Goal: Find specific page/section: Find specific page/section

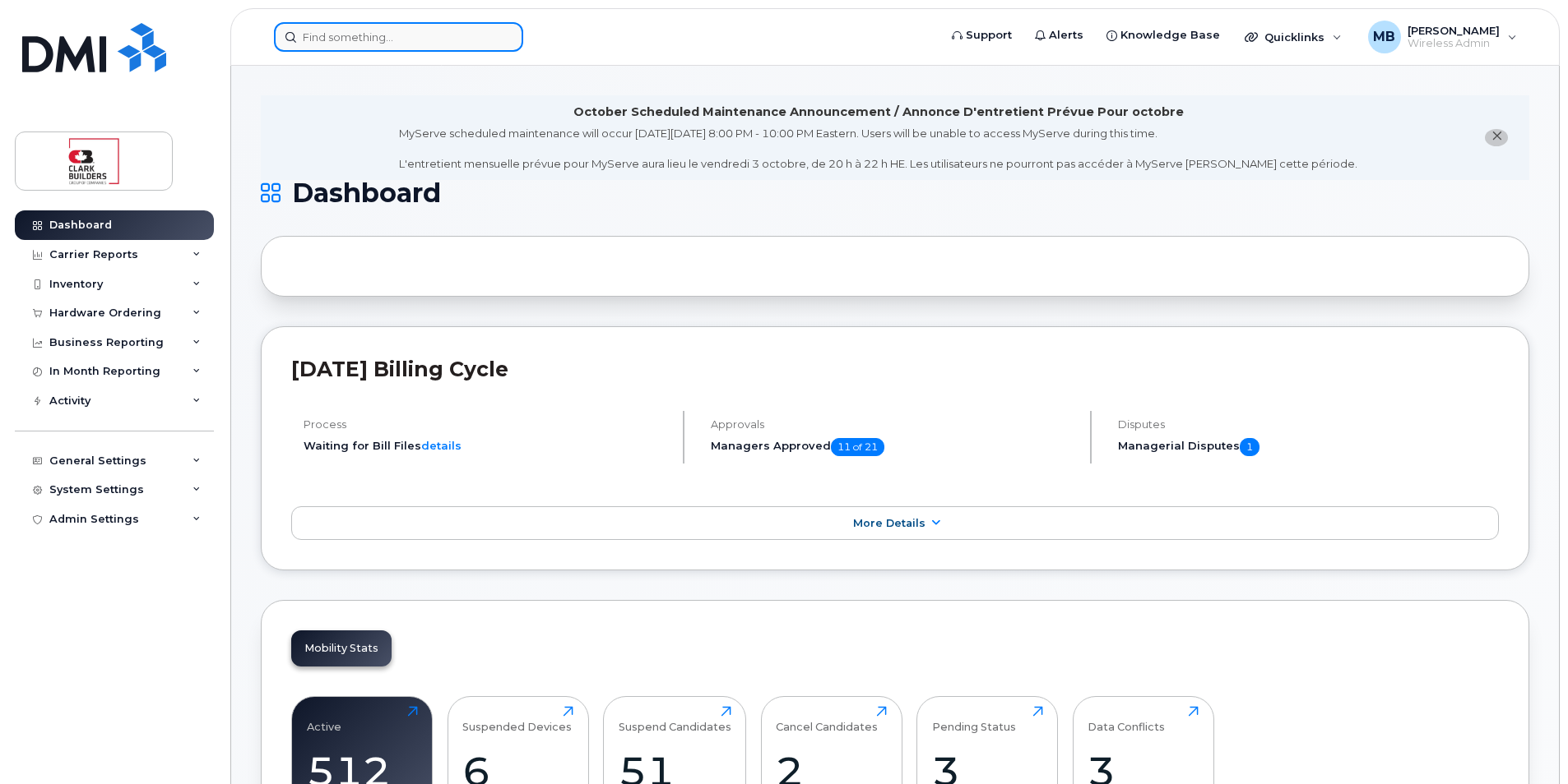
click at [390, 44] on input at bounding box center [398, 37] width 249 height 30
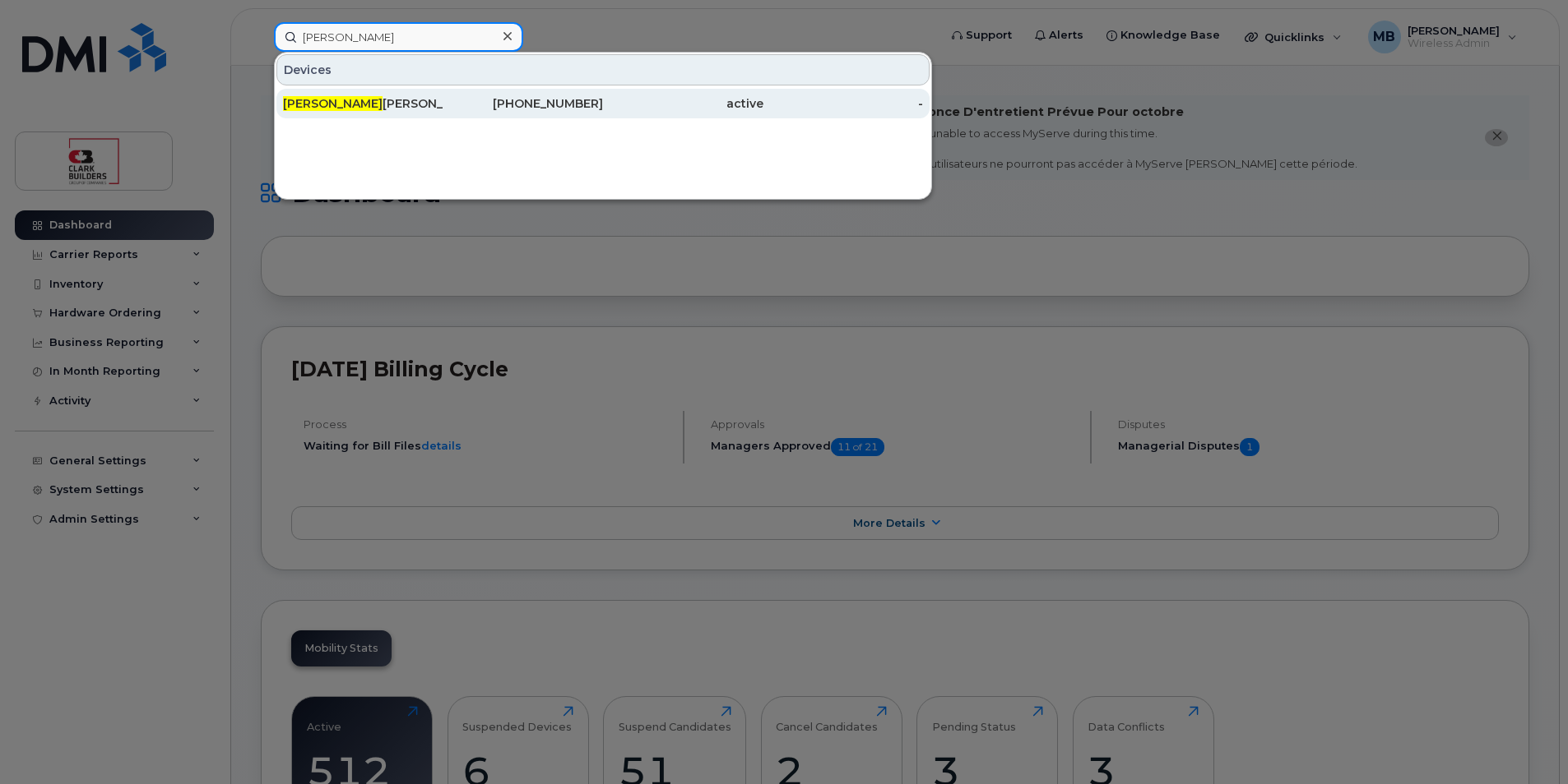
type input "navdeep"
click at [406, 101] on div "Navdeep Sekhon" at bounding box center [363, 104] width 160 height 17
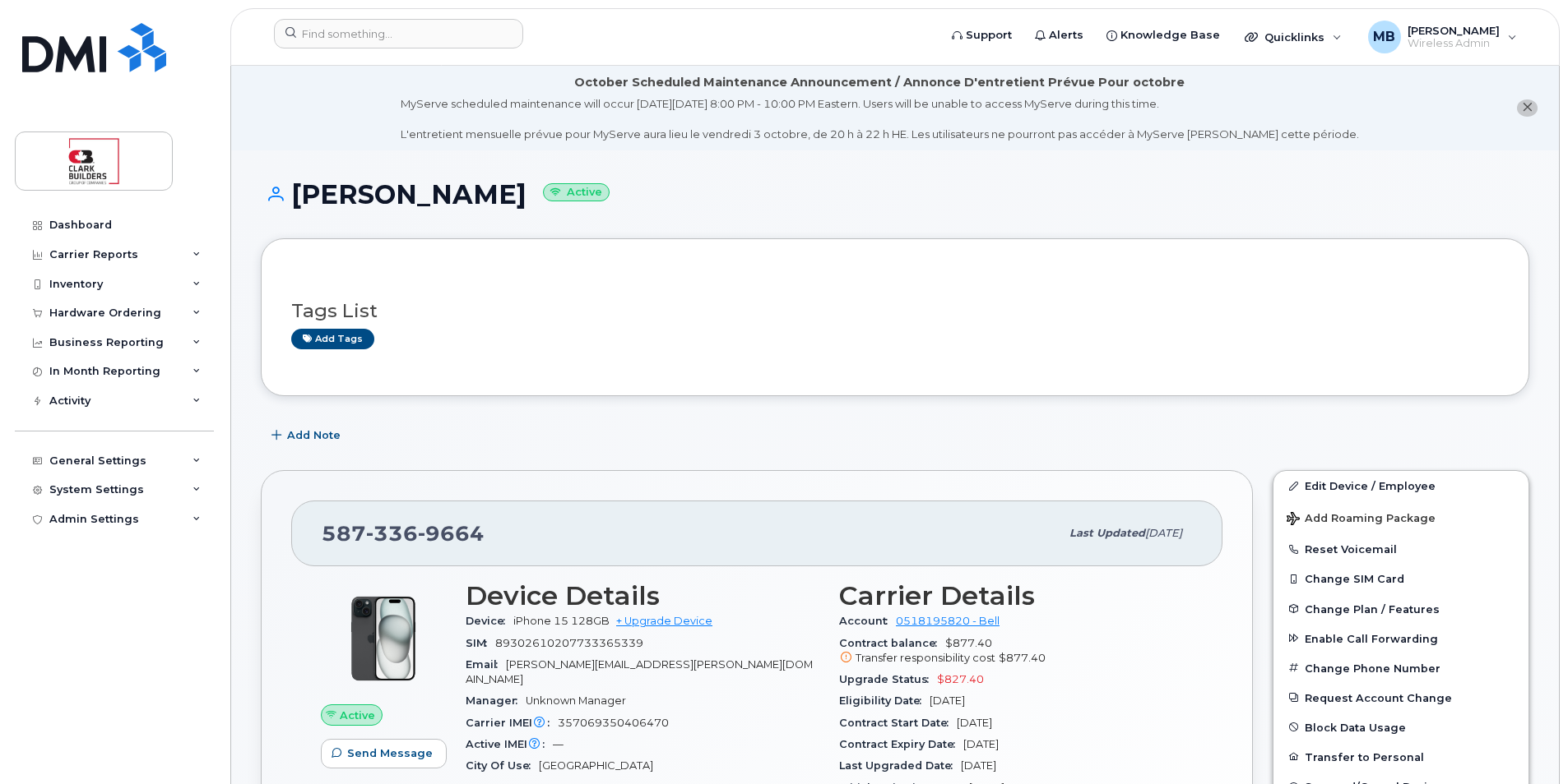
drag, startPoint x: 296, startPoint y: 192, endPoint x: 515, endPoint y: 200, distance: 219.1
click at [515, 200] on h1 "Navdeep Sekhon Active" at bounding box center [895, 194] width 1268 height 29
drag, startPoint x: 515, startPoint y: 200, endPoint x: 526, endPoint y: 202, distance: 11.2
click at [526, 202] on h1 "Navdeep Sekhon Active" at bounding box center [895, 194] width 1268 height 29
drag, startPoint x: 528, startPoint y: 198, endPoint x: 300, endPoint y: 190, distance: 228.1
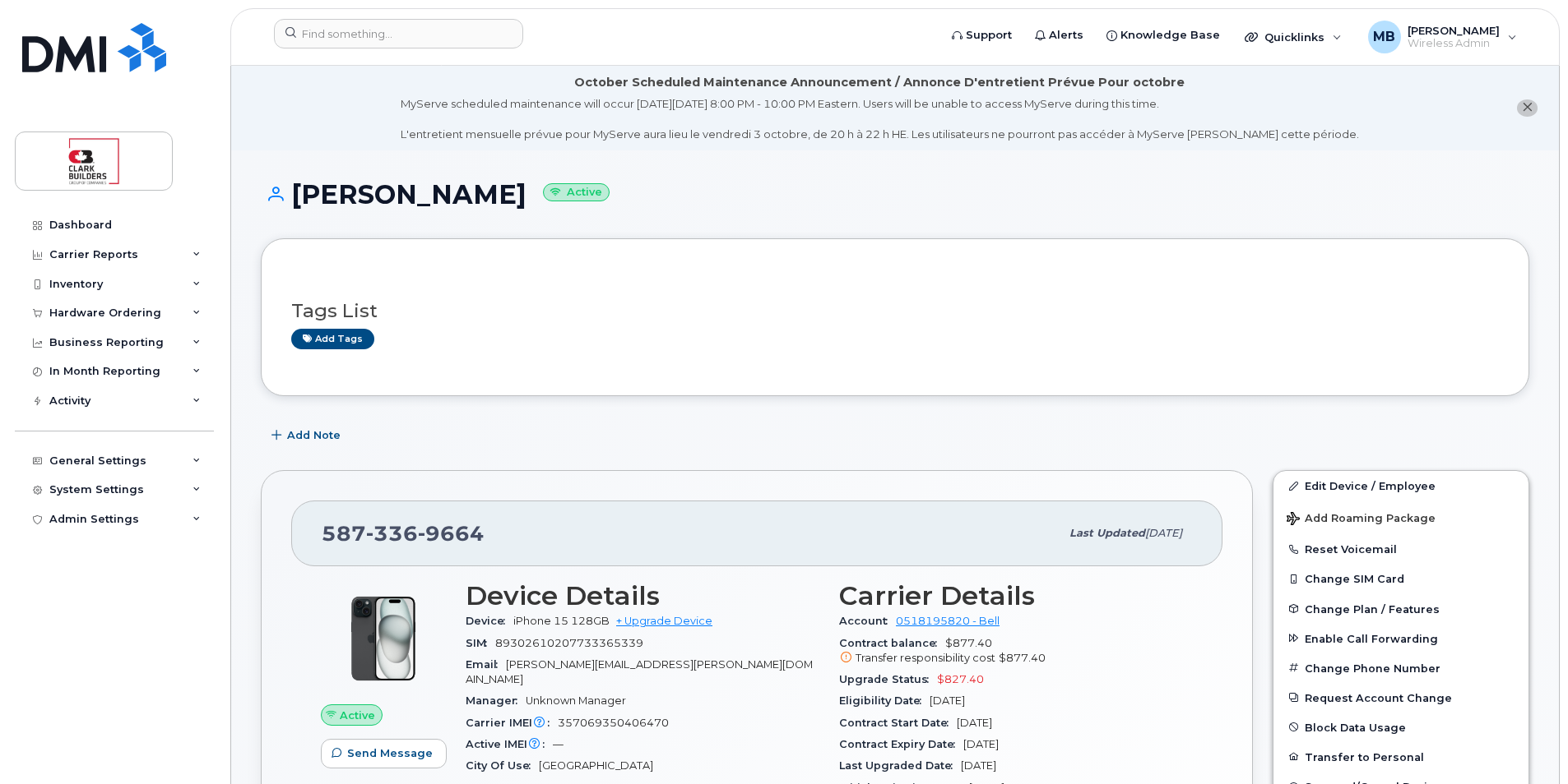
click at [300, 190] on h1 "Navdeep Sekhon Active" at bounding box center [895, 194] width 1268 height 29
drag, startPoint x: 300, startPoint y: 190, endPoint x: 352, endPoint y: 209, distance: 55.4
click at [352, 209] on h1 "Navdeep Sekhon Active" at bounding box center [895, 194] width 1268 height 29
drag, startPoint x: 526, startPoint y: 192, endPoint x: 281, endPoint y: 197, distance: 245.1
click at [281, 197] on h1 "Navdeep Sekhon Active" at bounding box center [895, 194] width 1268 height 29
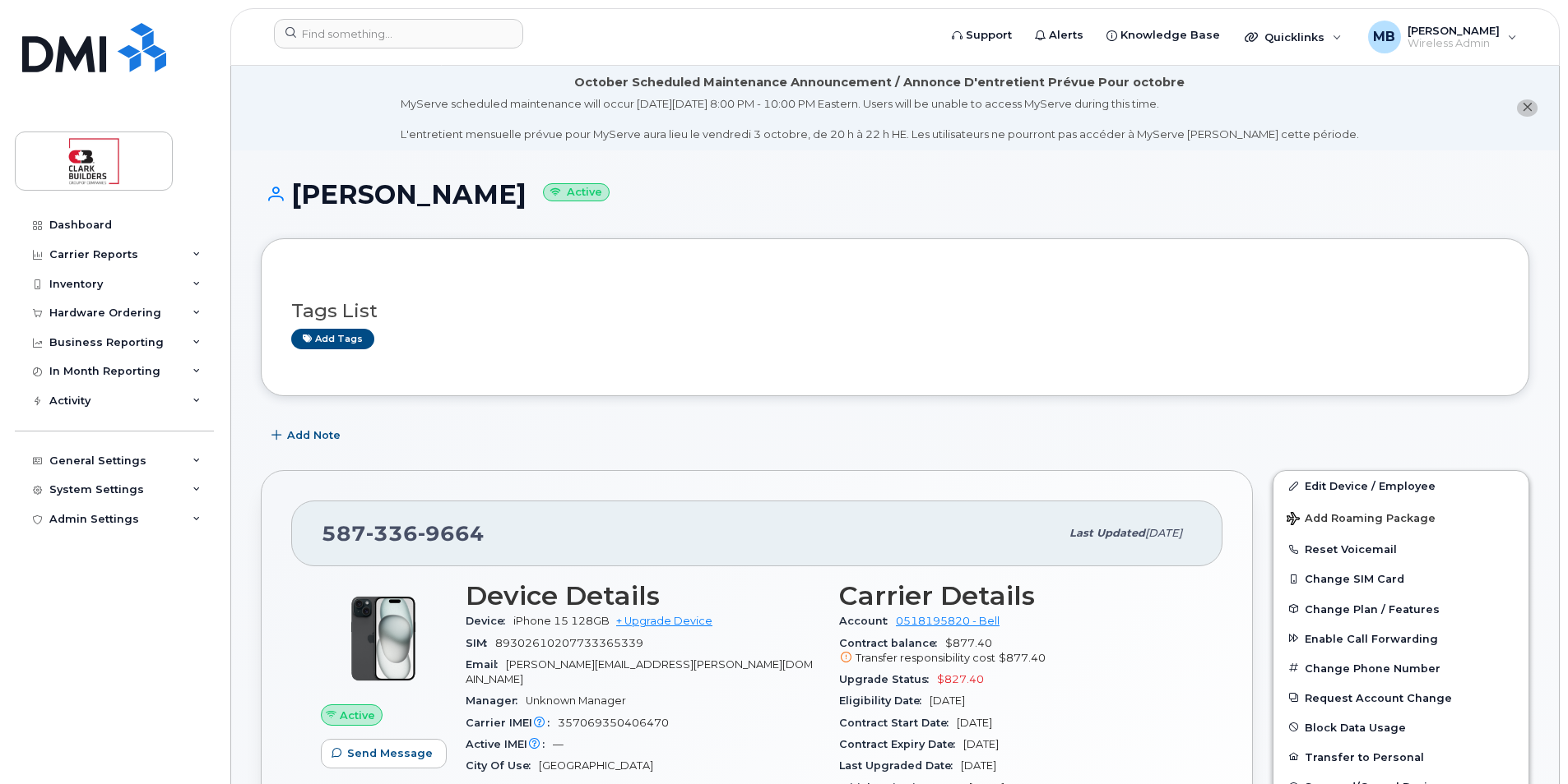
drag, startPoint x: 281, startPoint y: 197, endPoint x: 298, endPoint y: 194, distance: 17.3
click at [298, 194] on h1 "Navdeep Sekhon Active" at bounding box center [895, 194] width 1268 height 29
drag, startPoint x: 296, startPoint y: 194, endPoint x: 522, endPoint y: 200, distance: 226.1
click at [522, 200] on h1 "Navdeep Sekhon Active" at bounding box center [895, 194] width 1268 height 29
click at [303, 190] on h1 "Navdeep Sekhon Active" at bounding box center [895, 194] width 1268 height 29
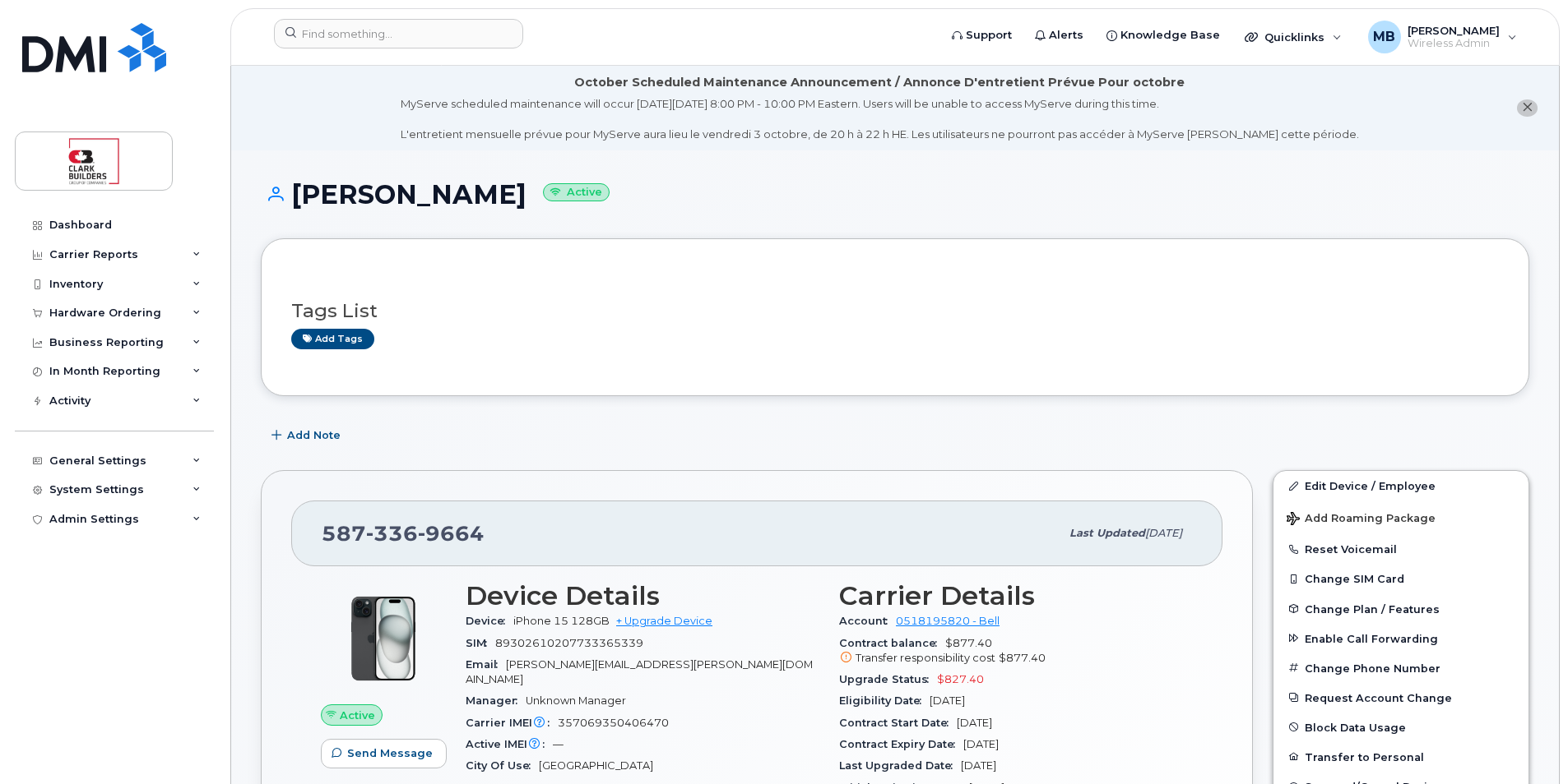
drag, startPoint x: 292, startPoint y: 192, endPoint x: 528, endPoint y: 212, distance: 236.8
click at [528, 212] on div "Navdeep Sekhon Active" at bounding box center [895, 209] width 1268 height 58
click at [421, 21] on input at bounding box center [398, 33] width 249 height 30
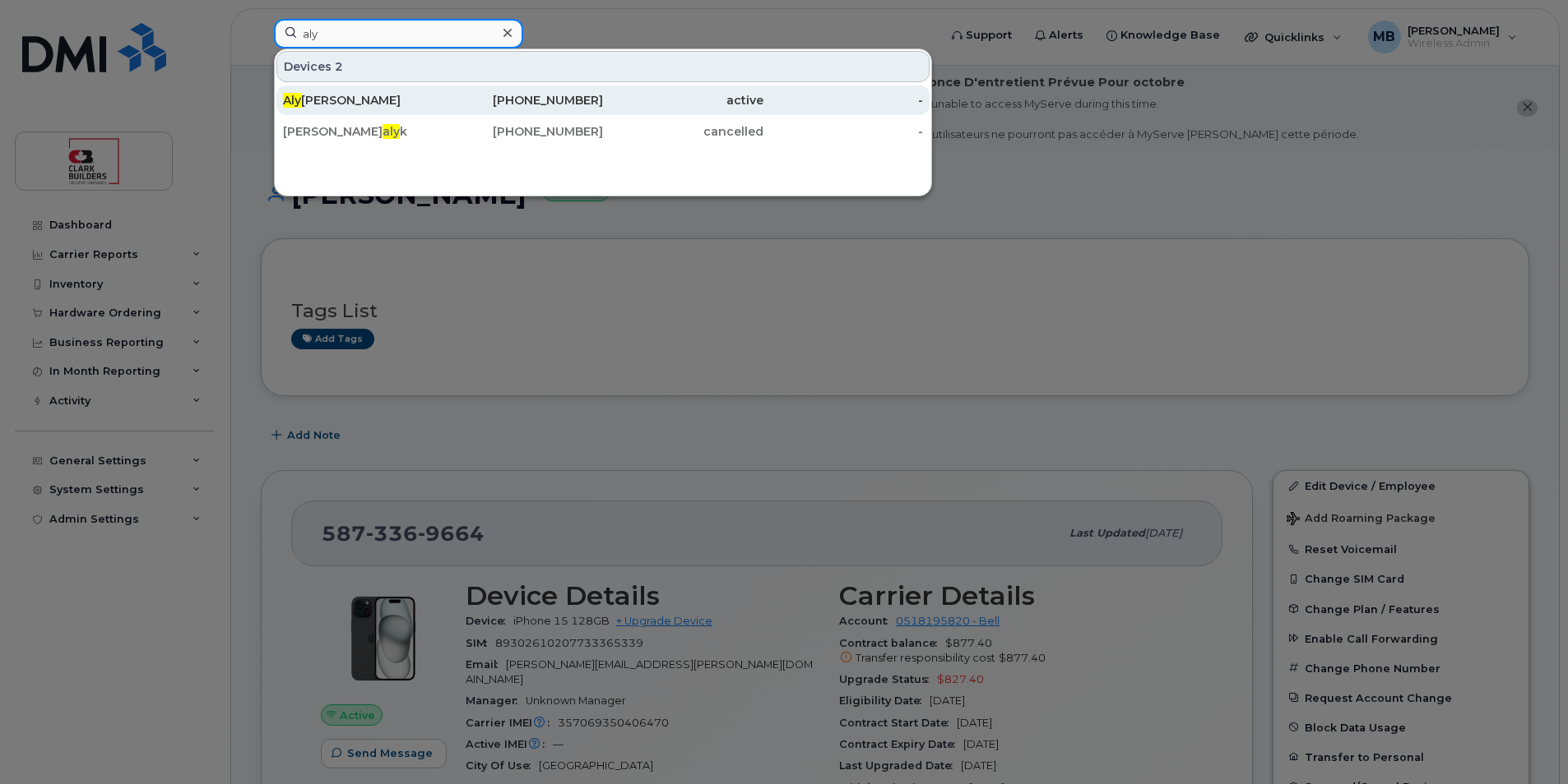
type input "aly"
click at [340, 104] on div "Aly Yahya" at bounding box center [363, 100] width 160 height 17
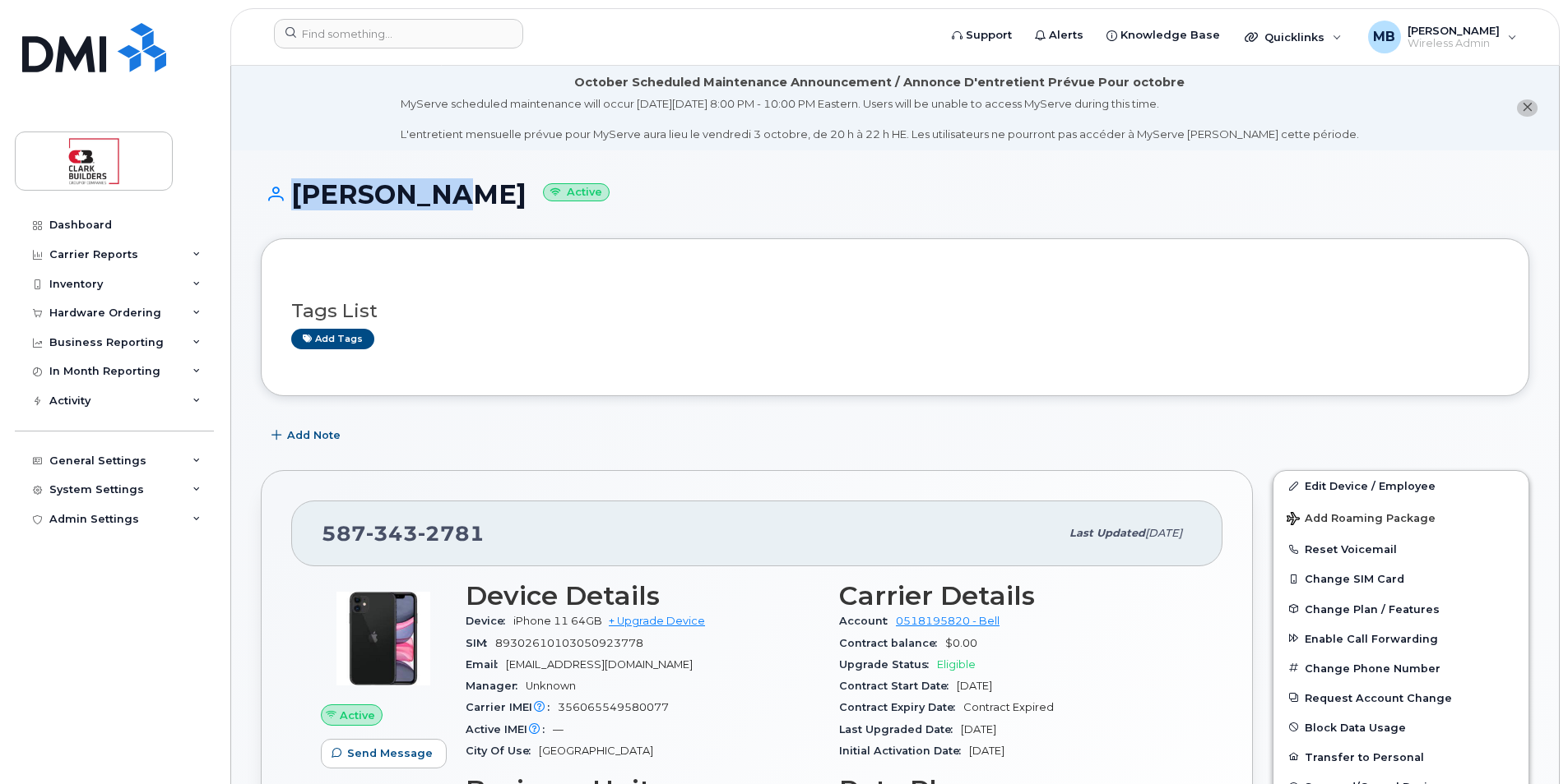
drag, startPoint x: 283, startPoint y: 193, endPoint x: 430, endPoint y: 208, distance: 147.8
click at [430, 208] on h1 "[PERSON_NAME] Active" at bounding box center [895, 194] width 1268 height 29
click at [689, 214] on div "Aly Yahya Active" at bounding box center [895, 209] width 1268 height 58
drag, startPoint x: 295, startPoint y: 200, endPoint x: 422, endPoint y: 208, distance: 127.3
click at [422, 208] on h1 "Aly Yahya Active" at bounding box center [895, 194] width 1268 height 29
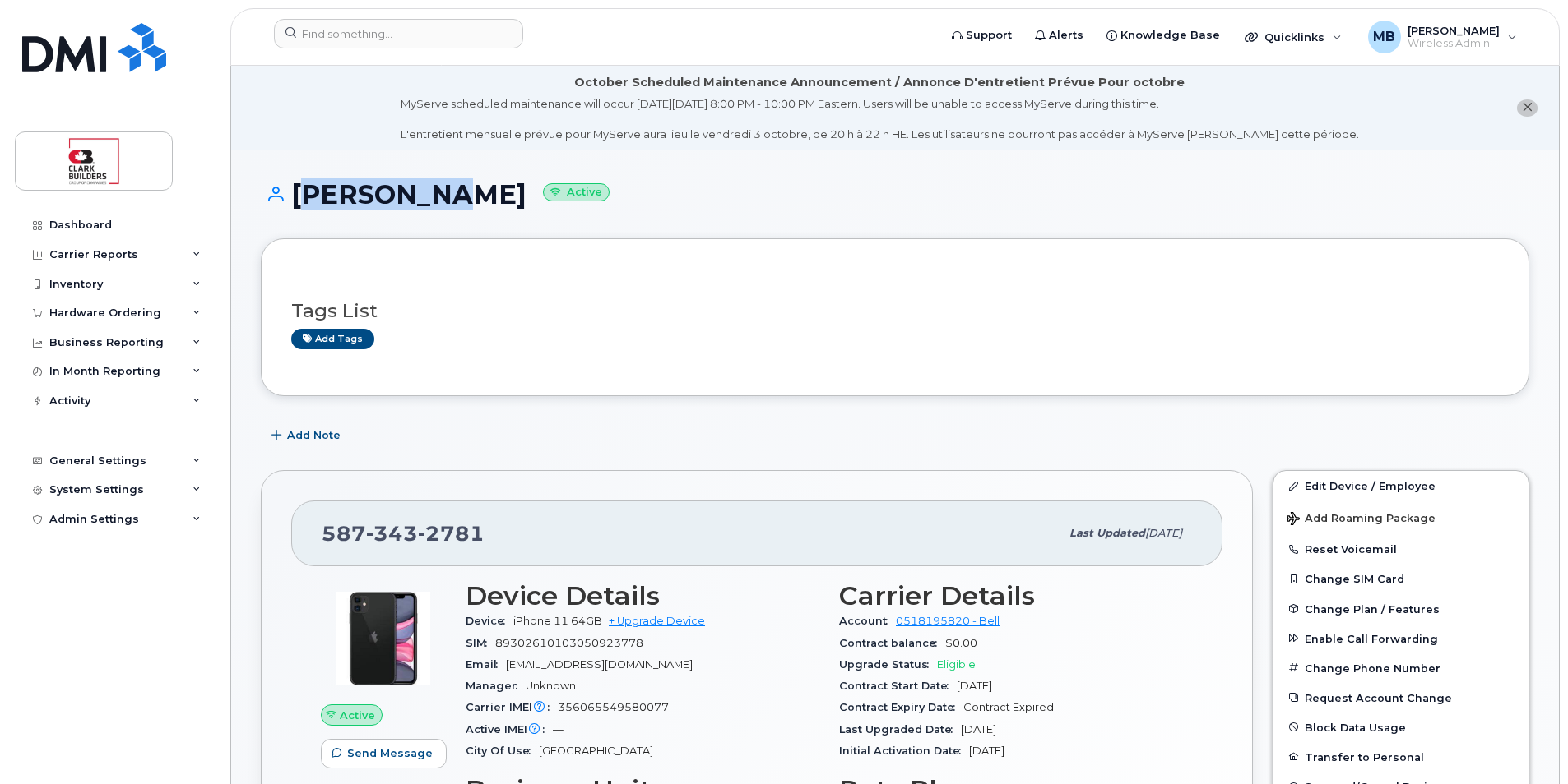
drag, startPoint x: 422, startPoint y: 208, endPoint x: 406, endPoint y: 203, distance: 16.8
click at [406, 203] on h1 "Aly Yahya Active" at bounding box center [895, 194] width 1268 height 29
drag, startPoint x: 421, startPoint y: 198, endPoint x: 288, endPoint y: 197, distance: 133.0
click at [288, 197] on h1 "Aly Yahya Active" at bounding box center [895, 194] width 1268 height 29
drag, startPoint x: 288, startPoint y: 197, endPoint x: 299, endPoint y: 197, distance: 11.0
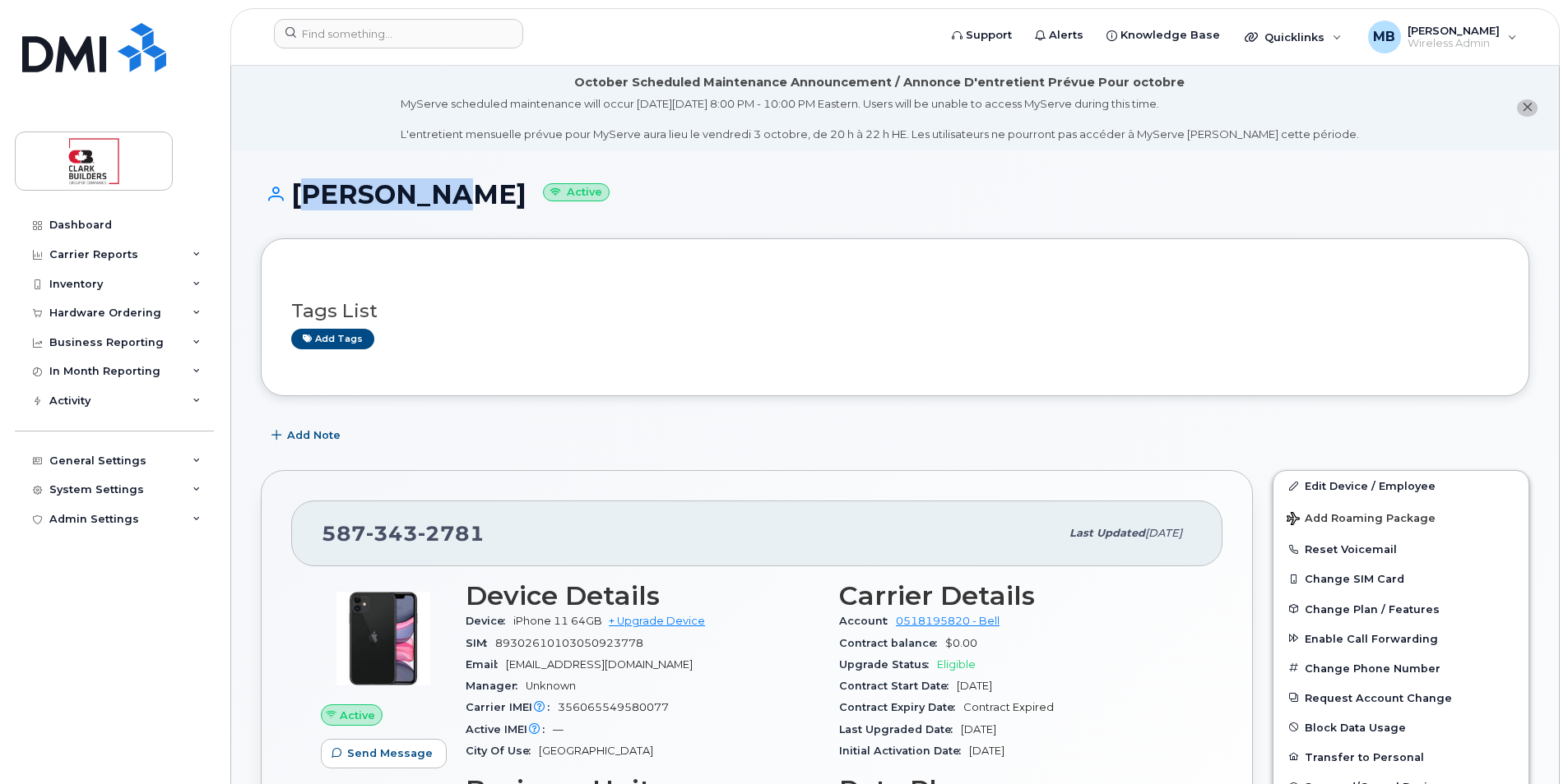
click at [299, 197] on h1 "Aly Yahya Active" at bounding box center [895, 194] width 1268 height 29
click at [309, 202] on h1 "Aly Yahya Active" at bounding box center [895, 194] width 1268 height 29
drag, startPoint x: 292, startPoint y: 195, endPoint x: 432, endPoint y: 197, distance: 140.0
click at [432, 197] on h1 "Aly Yahya Active" at bounding box center [895, 194] width 1268 height 29
click at [690, 221] on div "Aly Yahya Active" at bounding box center [895, 209] width 1268 height 58
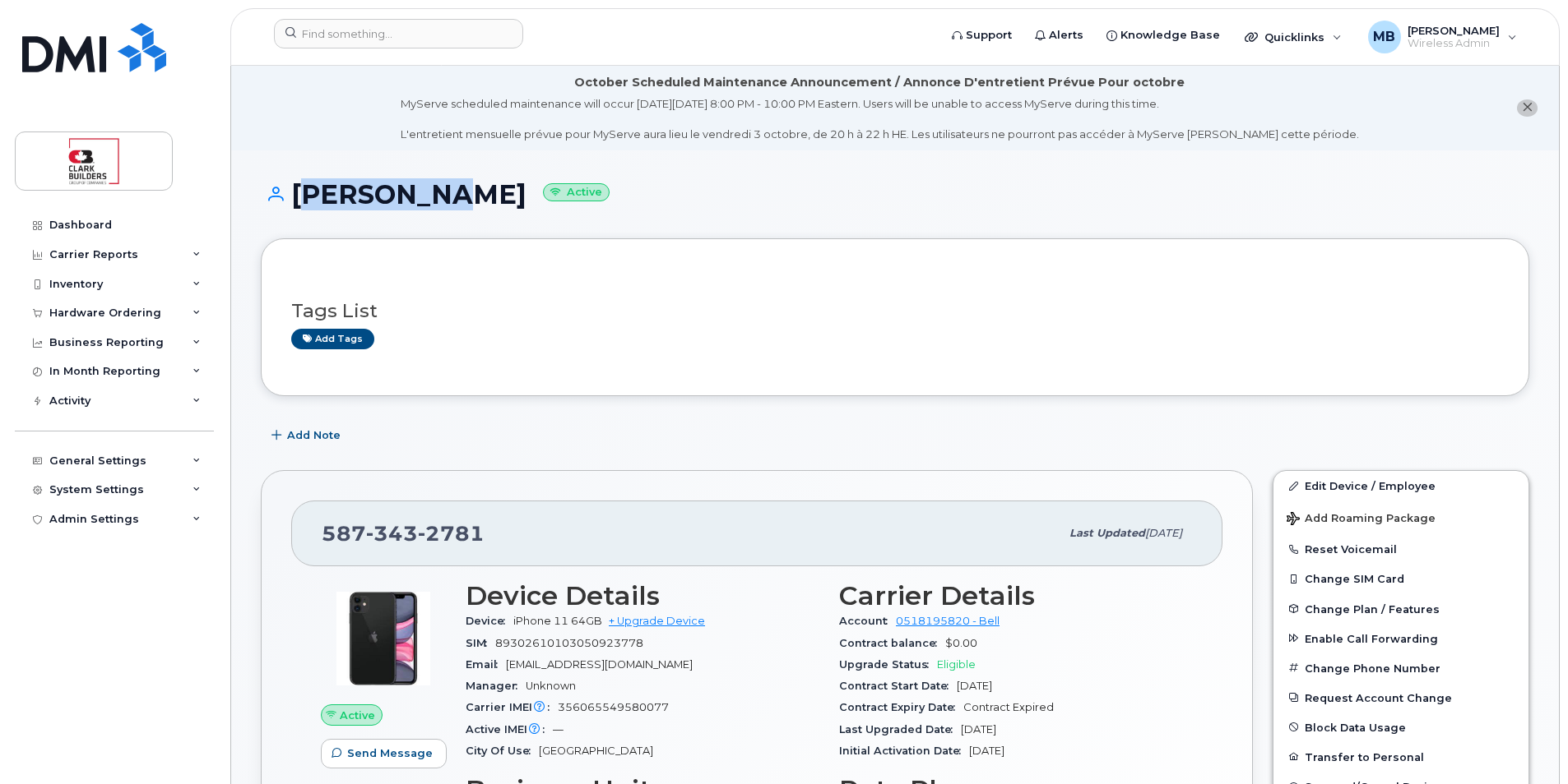
drag, startPoint x: 426, startPoint y: 193, endPoint x: 293, endPoint y: 194, distance: 133.0
click at [293, 194] on h1 "Aly Yahya Active" at bounding box center [895, 194] width 1268 height 29
drag, startPoint x: 300, startPoint y: 193, endPoint x: 427, endPoint y: 197, distance: 127.1
click at [427, 197] on h1 "Aly Yahya Active" at bounding box center [895, 194] width 1268 height 29
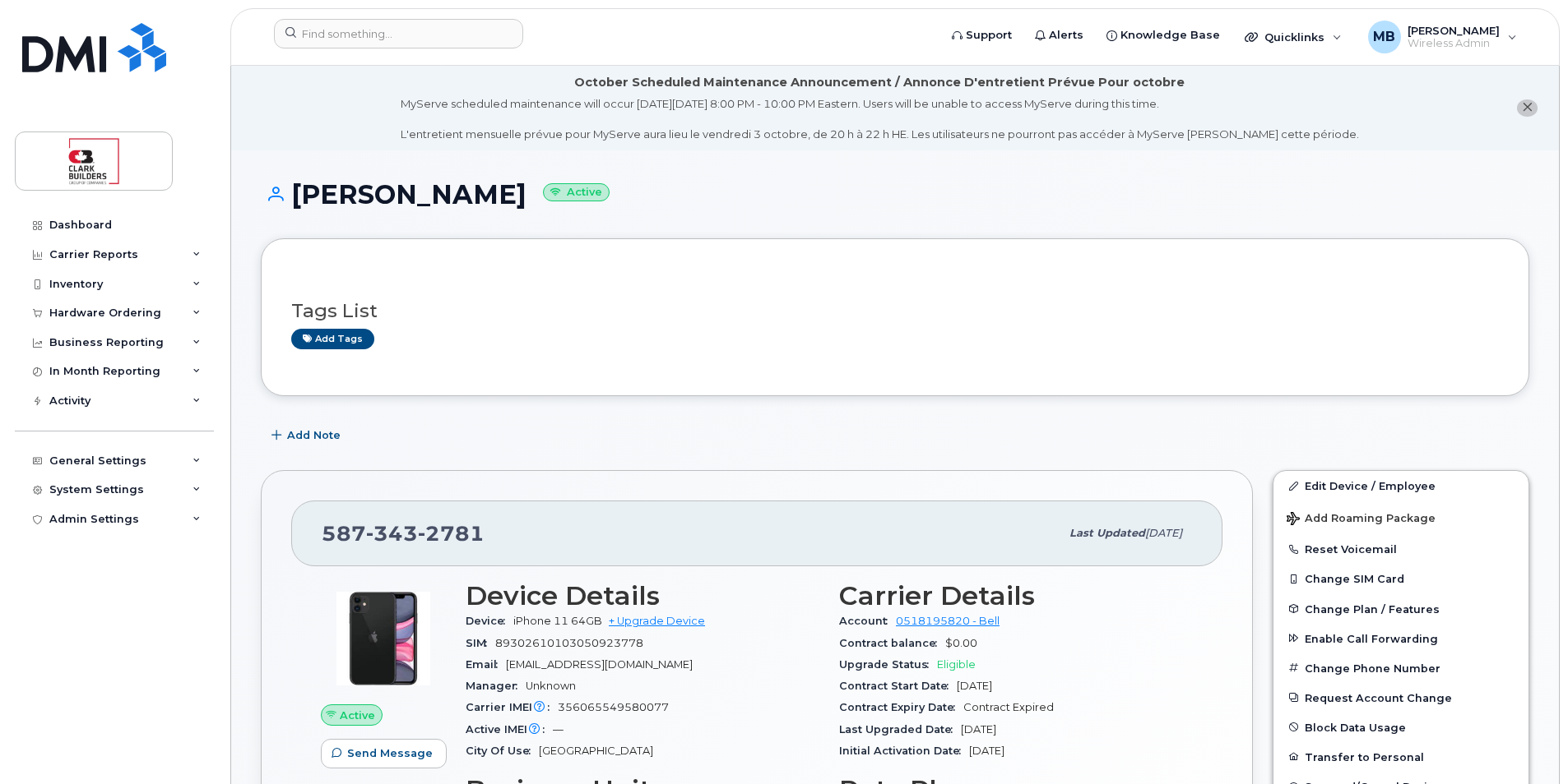
drag, startPoint x: 427, startPoint y: 197, endPoint x: 591, endPoint y: 210, distance: 164.5
click at [591, 210] on div "Aly Yahya Active" at bounding box center [895, 209] width 1268 height 58
drag, startPoint x: 295, startPoint y: 193, endPoint x: 427, endPoint y: 199, distance: 132.1
click at [427, 199] on h1 "Aly Yahya Active" at bounding box center [895, 194] width 1268 height 29
drag, startPoint x: 427, startPoint y: 199, endPoint x: 651, endPoint y: 234, distance: 226.7
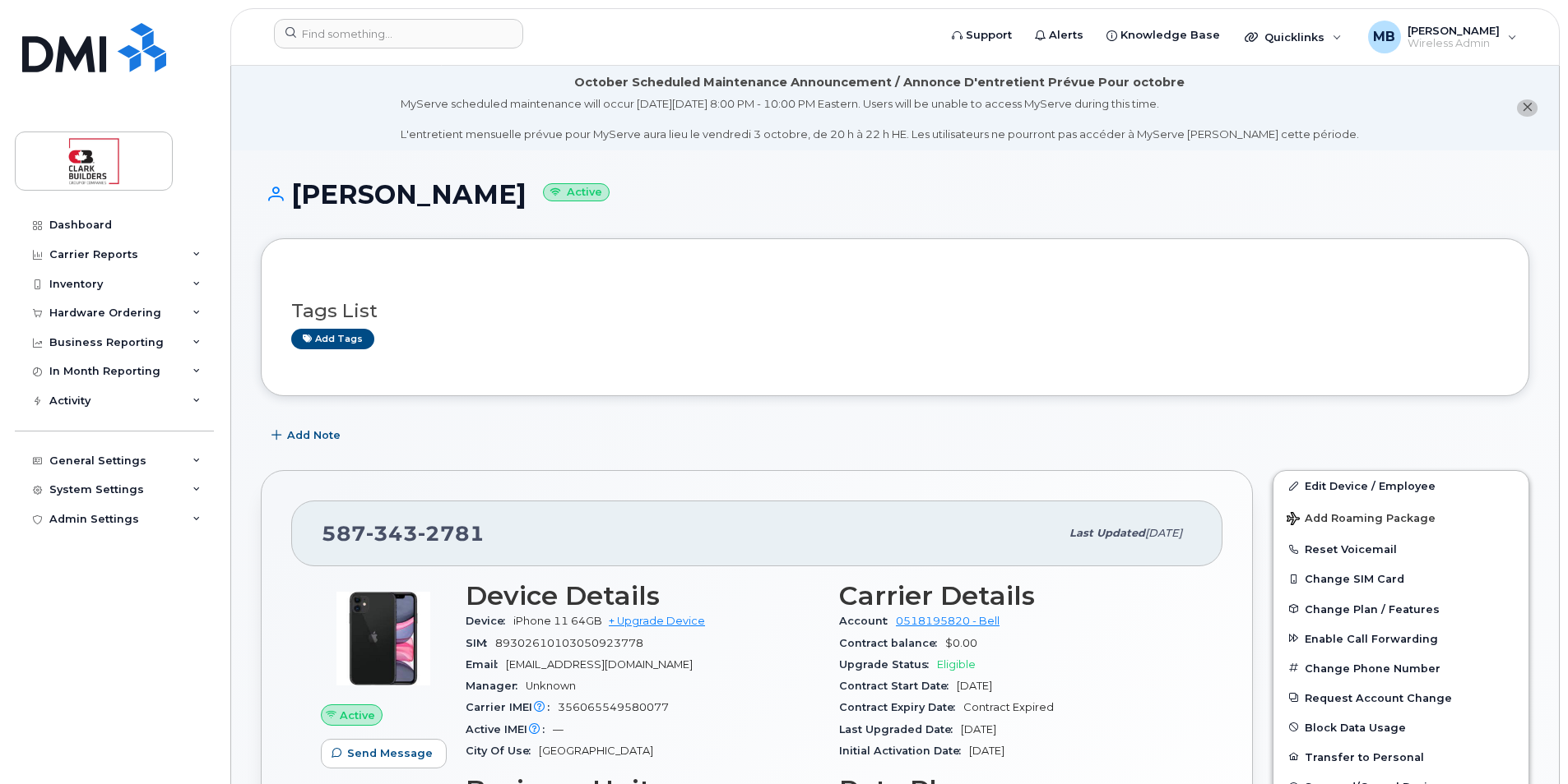
click at [651, 234] on div "Aly Yahya Active" at bounding box center [895, 209] width 1268 height 58
drag, startPoint x: 289, startPoint y: 193, endPoint x: 427, endPoint y: 200, distance: 138.2
click at [427, 200] on h1 "Aly Yahya Active" at bounding box center [895, 194] width 1268 height 29
drag, startPoint x: 427, startPoint y: 200, endPoint x: 593, endPoint y: 215, distance: 166.7
click at [593, 215] on div "Aly Yahya Active" at bounding box center [895, 209] width 1268 height 58
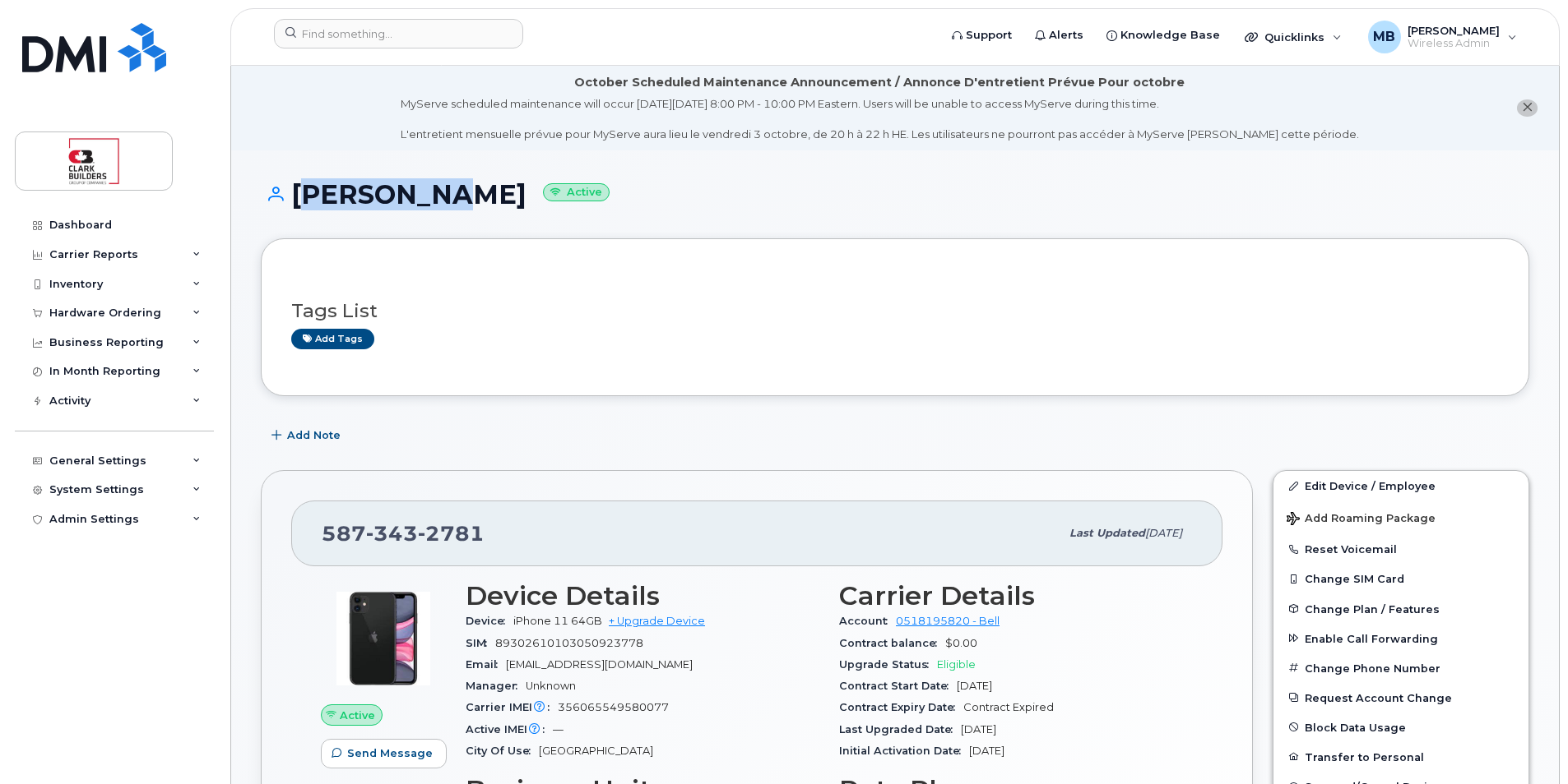
drag, startPoint x: 293, startPoint y: 190, endPoint x: 419, endPoint y: 195, distance: 126.1
click at [419, 195] on h1 "Aly Yahya Active" at bounding box center [895, 194] width 1268 height 29
drag, startPoint x: 419, startPoint y: 195, endPoint x: 428, endPoint y: 213, distance: 20.1
click at [428, 213] on div "Aly Yahya Active" at bounding box center [895, 209] width 1268 height 58
drag, startPoint x: 424, startPoint y: 197, endPoint x: 300, endPoint y: 196, distance: 124.0
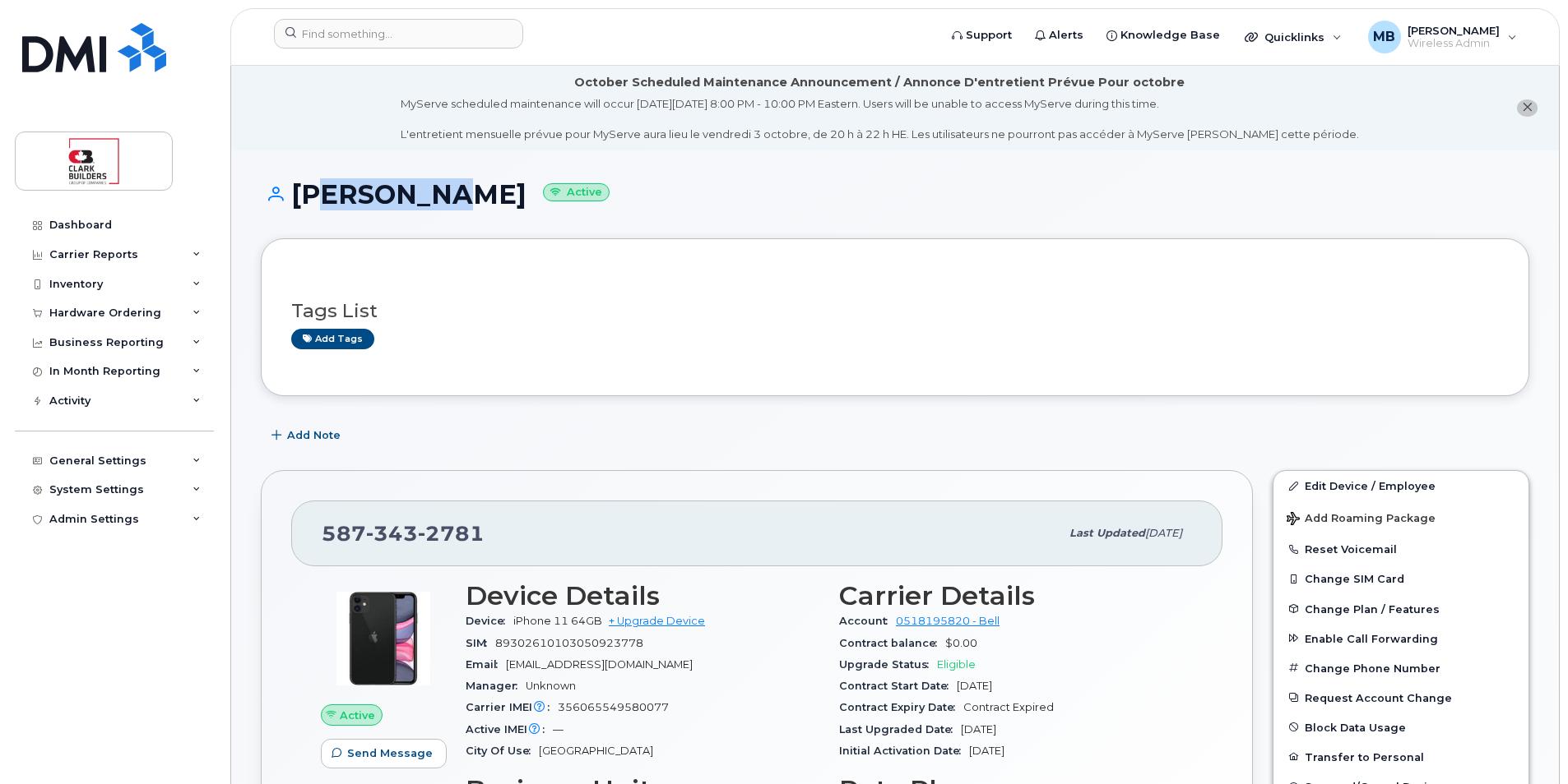
click at [300, 196] on h1 "Aly Yahya Active" at bounding box center [895, 194] width 1268 height 29
click at [603, 234] on div "Aly Yahya Active" at bounding box center [895, 209] width 1268 height 58
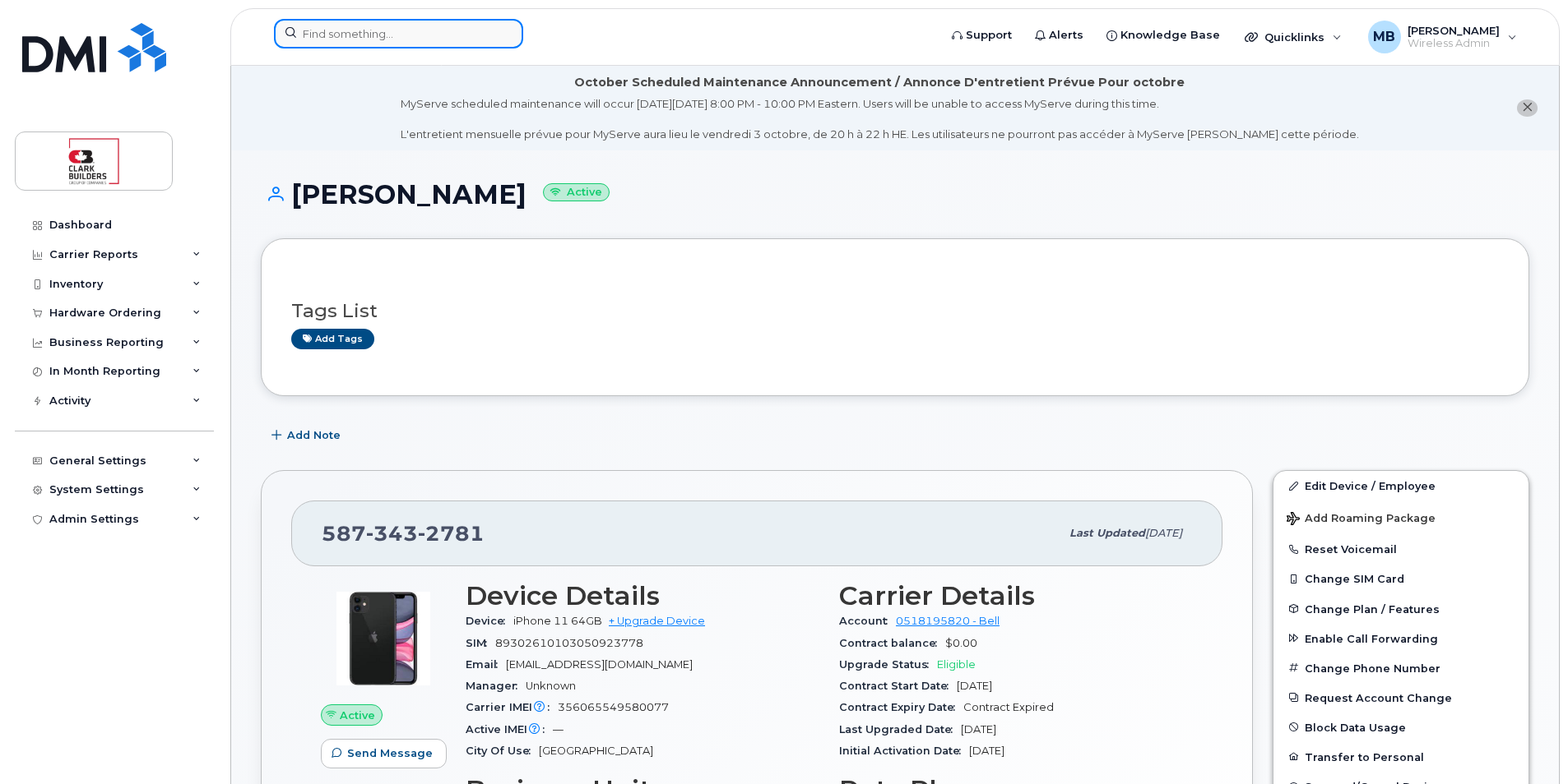
click at [406, 44] on input at bounding box center [398, 33] width 249 height 30
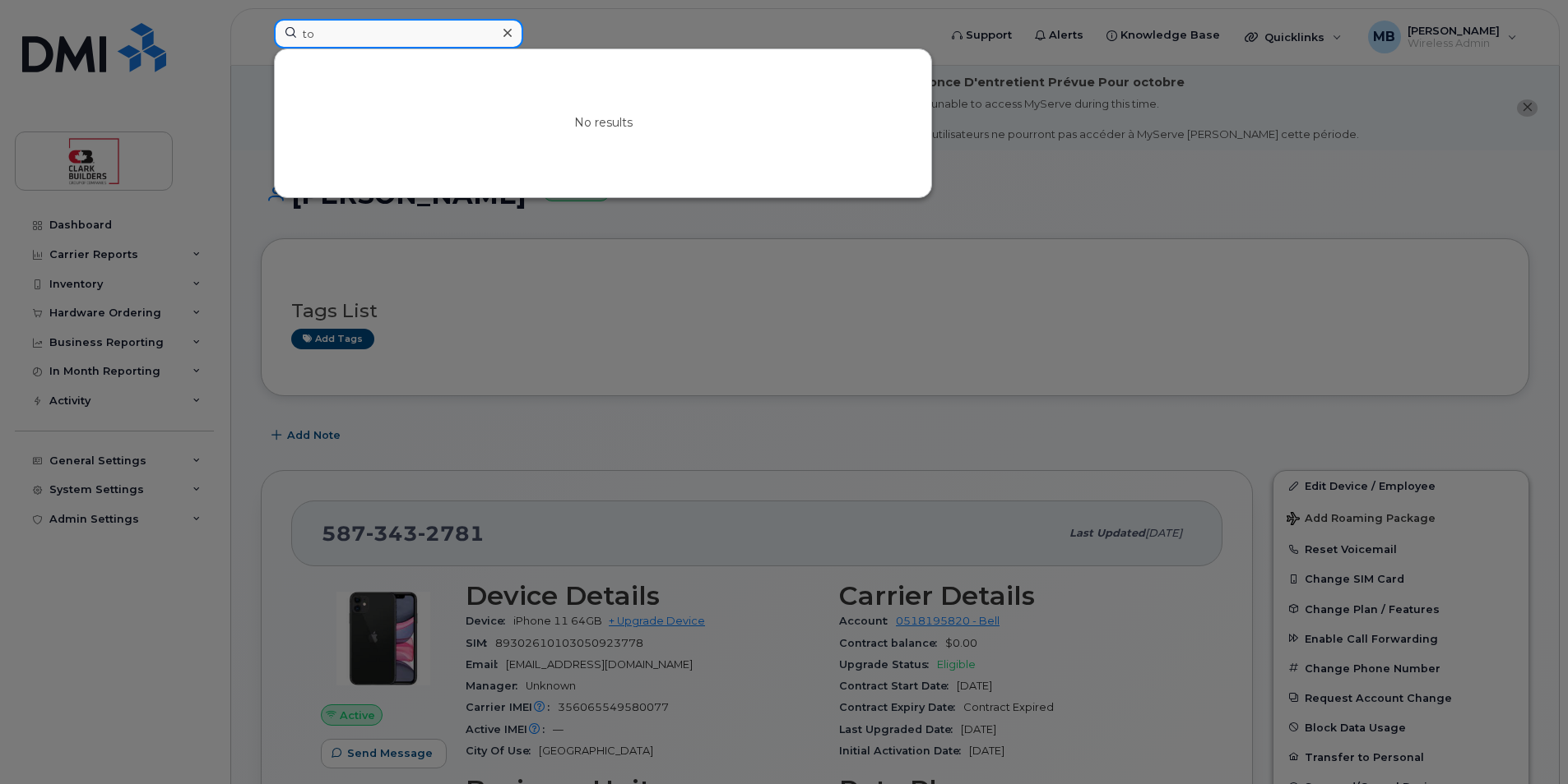
type input "t"
click at [621, 30] on div at bounding box center [784, 392] width 1568 height 784
click at [349, 27] on input at bounding box center [398, 33] width 249 height 30
paste input "351876490347463"
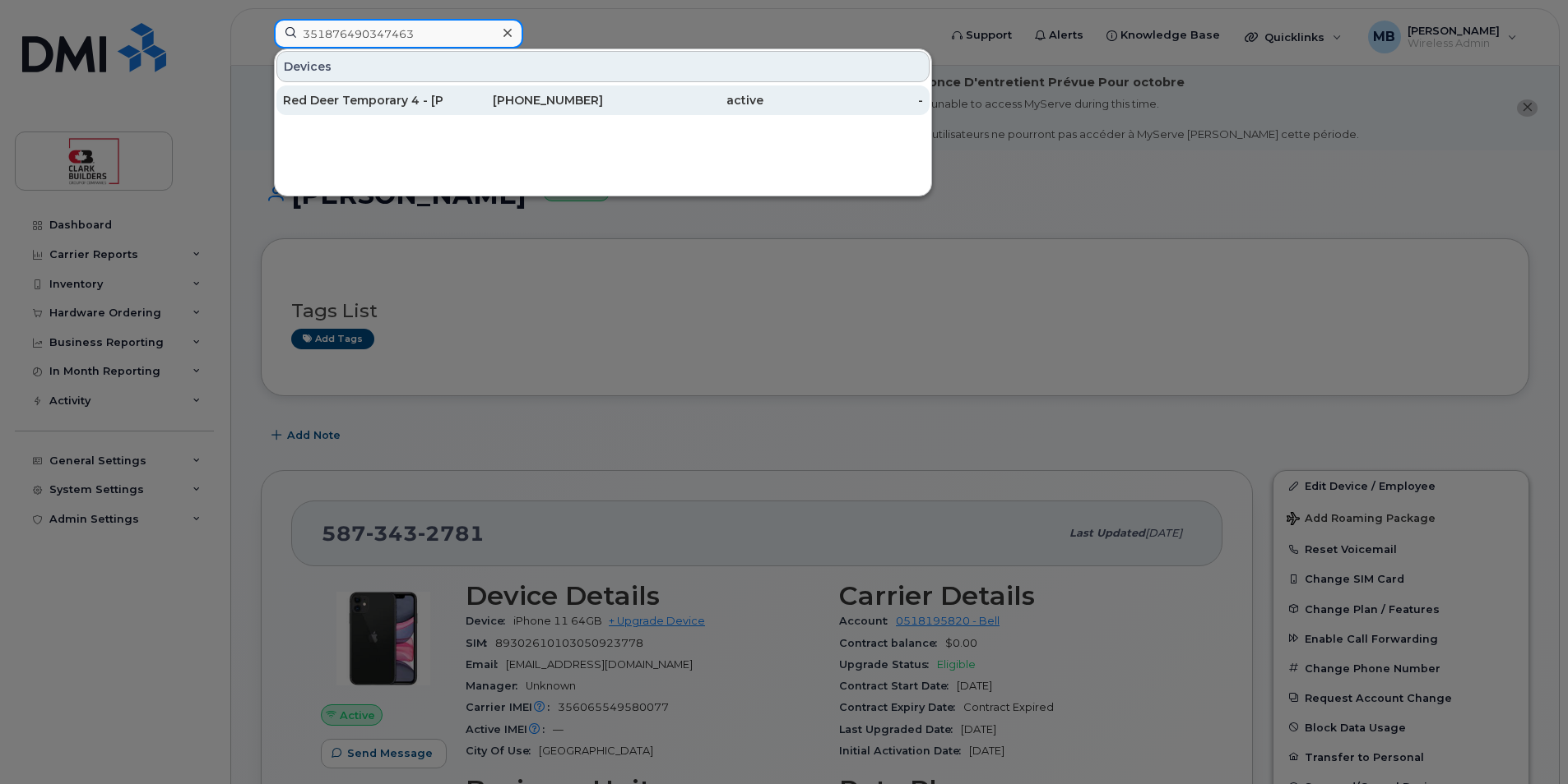
type input "351876490347463"
click at [383, 99] on div "Red Deer Temporary 4 - Josh Flynn" at bounding box center [363, 100] width 160 height 17
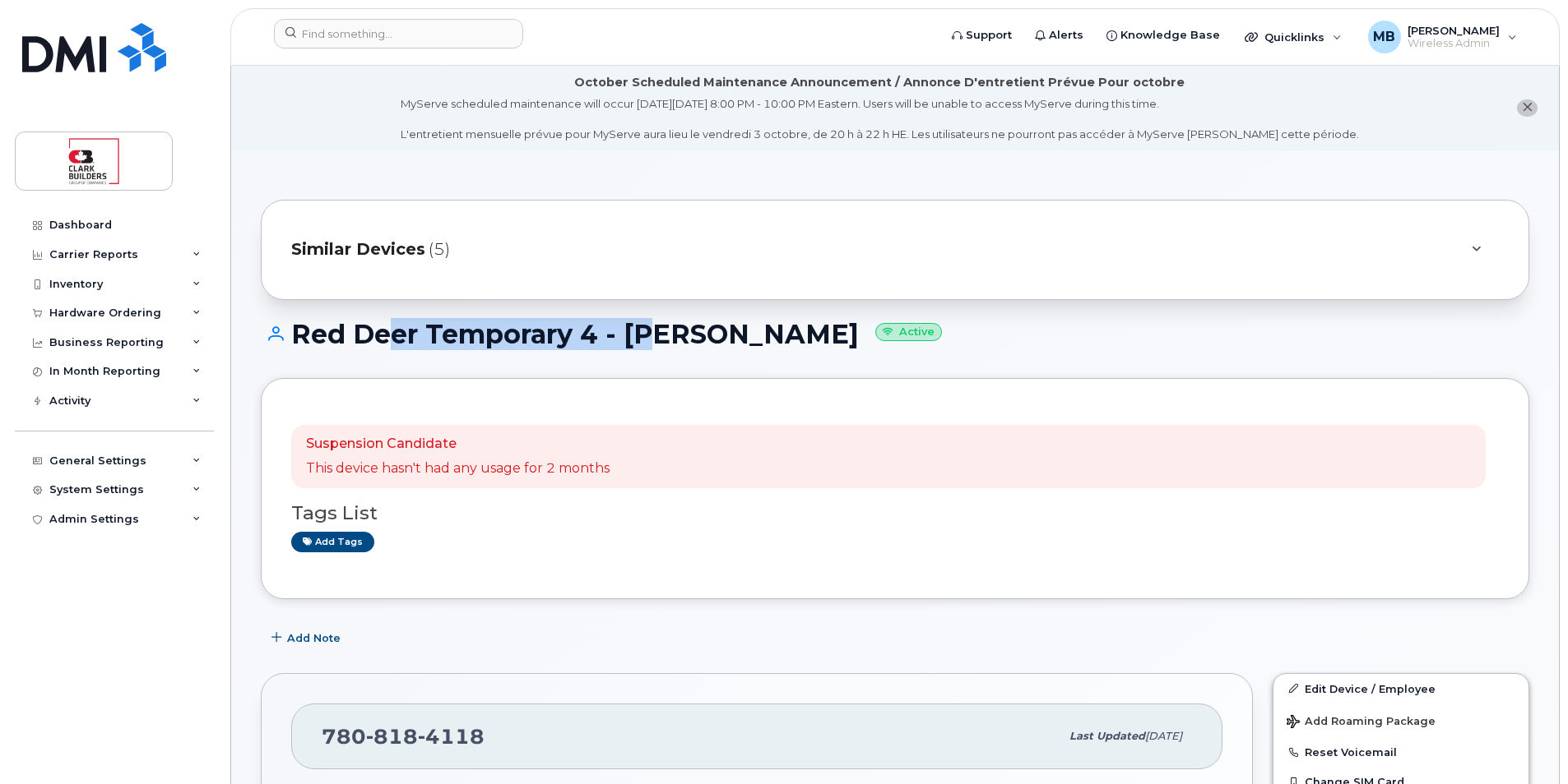
drag, startPoint x: 391, startPoint y: 331, endPoint x: 641, endPoint y: 331, distance: 250.0
click at [641, 331] on h1 "Red Deer Temporary 4 - Josh Flynn Active" at bounding box center [895, 334] width 1268 height 29
drag, startPoint x: 641, startPoint y: 331, endPoint x: 711, endPoint y: 331, distance: 70.0
click at [698, 331] on h1 "Red Deer Temporary 4 - Josh Flynn Active" at bounding box center [895, 334] width 1268 height 29
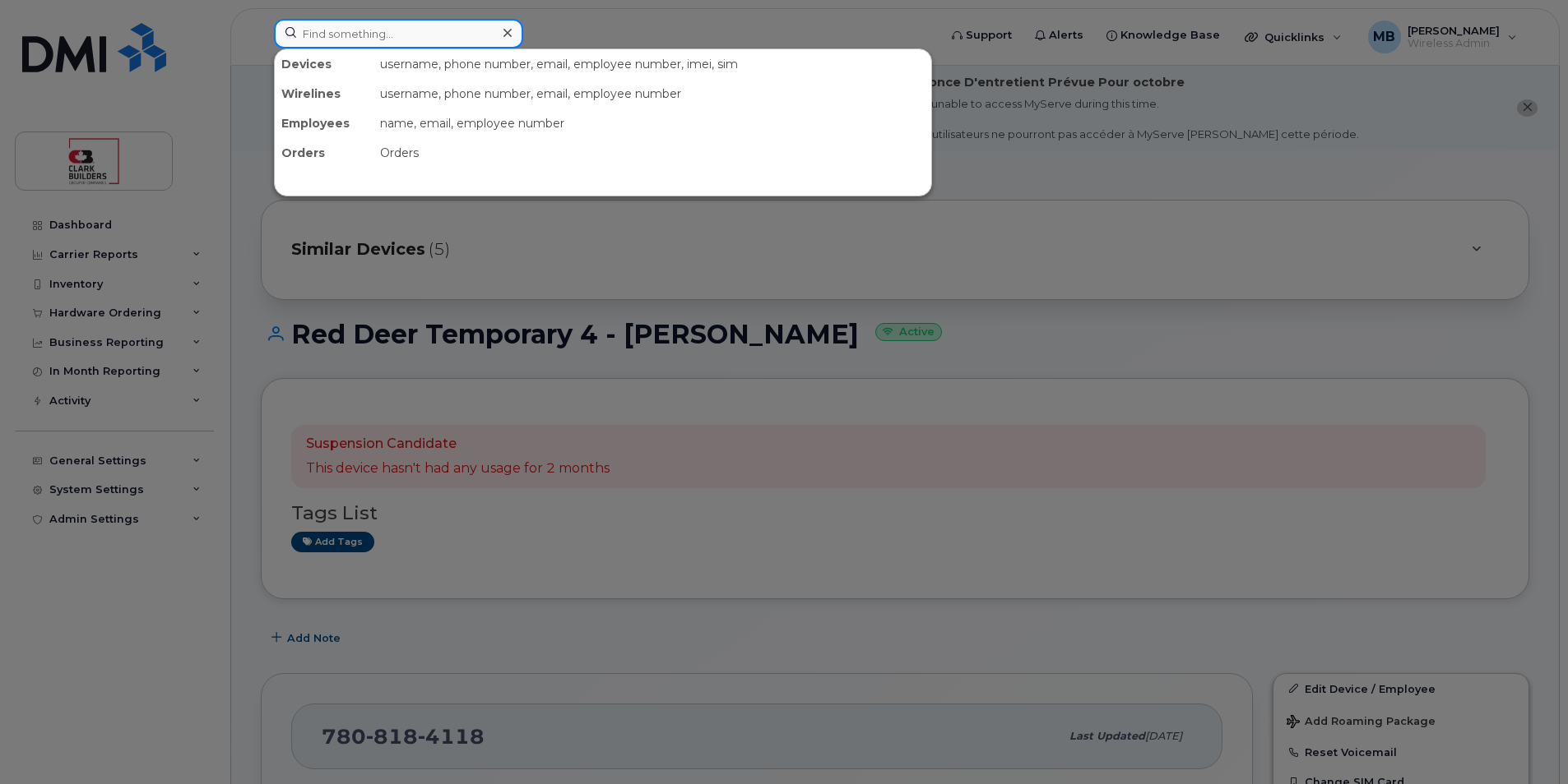
click at [393, 35] on input at bounding box center [398, 33] width 249 height 30
paste input "351876490347463"
type input "351876490347463"
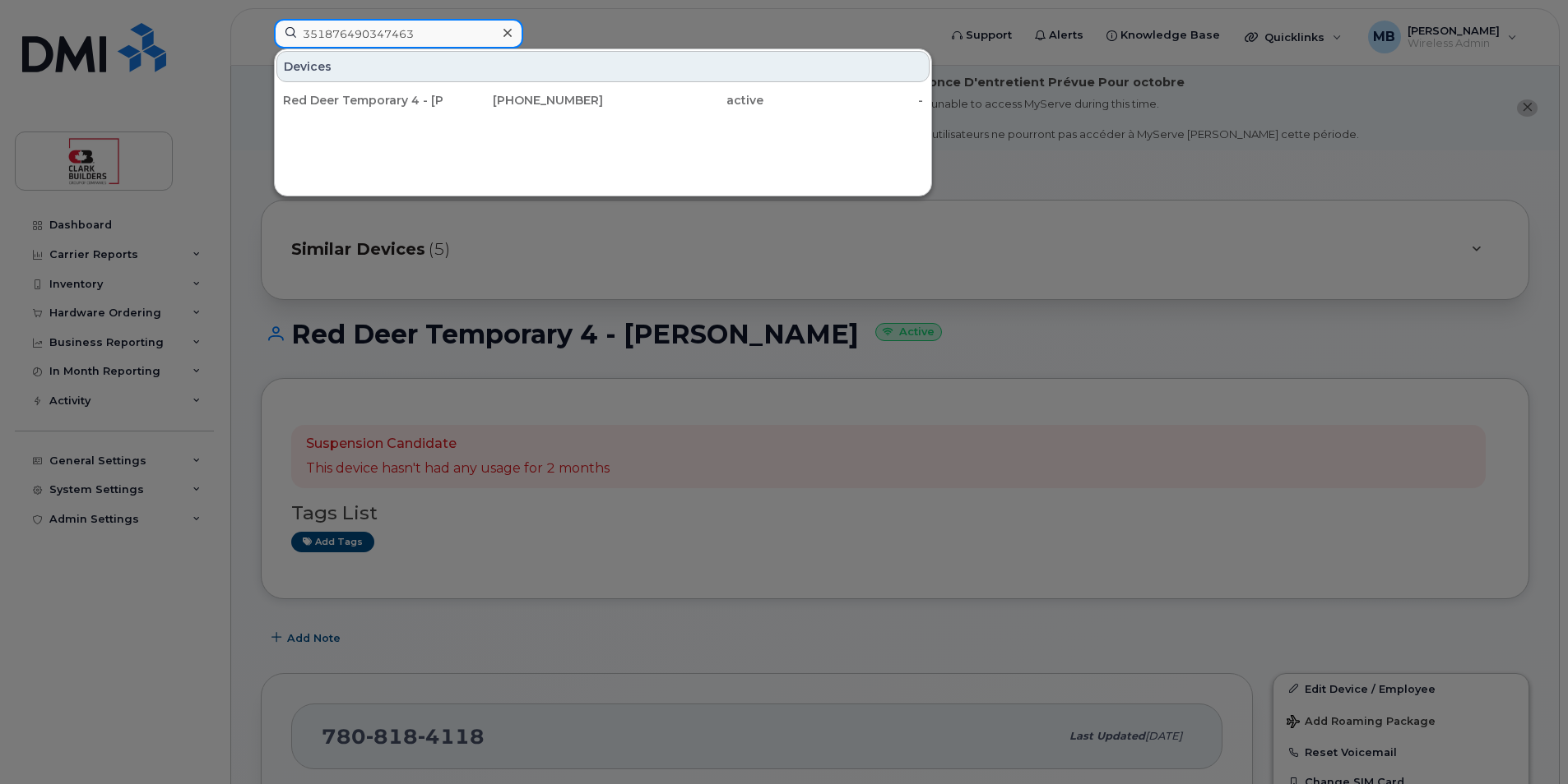
drag, startPoint x: 431, startPoint y: 32, endPoint x: 282, endPoint y: 32, distance: 149.0
click at [282, 32] on input "351876490347463" at bounding box center [398, 33] width 249 height 30
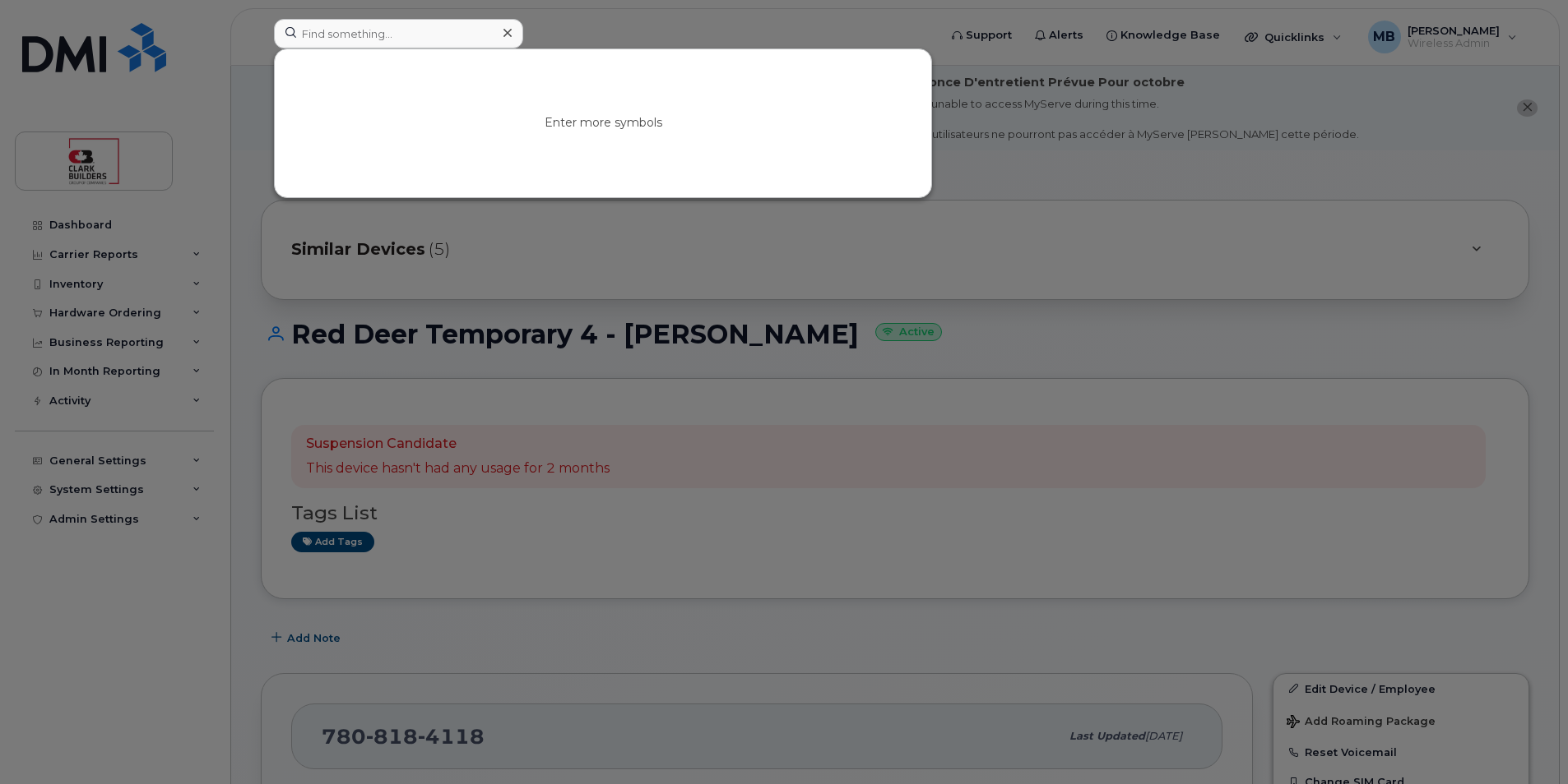
click at [946, 377] on div at bounding box center [784, 392] width 1568 height 784
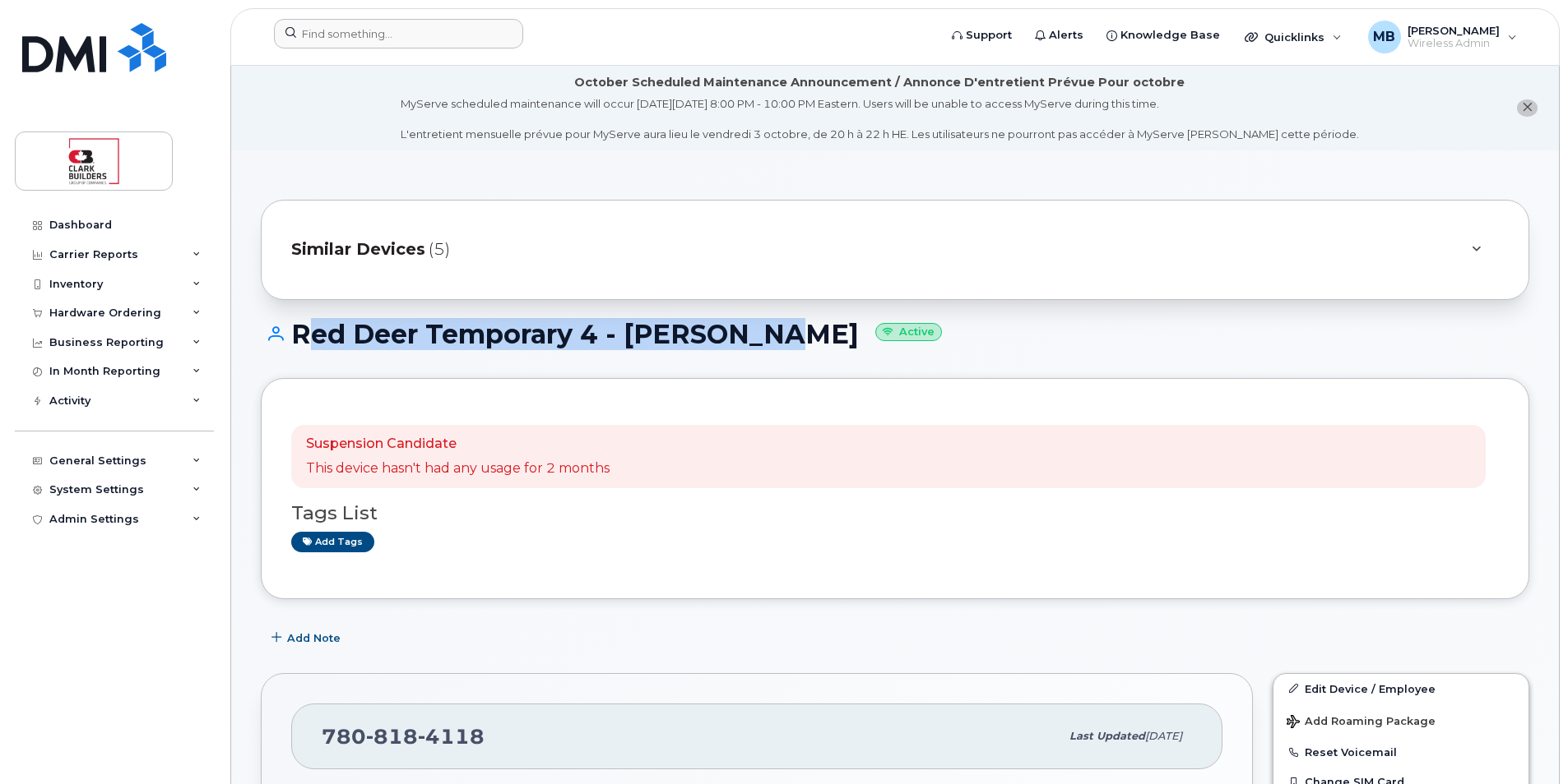
drag, startPoint x: 294, startPoint y: 331, endPoint x: 756, endPoint y: 331, distance: 462.0
click at [755, 330] on h1 "Red Deer Temporary 4 - Josh Flynn Active" at bounding box center [895, 334] width 1268 height 29
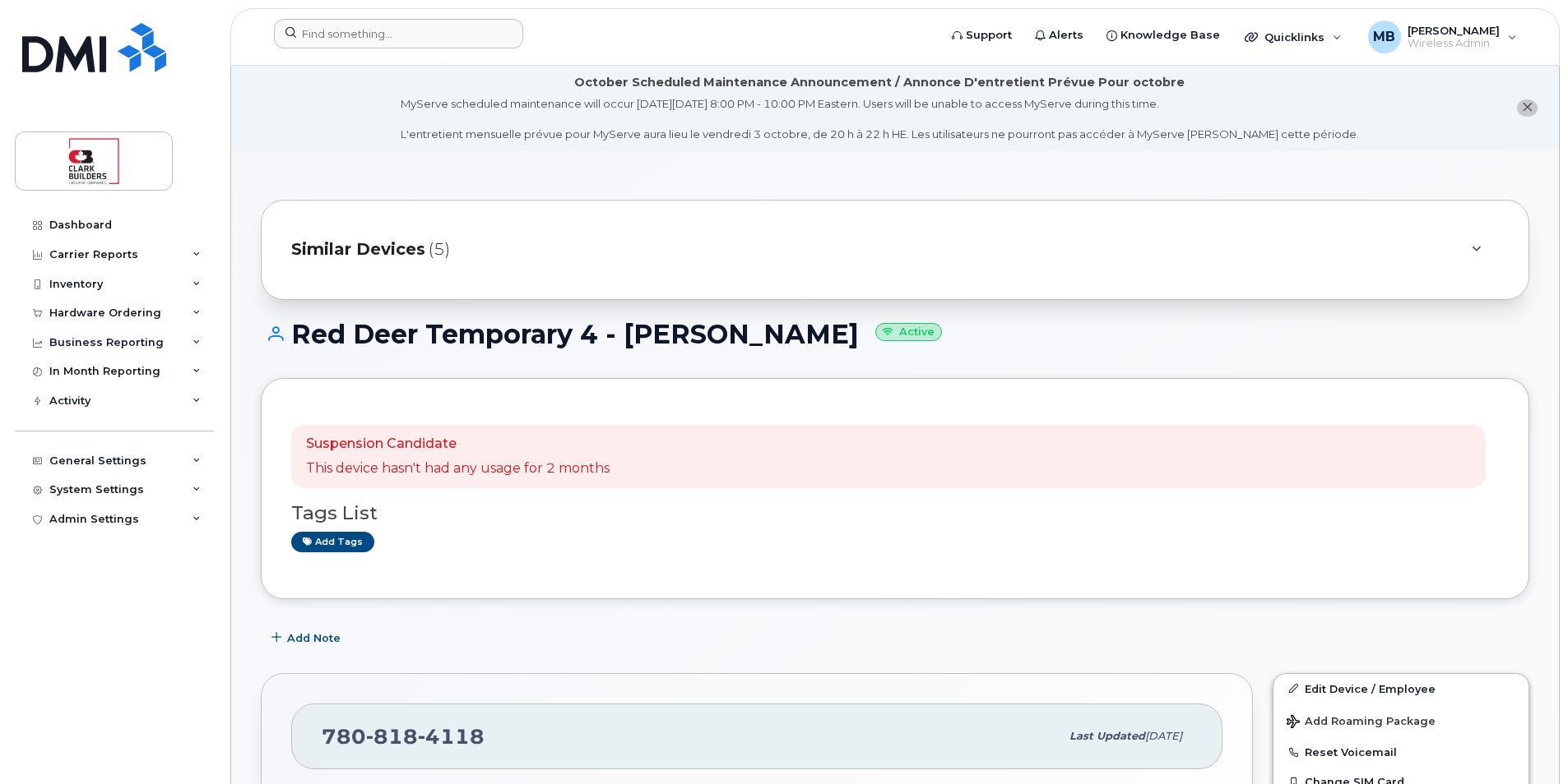
drag, startPoint x: 756, startPoint y: 331, endPoint x: 770, endPoint y: 339, distance: 16.1
click at [770, 339] on h1 "Red Deer Temporary 4 - Josh Flynn Active" at bounding box center [895, 334] width 1268 height 29
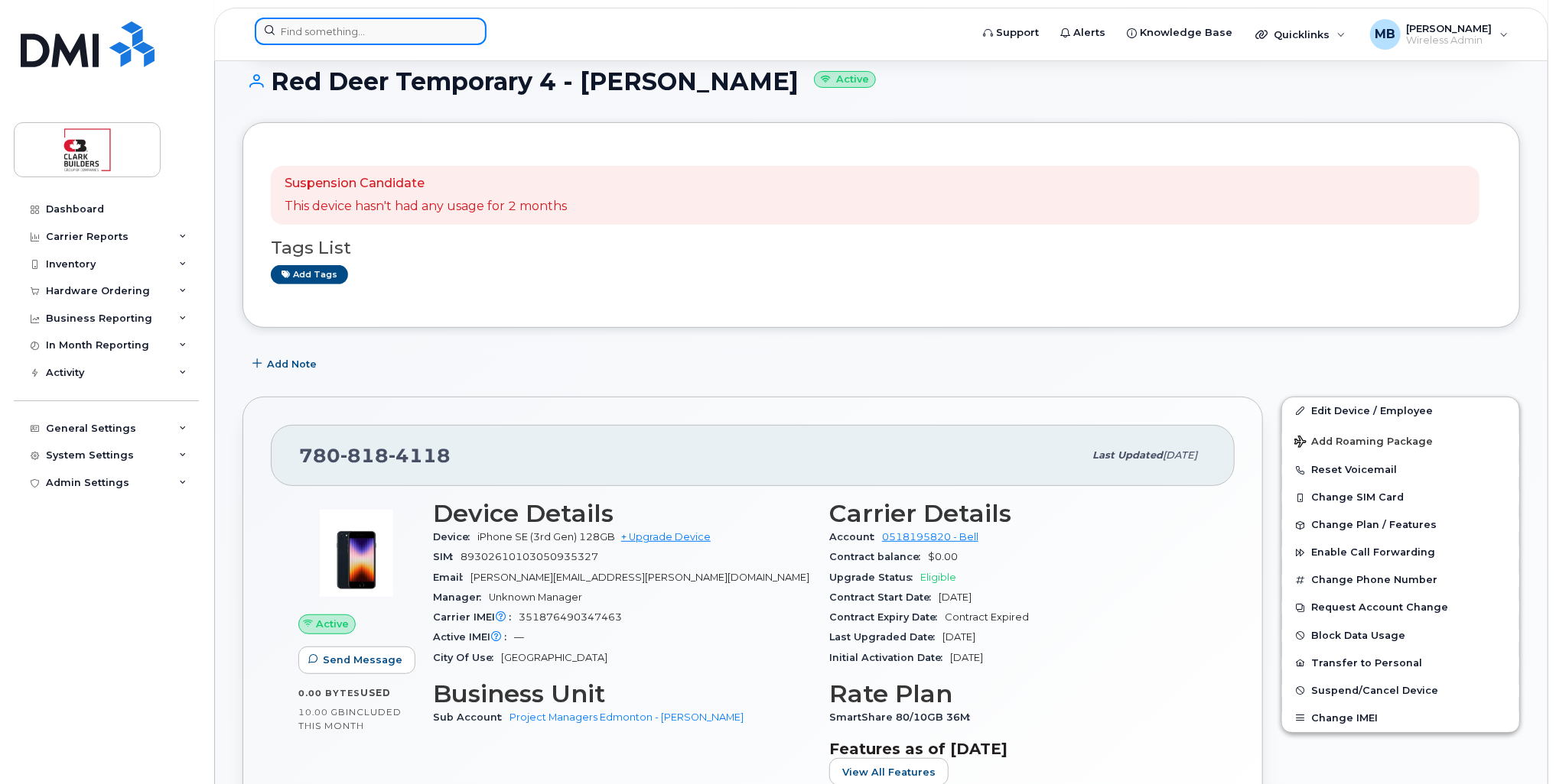
click at [387, 36] on input at bounding box center [370, 31] width 232 height 28
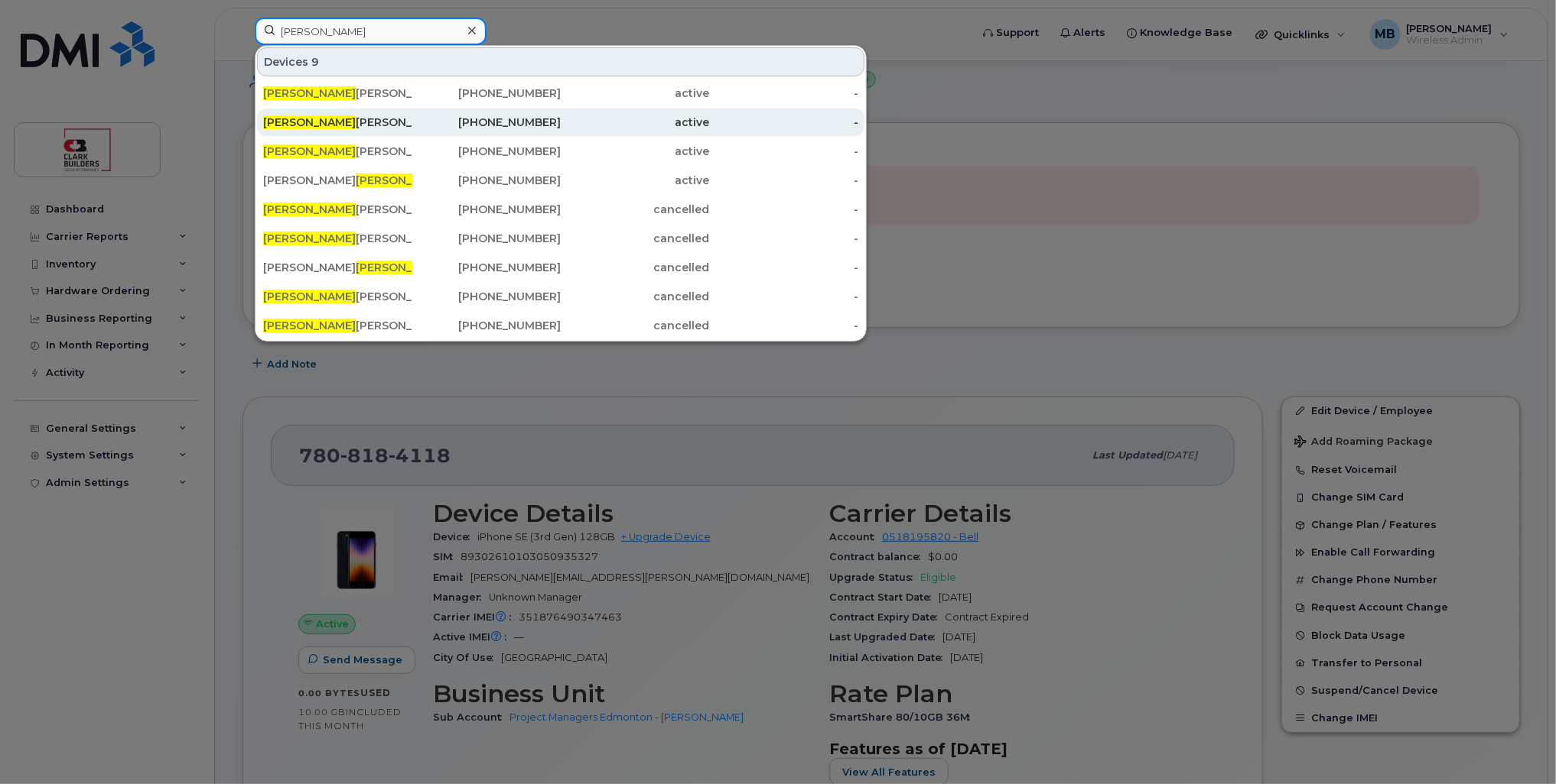
type input "robert"
click at [336, 121] on div "Robert Gillooly" at bounding box center [337, 122] width 149 height 16
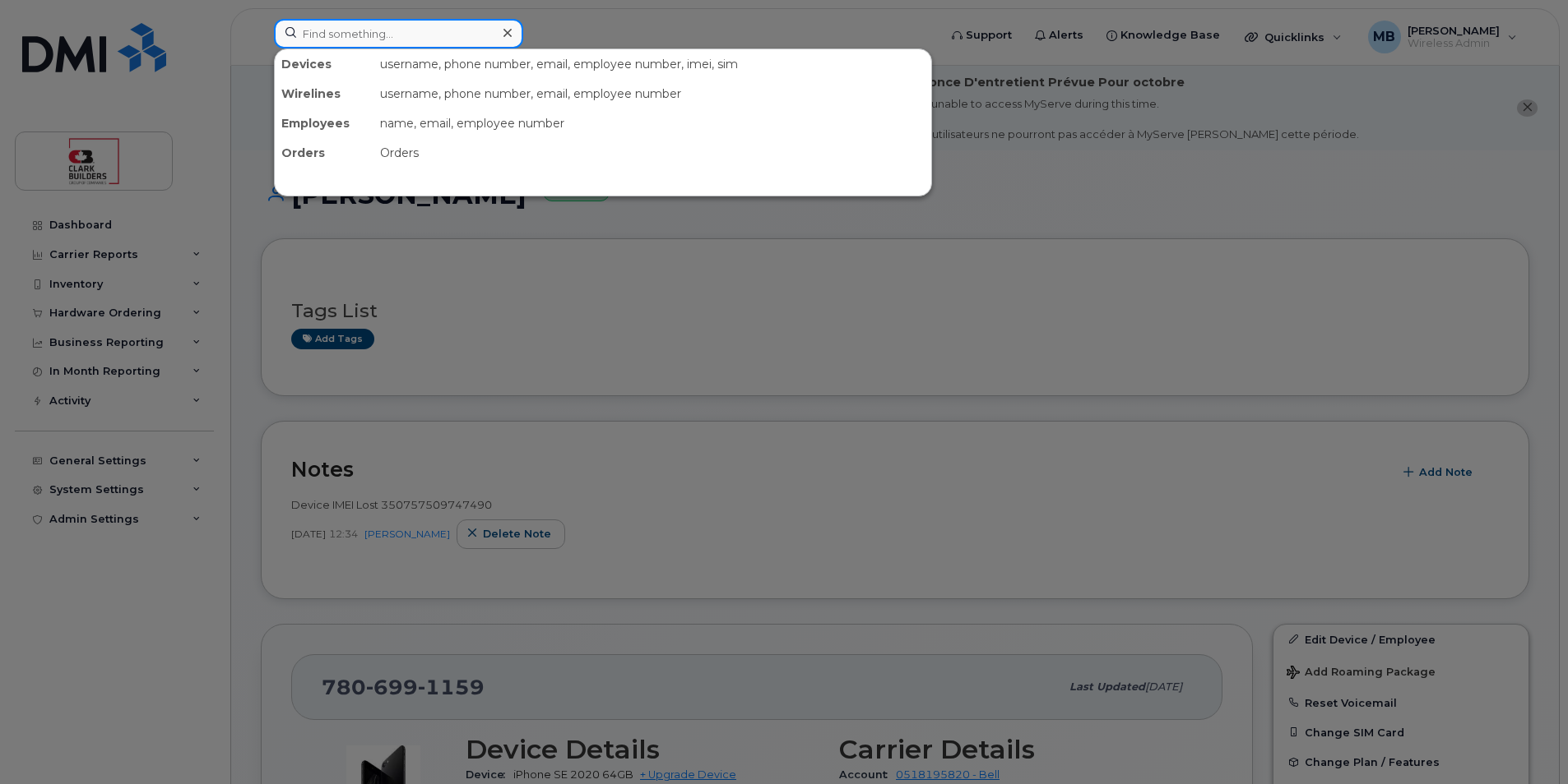
click at [335, 41] on input at bounding box center [398, 33] width 249 height 30
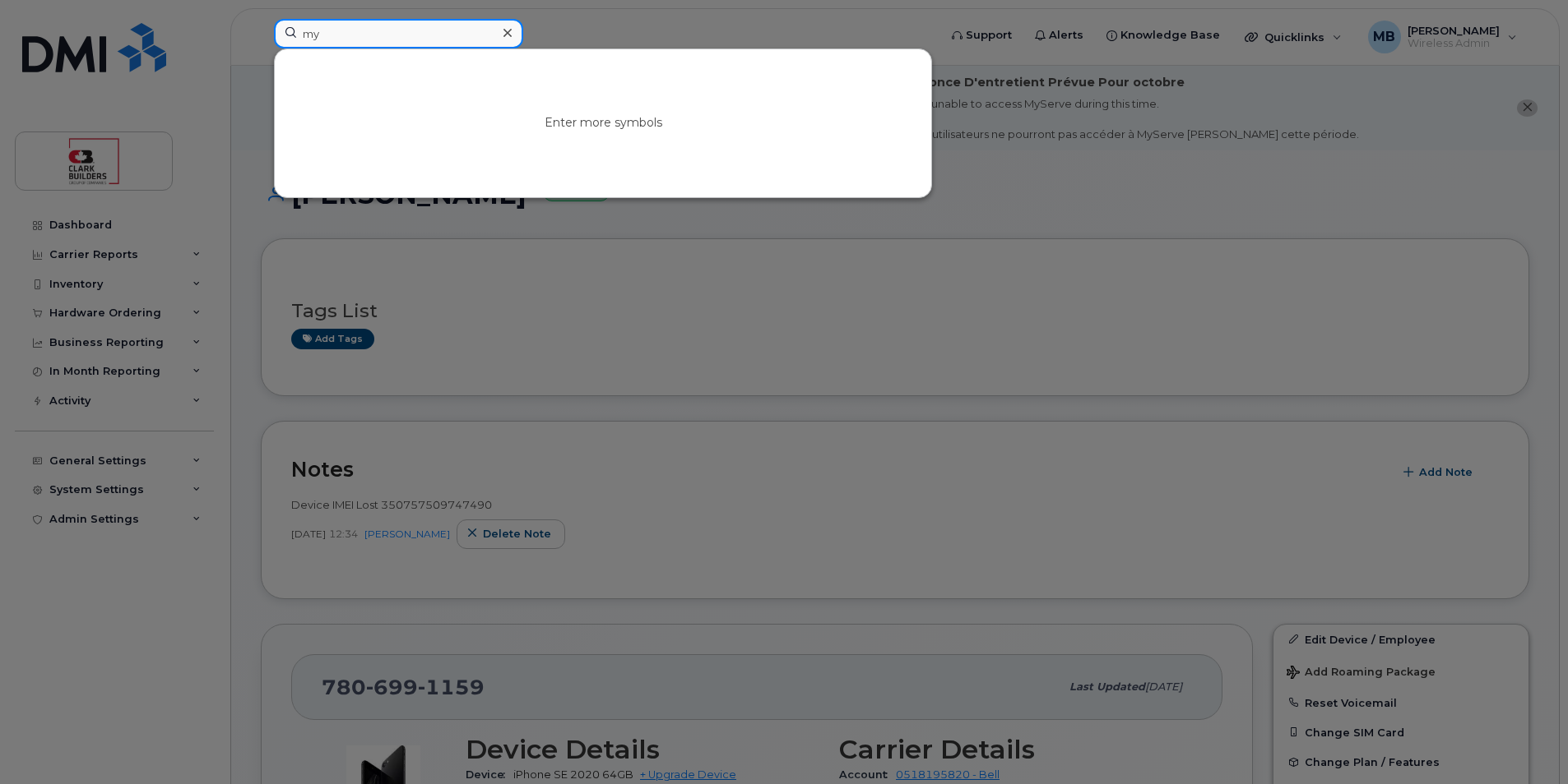
type input "m"
click at [675, 22] on div at bounding box center [784, 392] width 1568 height 784
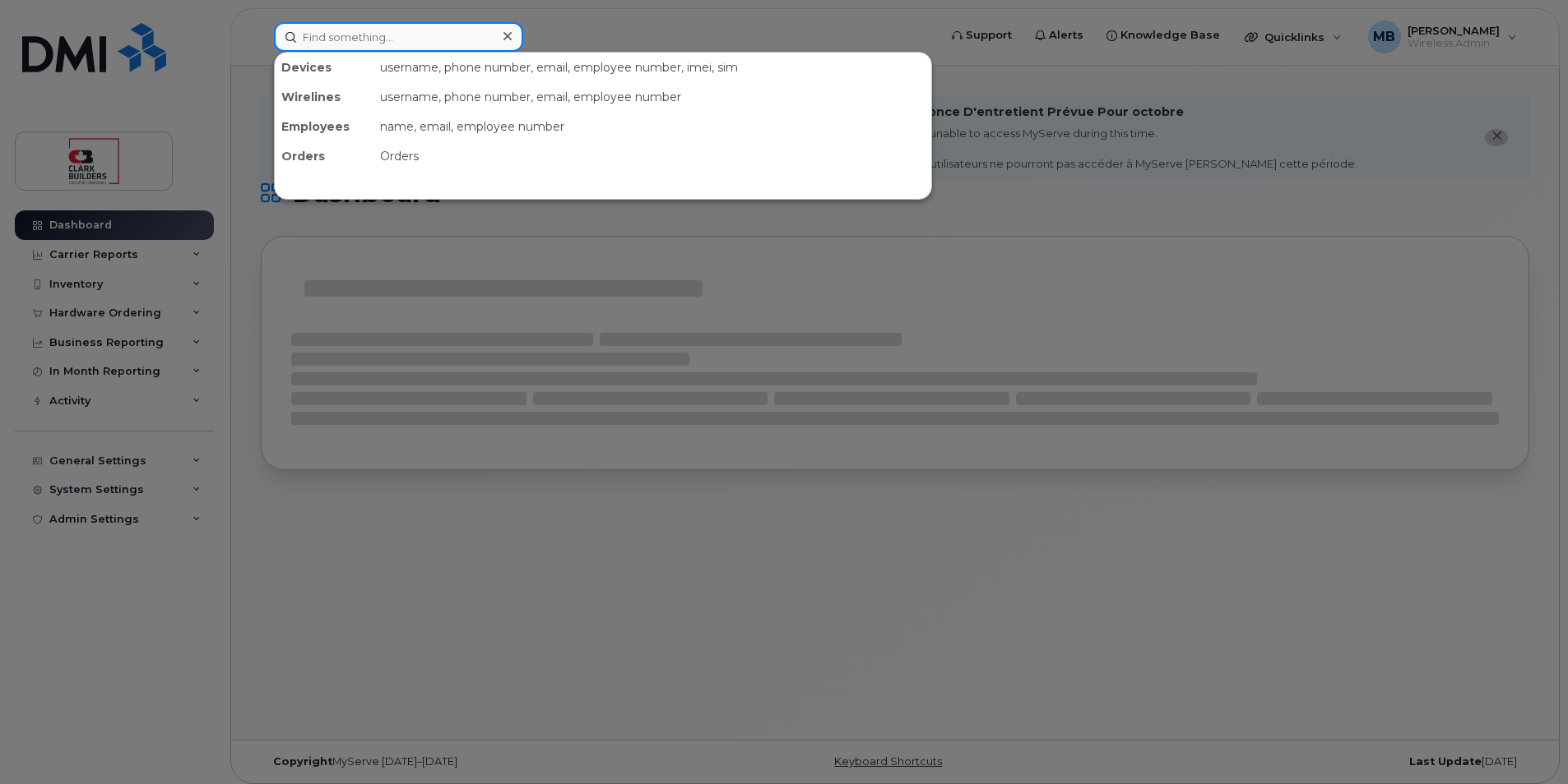
click at [330, 44] on input at bounding box center [398, 37] width 249 height 30
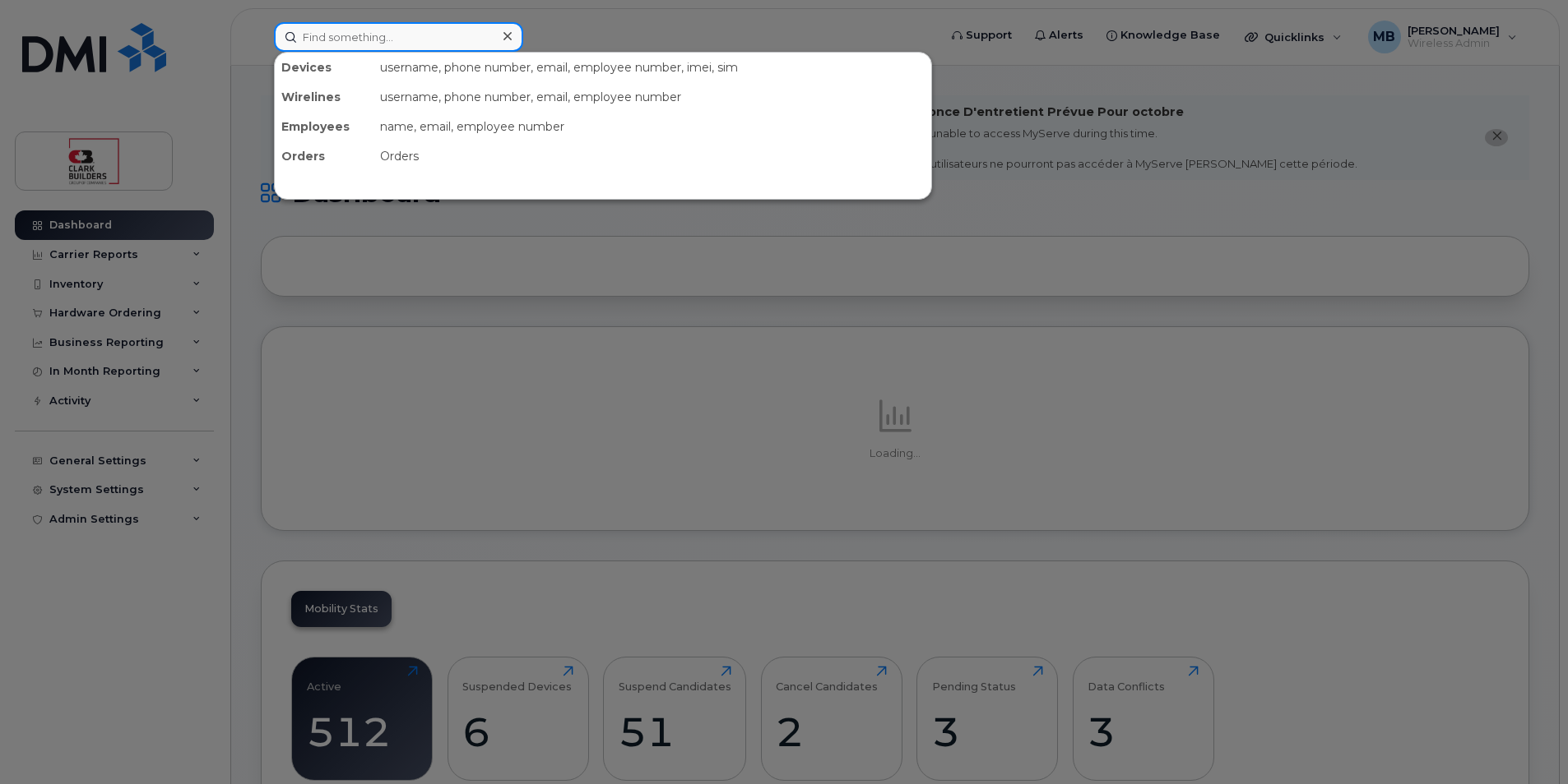
paste input "[PERSON_NAME][EMAIL_ADDRESS][PERSON_NAME][DOMAIN_NAME]"
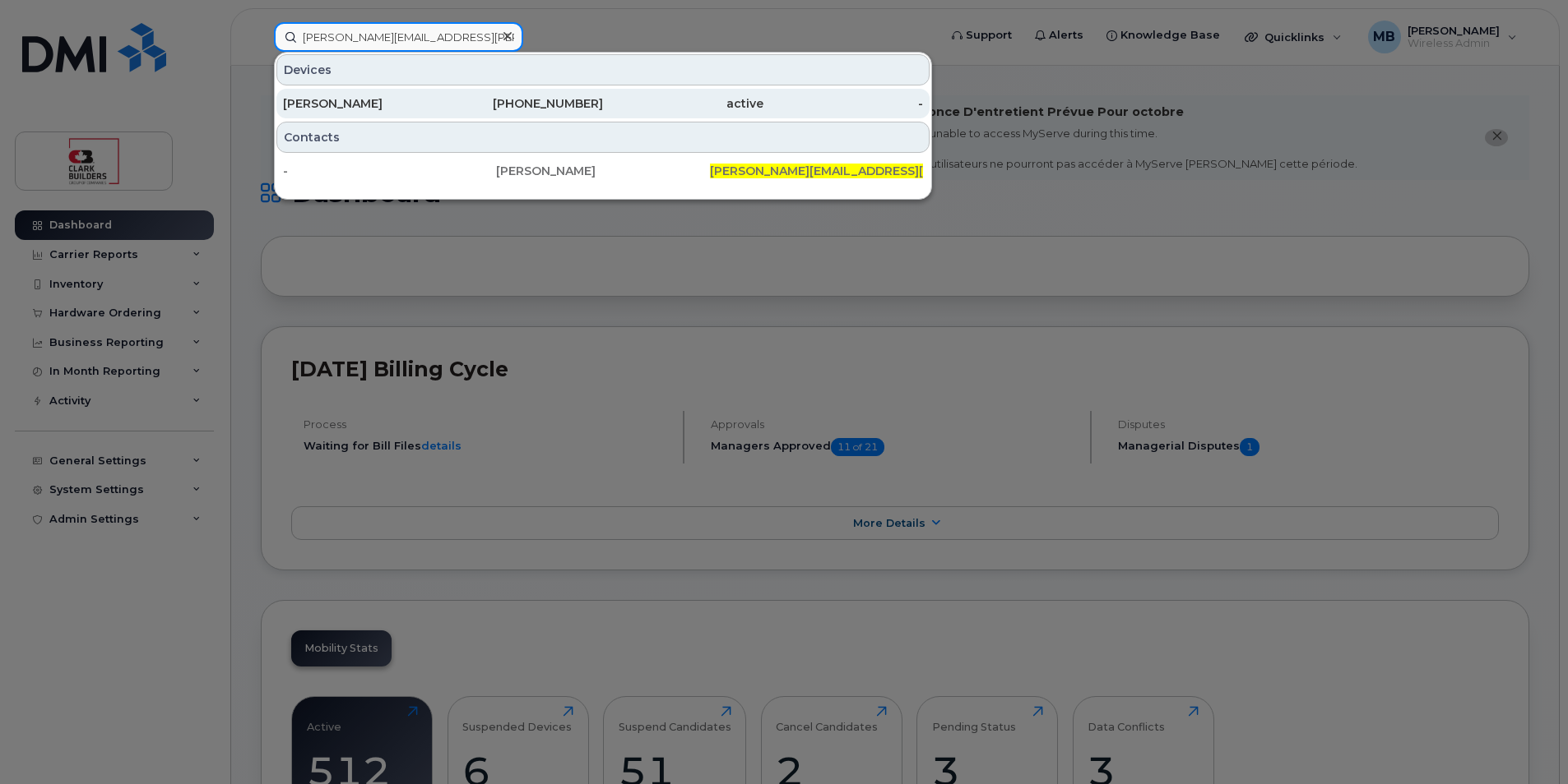
type input "[PERSON_NAME][EMAIL_ADDRESS][PERSON_NAME][DOMAIN_NAME]"
click at [414, 95] on div "[PERSON_NAME]" at bounding box center [363, 104] width 160 height 30
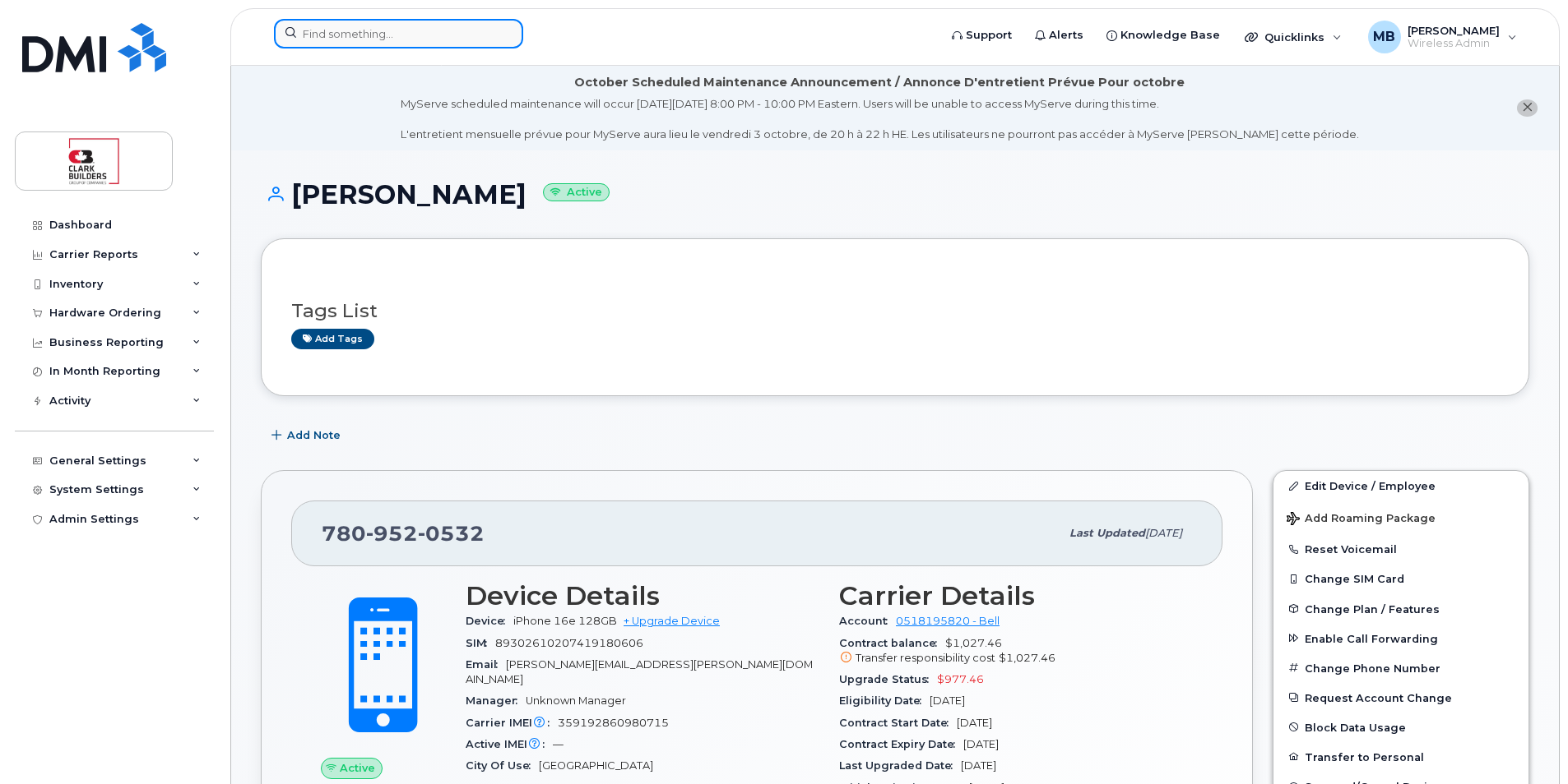
click at [424, 39] on input at bounding box center [398, 33] width 249 height 30
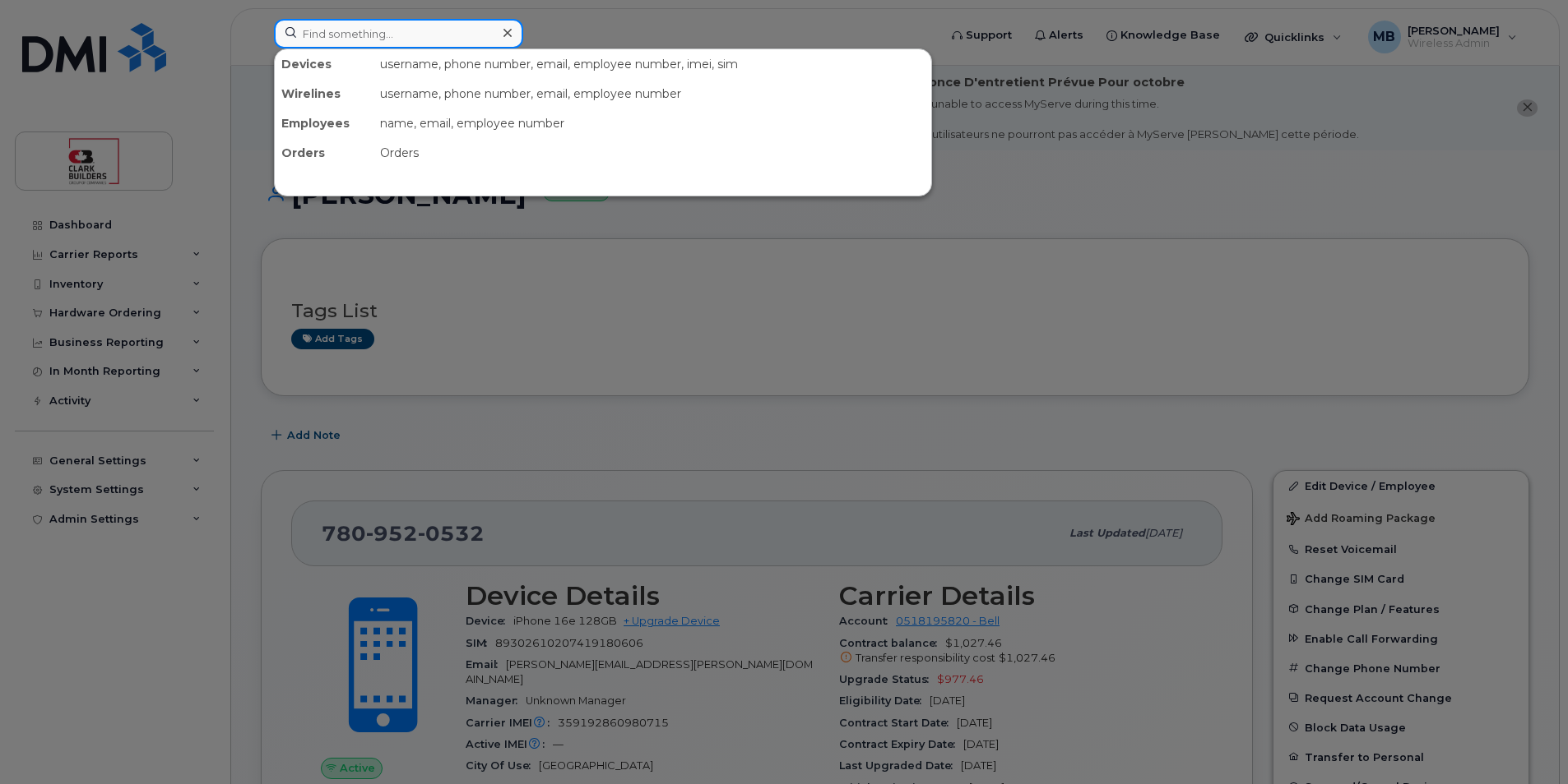
click at [368, 32] on input at bounding box center [398, 33] width 249 height 30
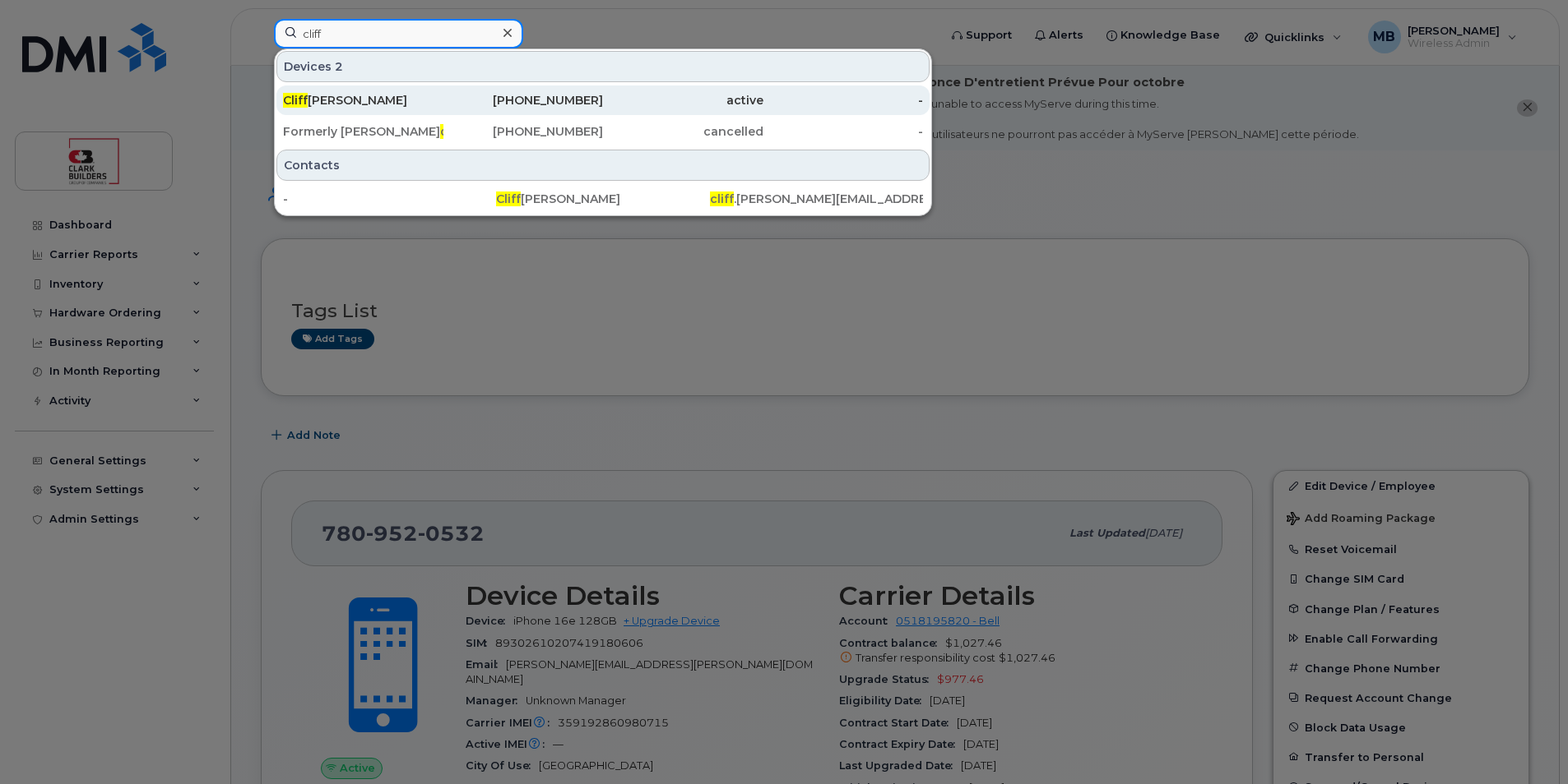
type input "cliff"
click at [513, 102] on div "[PHONE_NUMBER]" at bounding box center [523, 100] width 160 height 17
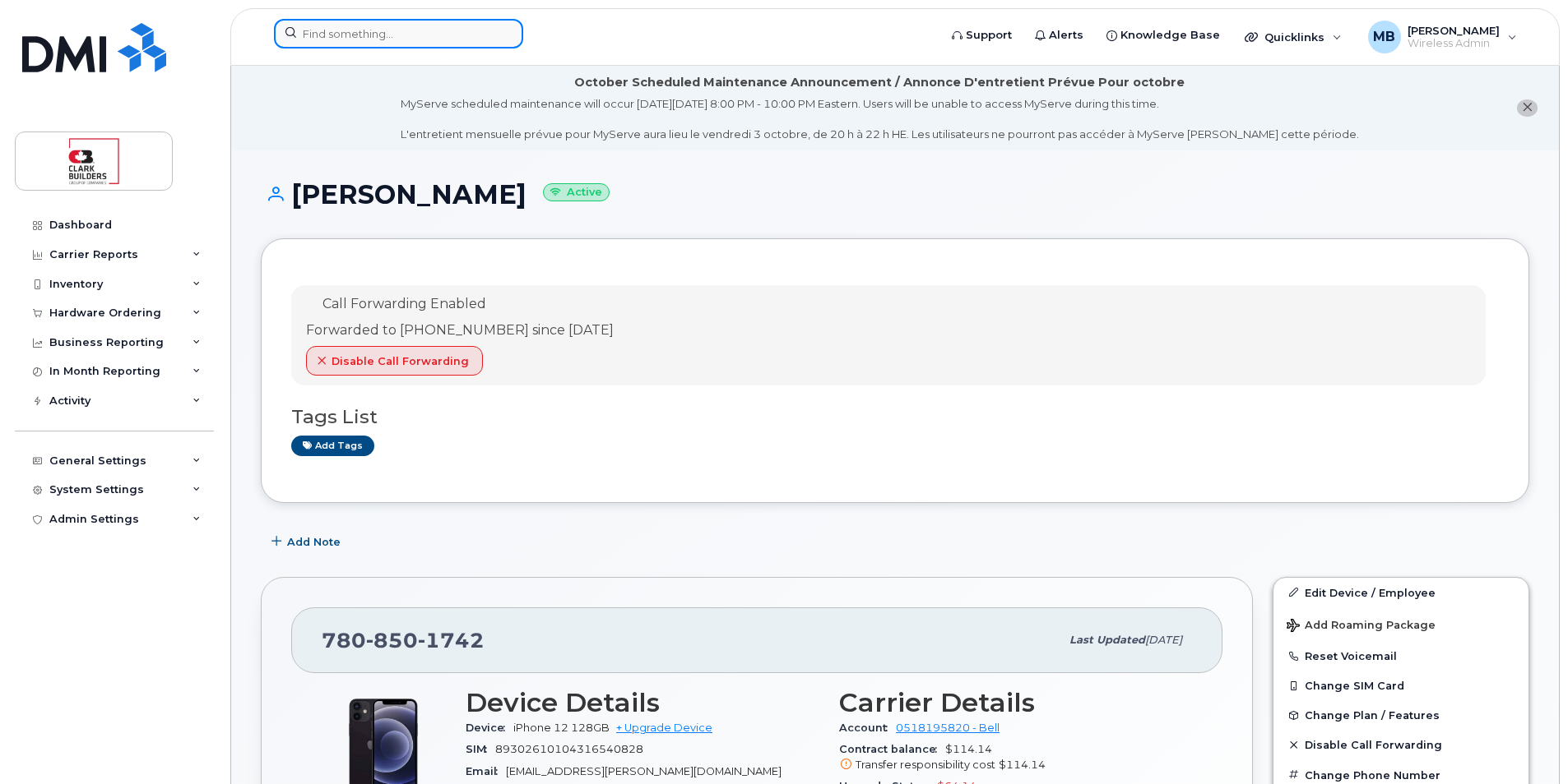
click at [400, 36] on input at bounding box center [398, 33] width 249 height 30
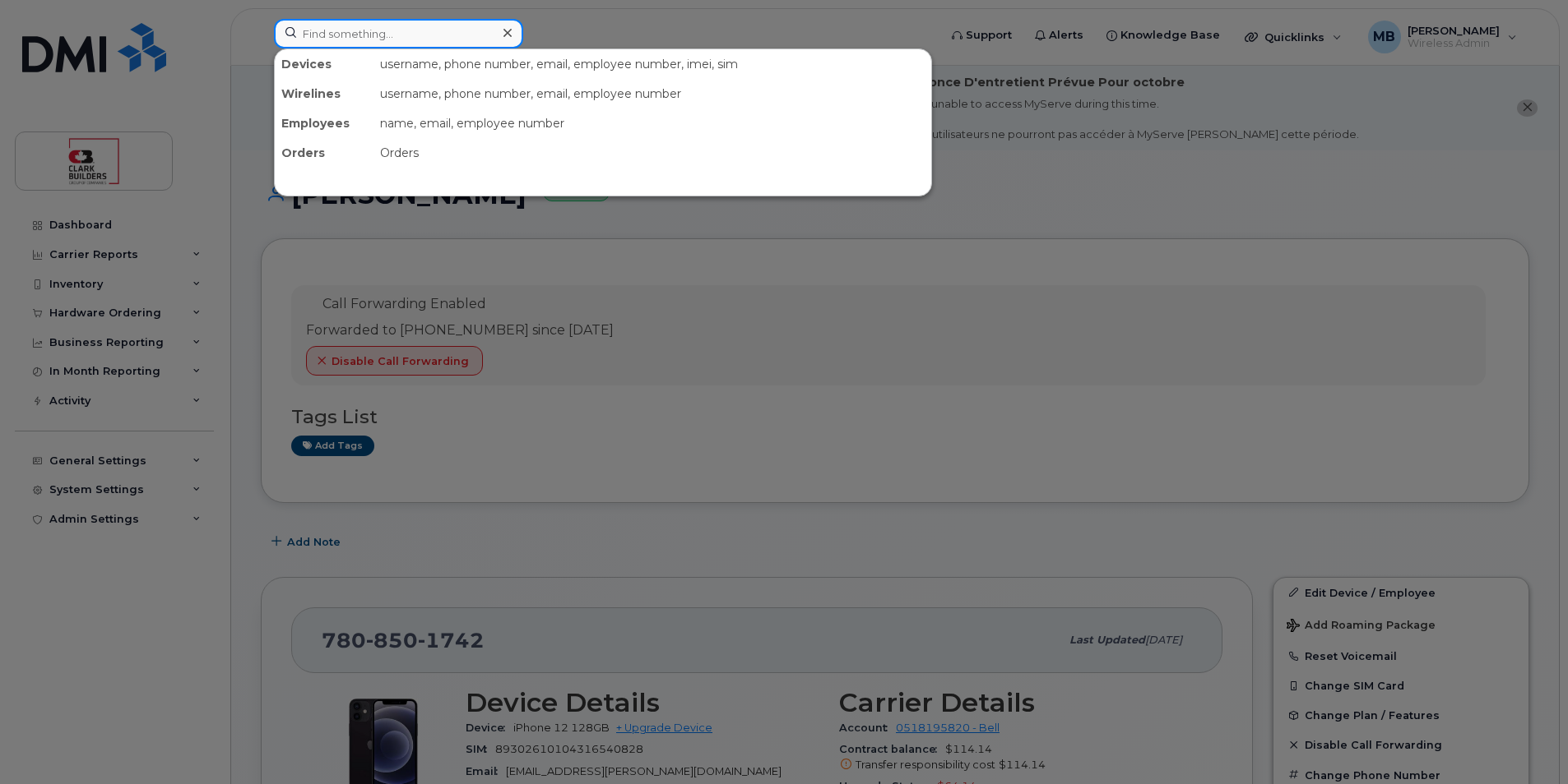
paste input "[PERSON_NAME][EMAIL_ADDRESS][PERSON_NAME][DOMAIN_NAME]"
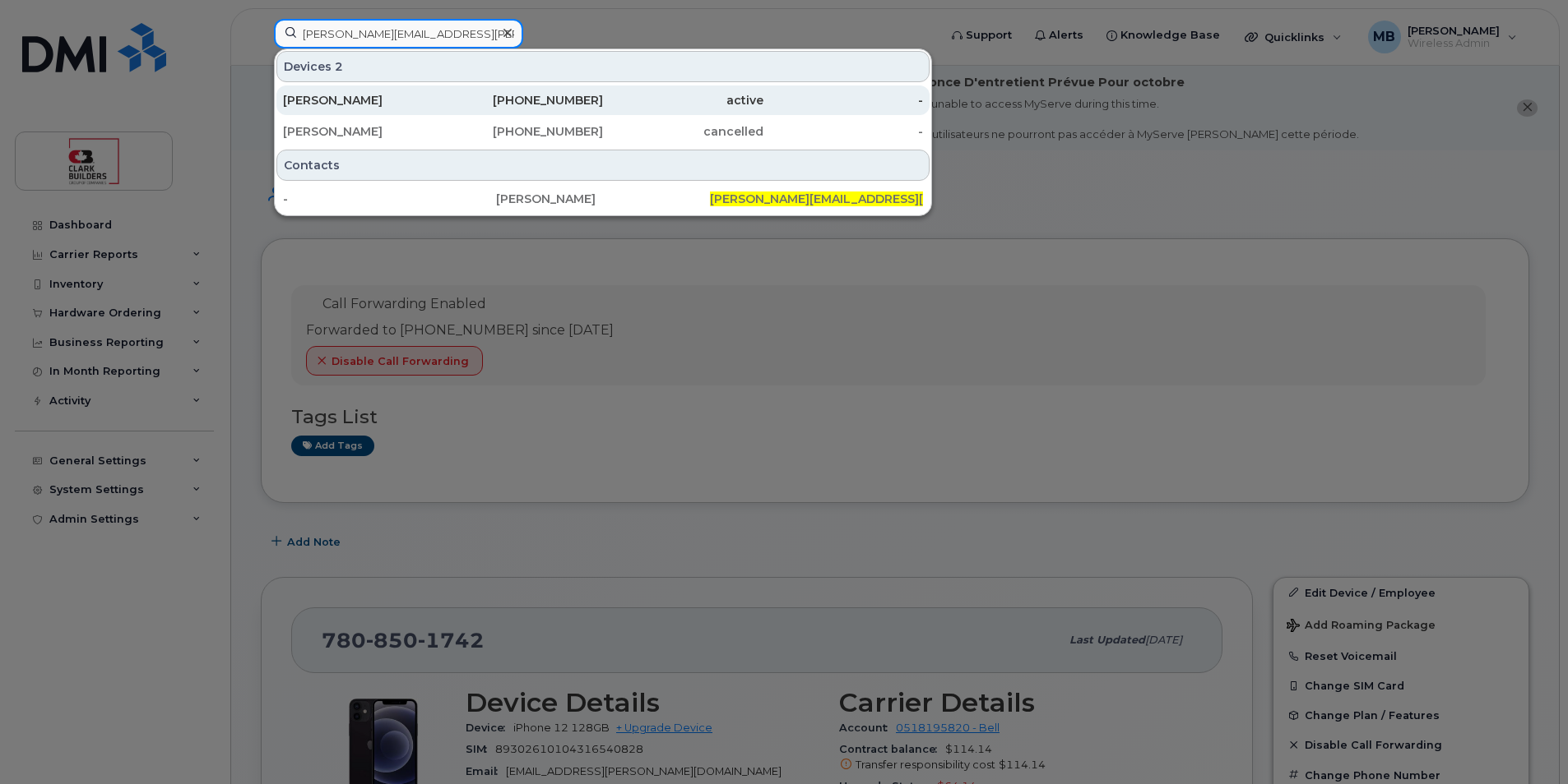
type input "[PERSON_NAME][EMAIL_ADDRESS][PERSON_NAME][DOMAIN_NAME]"
click at [431, 97] on div "[PERSON_NAME]" at bounding box center [363, 100] width 160 height 17
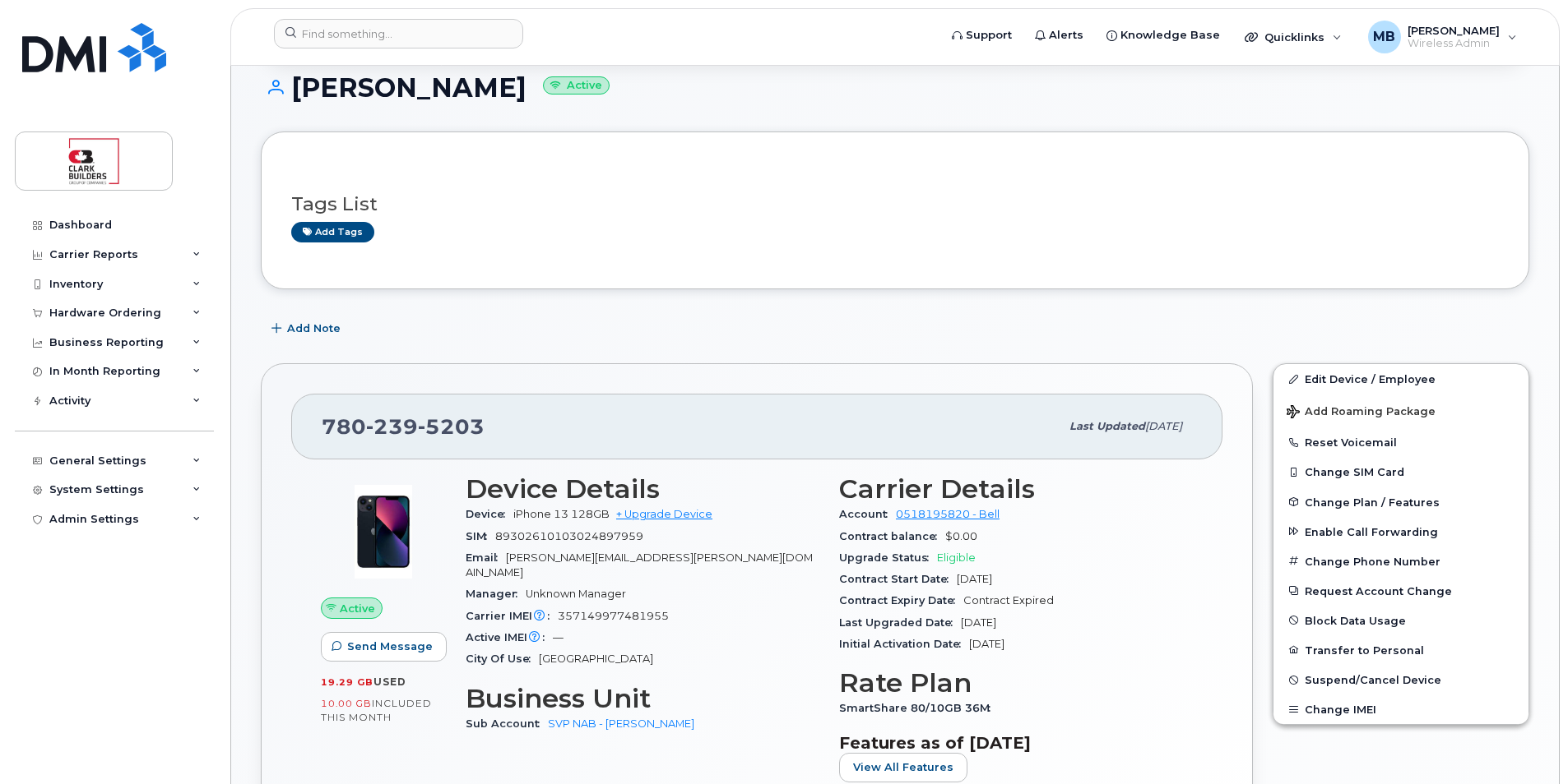
scroll to position [329, 0]
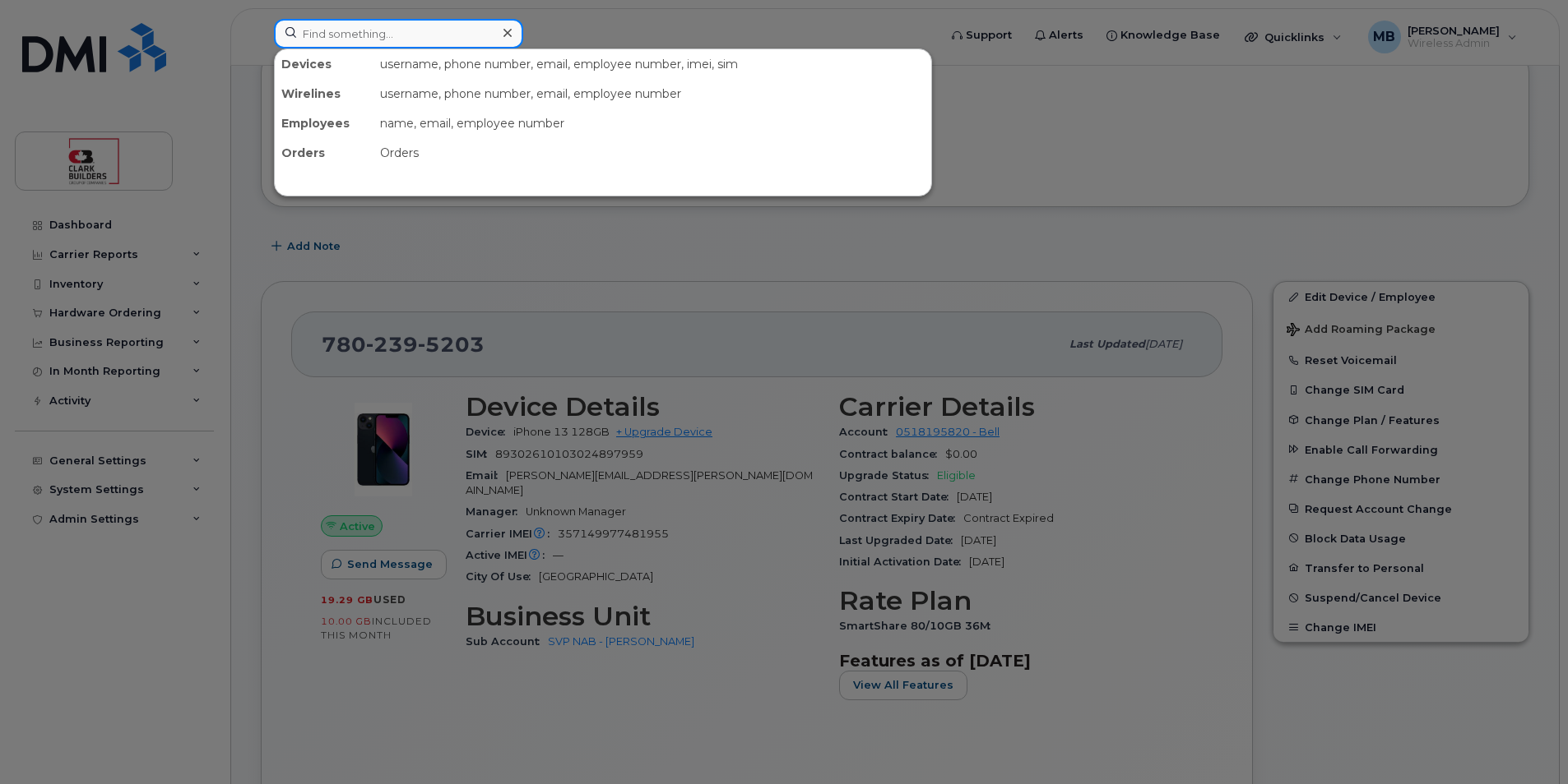
click at [349, 40] on input at bounding box center [398, 33] width 249 height 30
paste input "[PERSON_NAME][EMAIL_ADDRESS][DOMAIN_NAME]"
type input "[PERSON_NAME][EMAIL_ADDRESS][DOMAIN_NAME]"
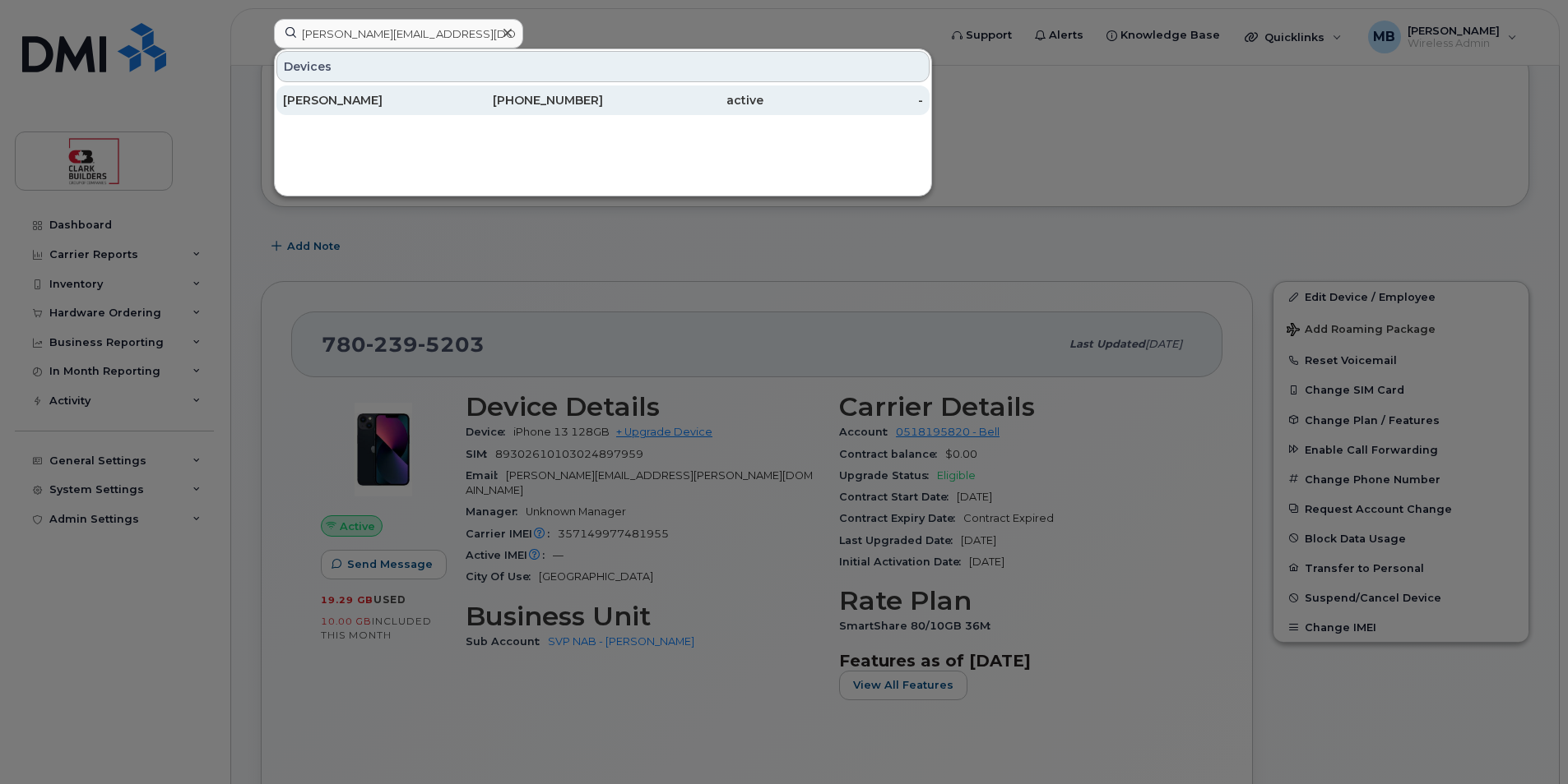
click at [383, 97] on div "Alicia Cornford" at bounding box center [363, 100] width 160 height 17
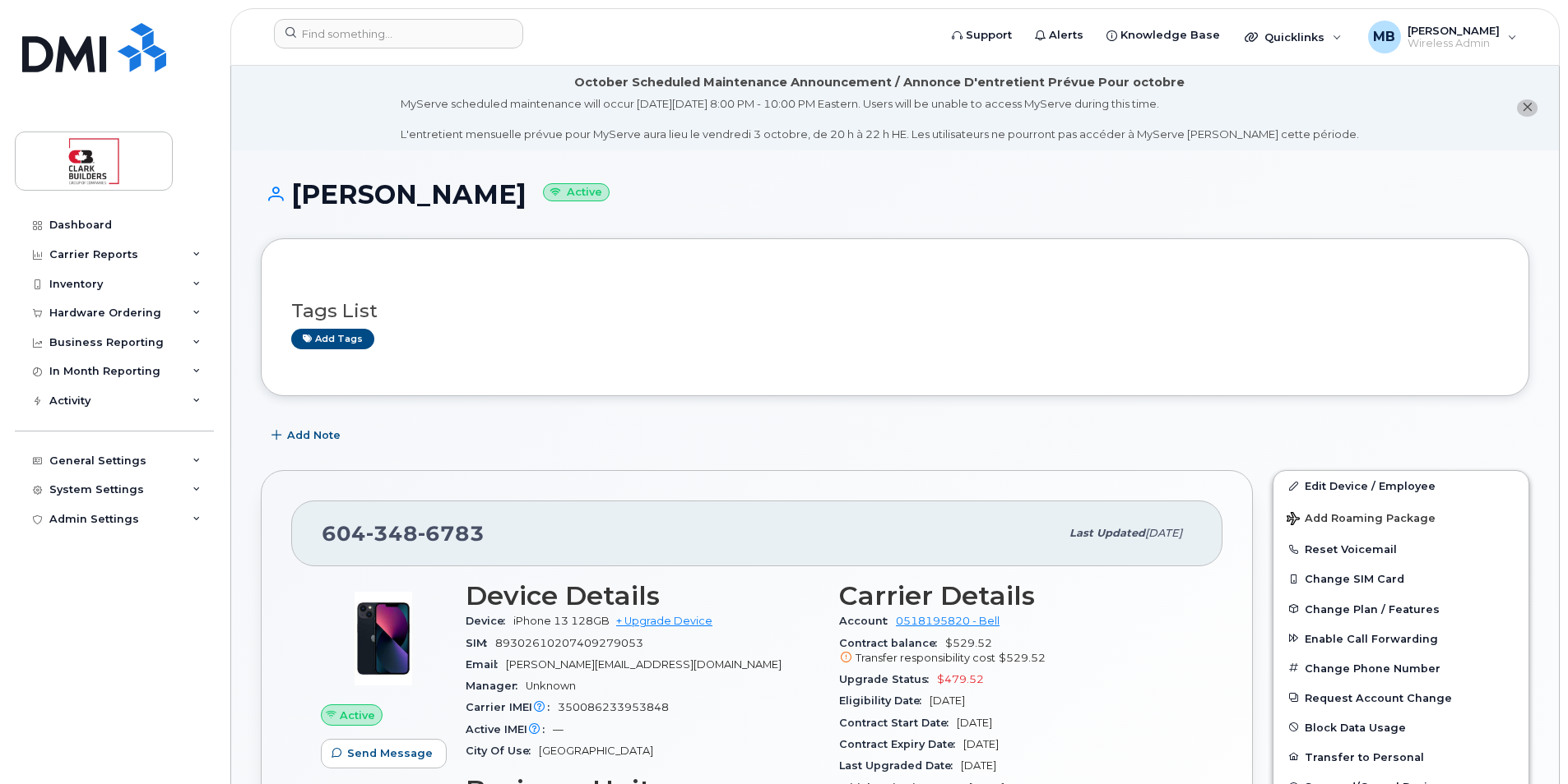
scroll to position [82, 0]
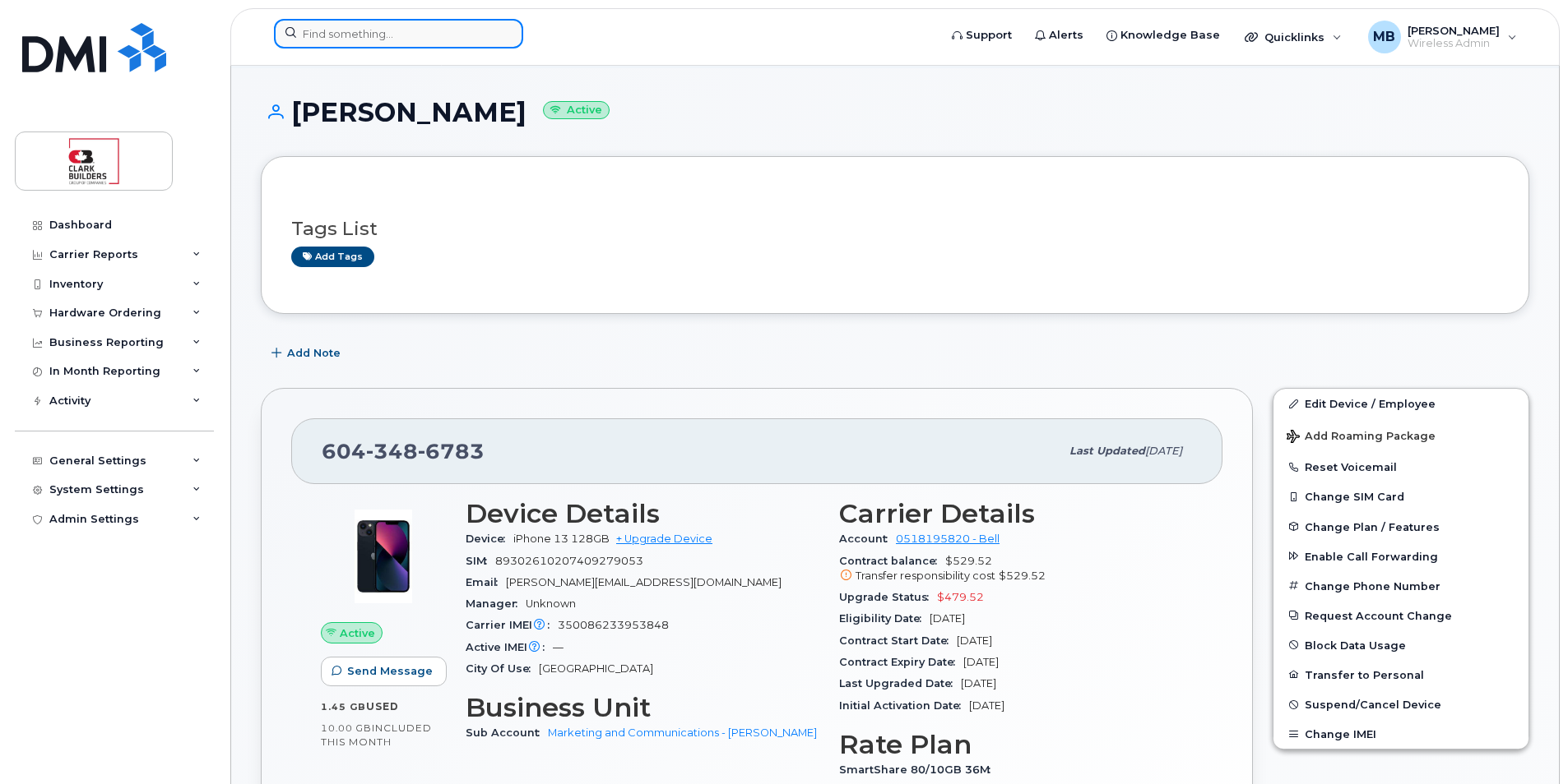
click at [371, 39] on input at bounding box center [398, 33] width 249 height 30
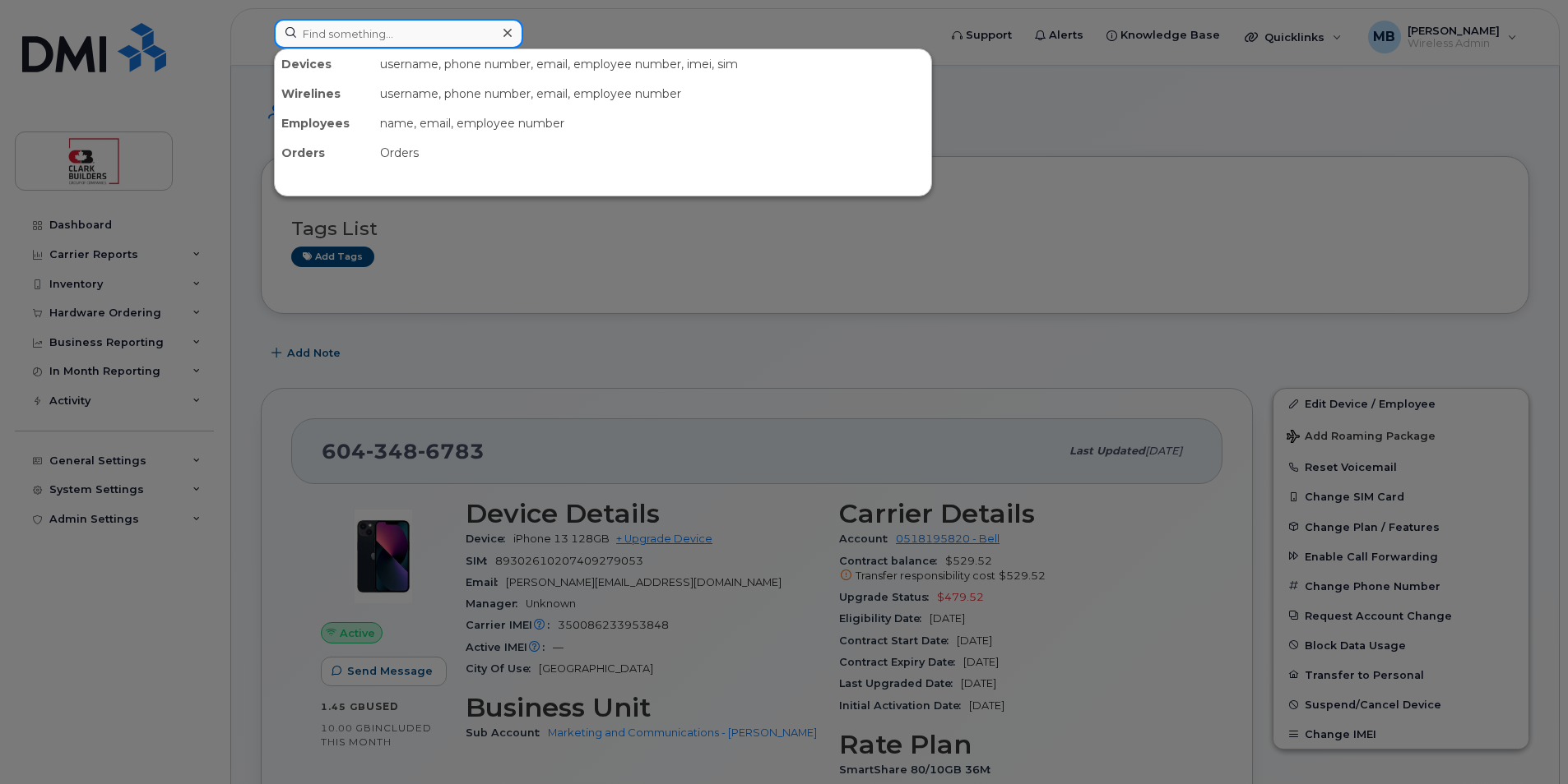
paste input "michael.duchcherer@clarkbuilders.com"
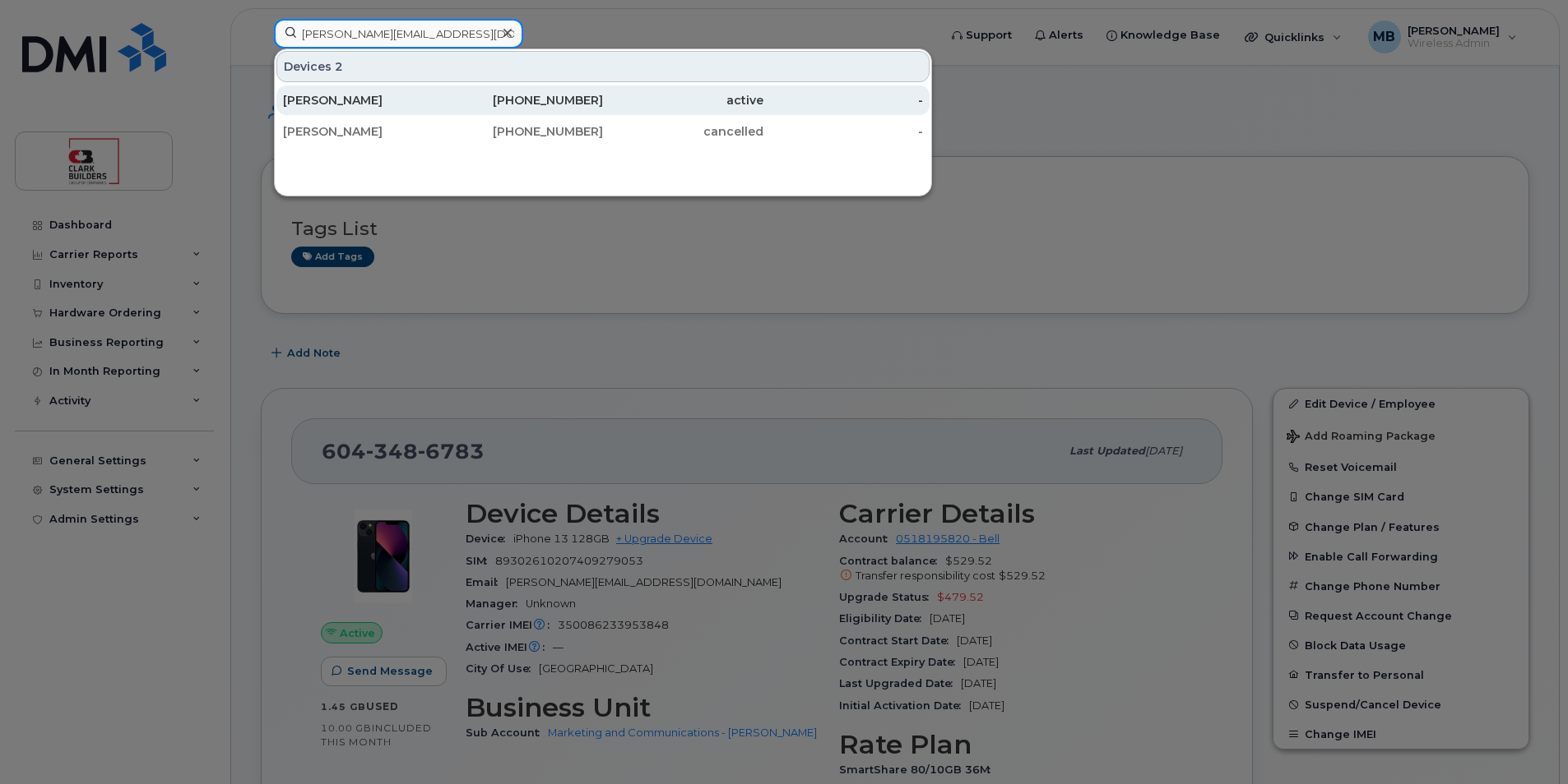
type input "michael.duchcherer@clarkbuilders.com"
click at [405, 95] on div "Michael Duchcherer" at bounding box center [363, 100] width 160 height 17
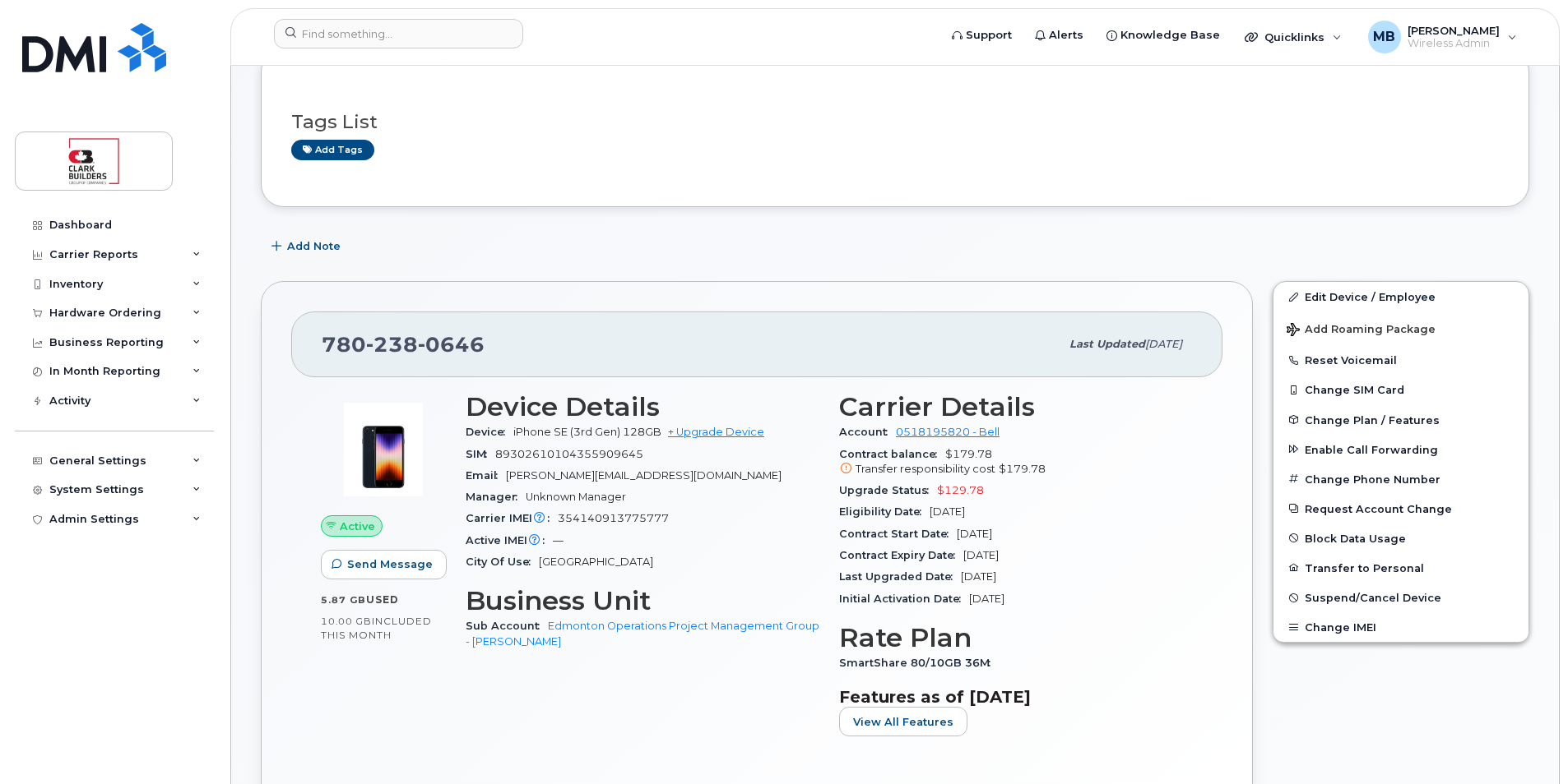
scroll to position [411, 0]
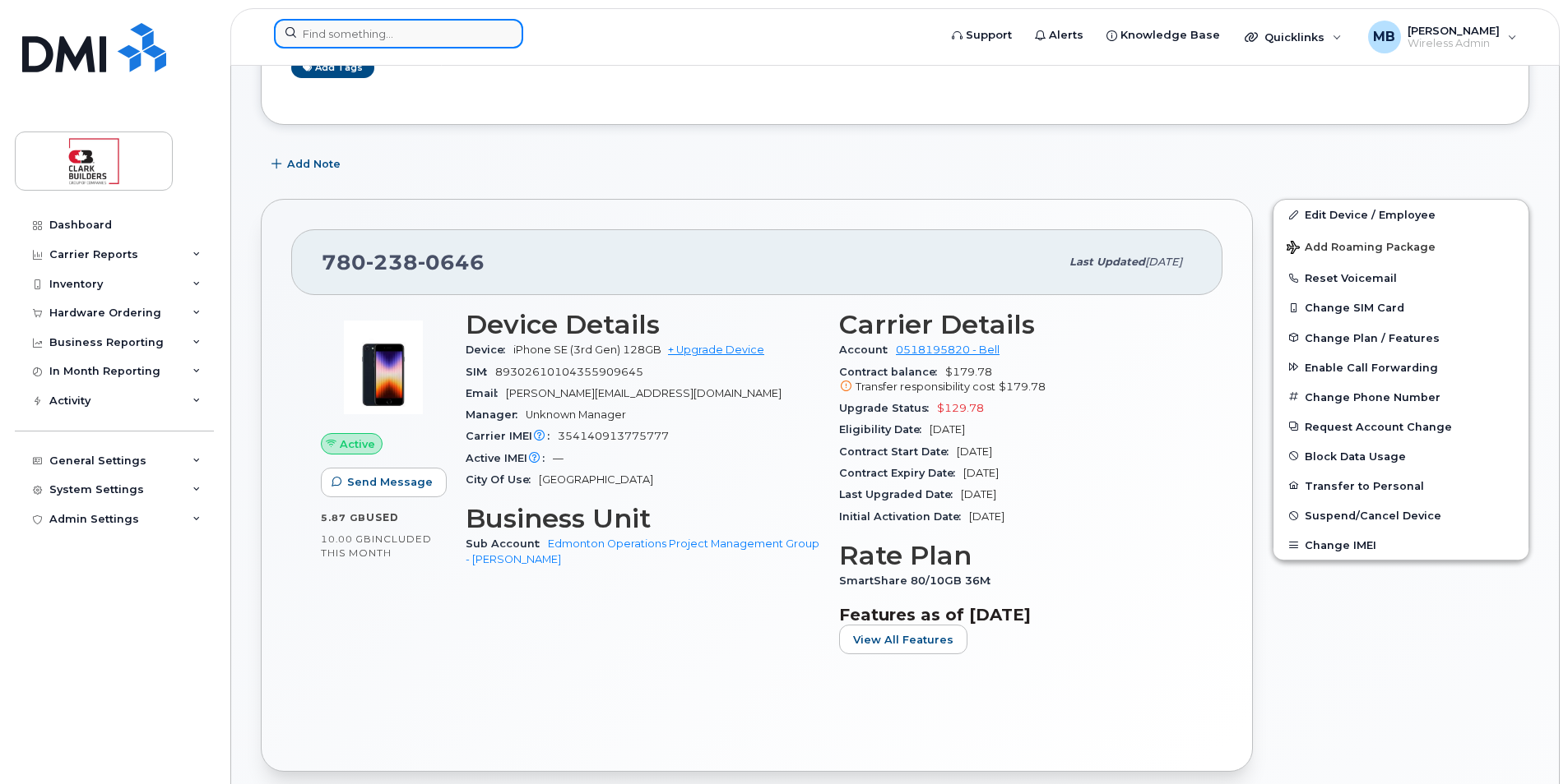
click at [422, 32] on input at bounding box center [398, 33] width 249 height 30
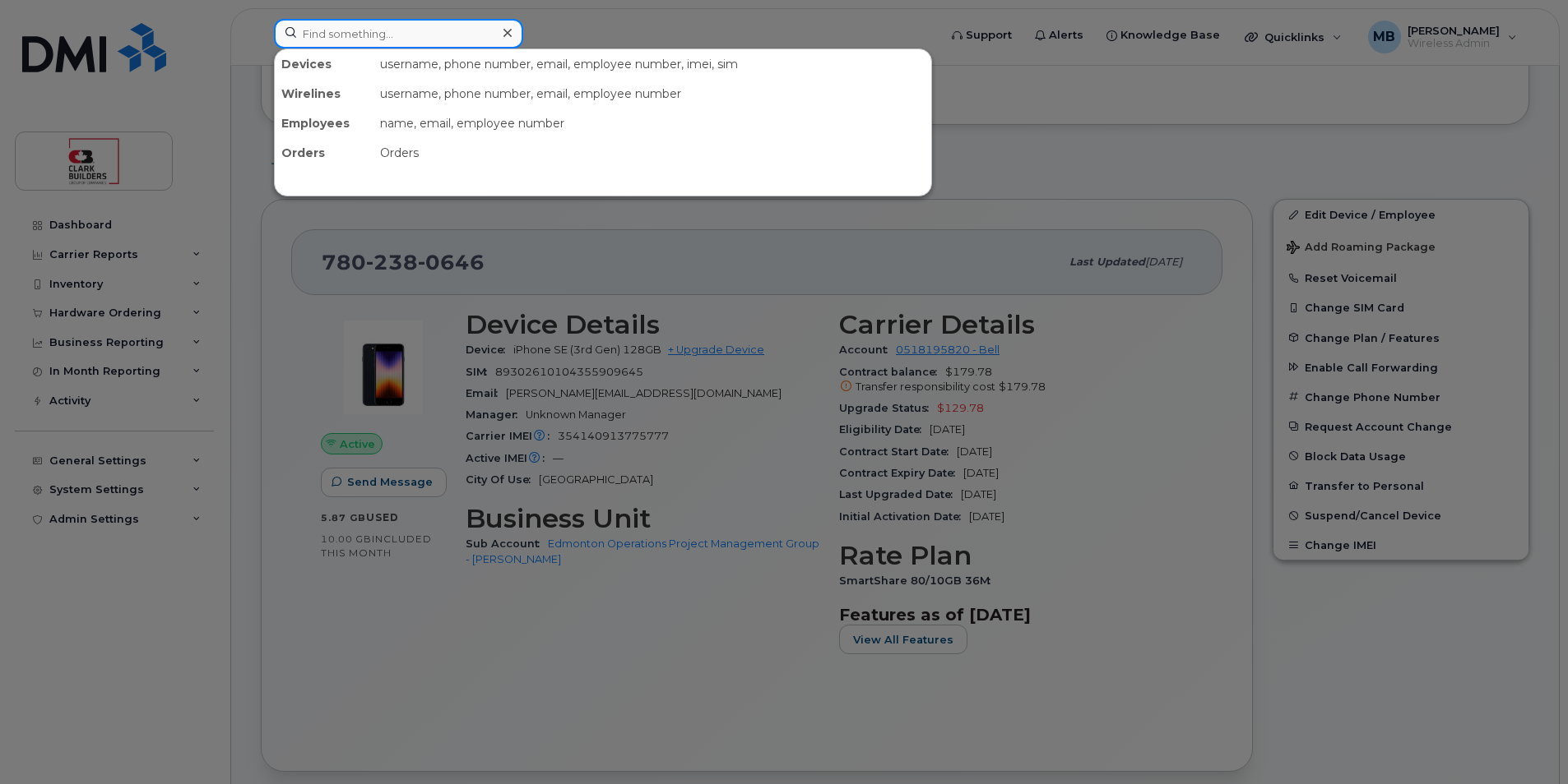
paste input "[PERSON_NAME][EMAIL_ADDRESS][PERSON_NAME][DOMAIN_NAME]"
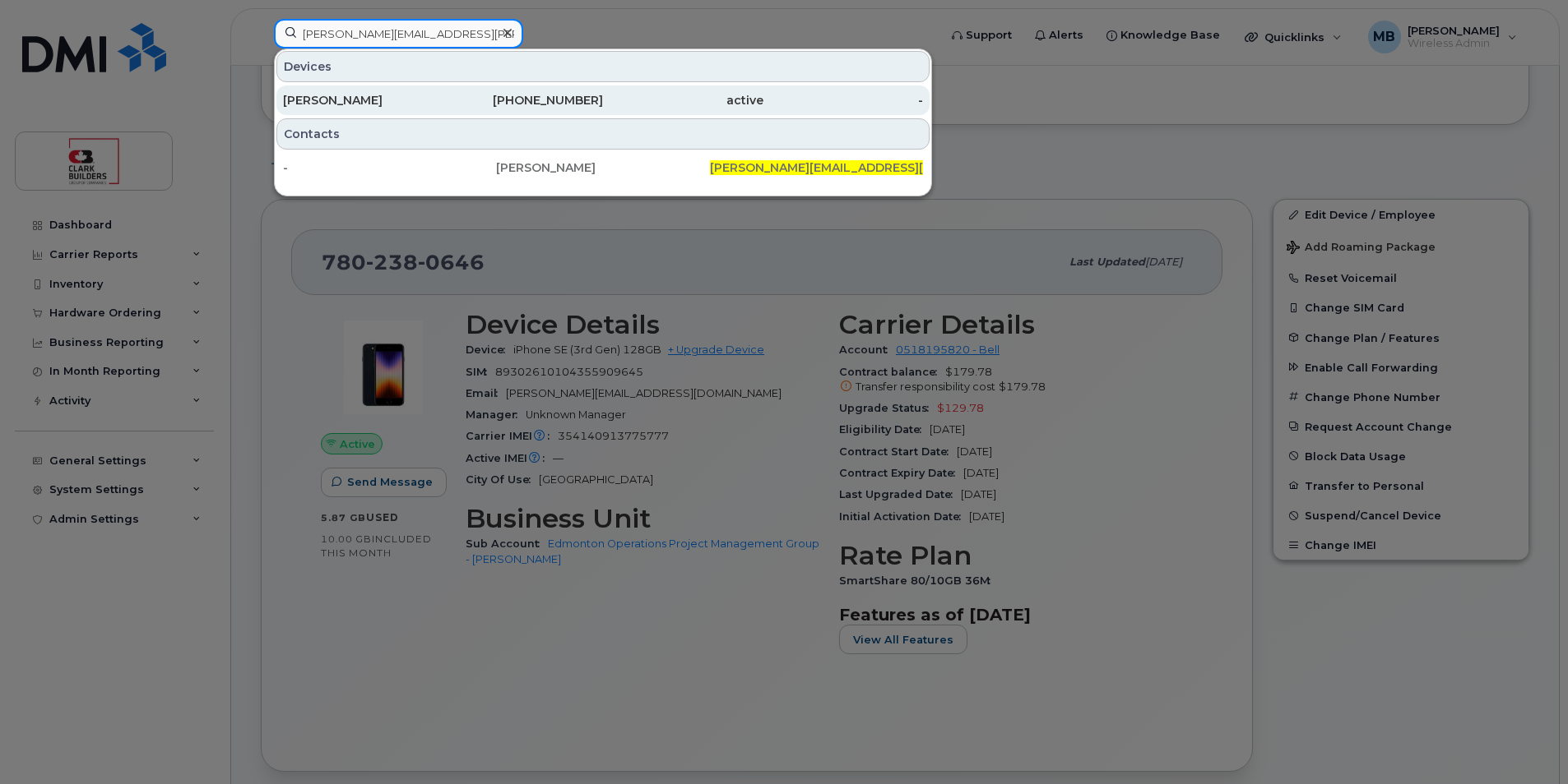
type input "[PERSON_NAME][EMAIL_ADDRESS][PERSON_NAME][DOMAIN_NAME]"
click at [395, 95] on div "[PERSON_NAME]" at bounding box center [363, 100] width 160 height 17
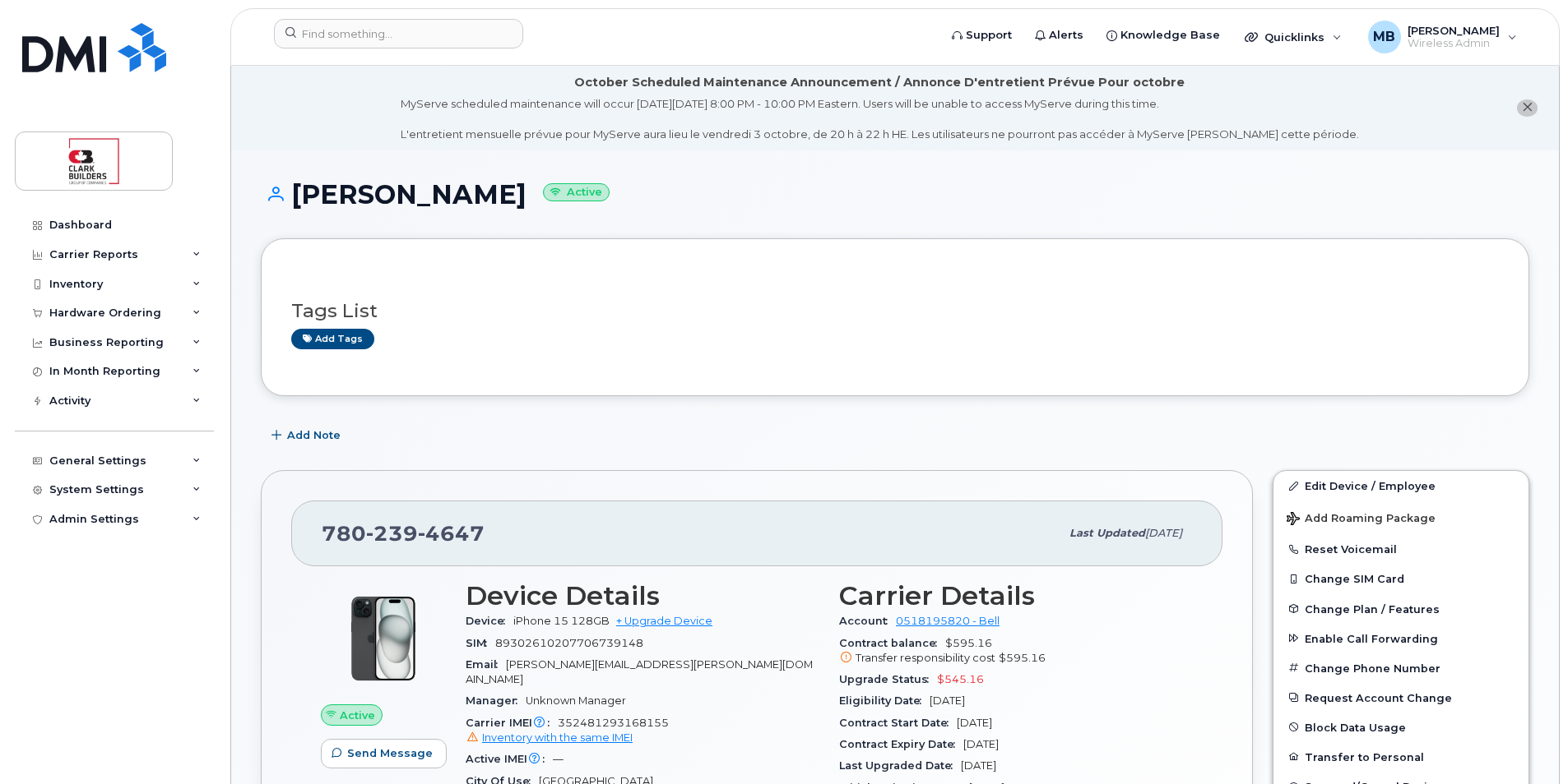
scroll to position [82, 0]
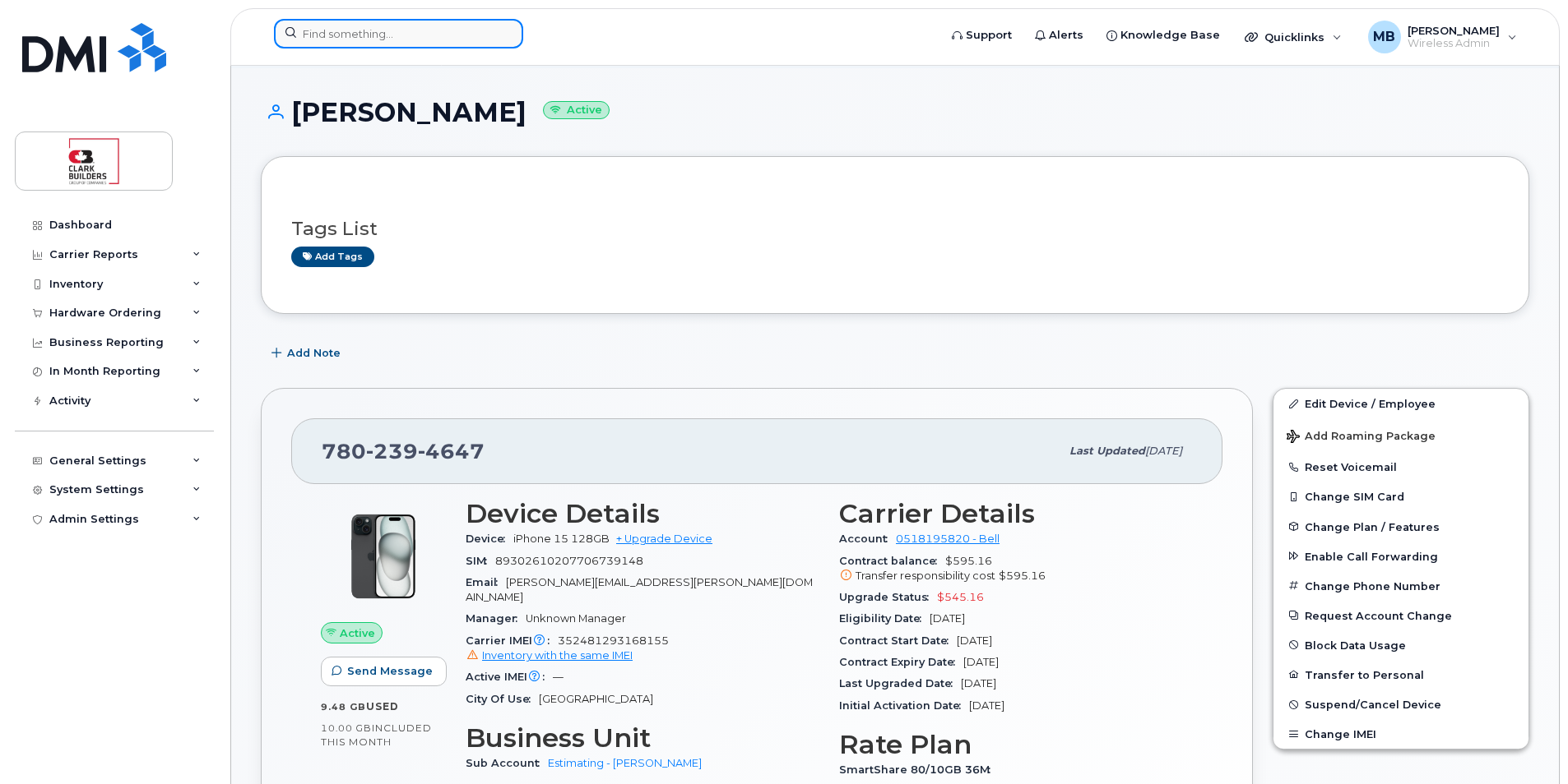
click at [393, 33] on input at bounding box center [398, 33] width 249 height 30
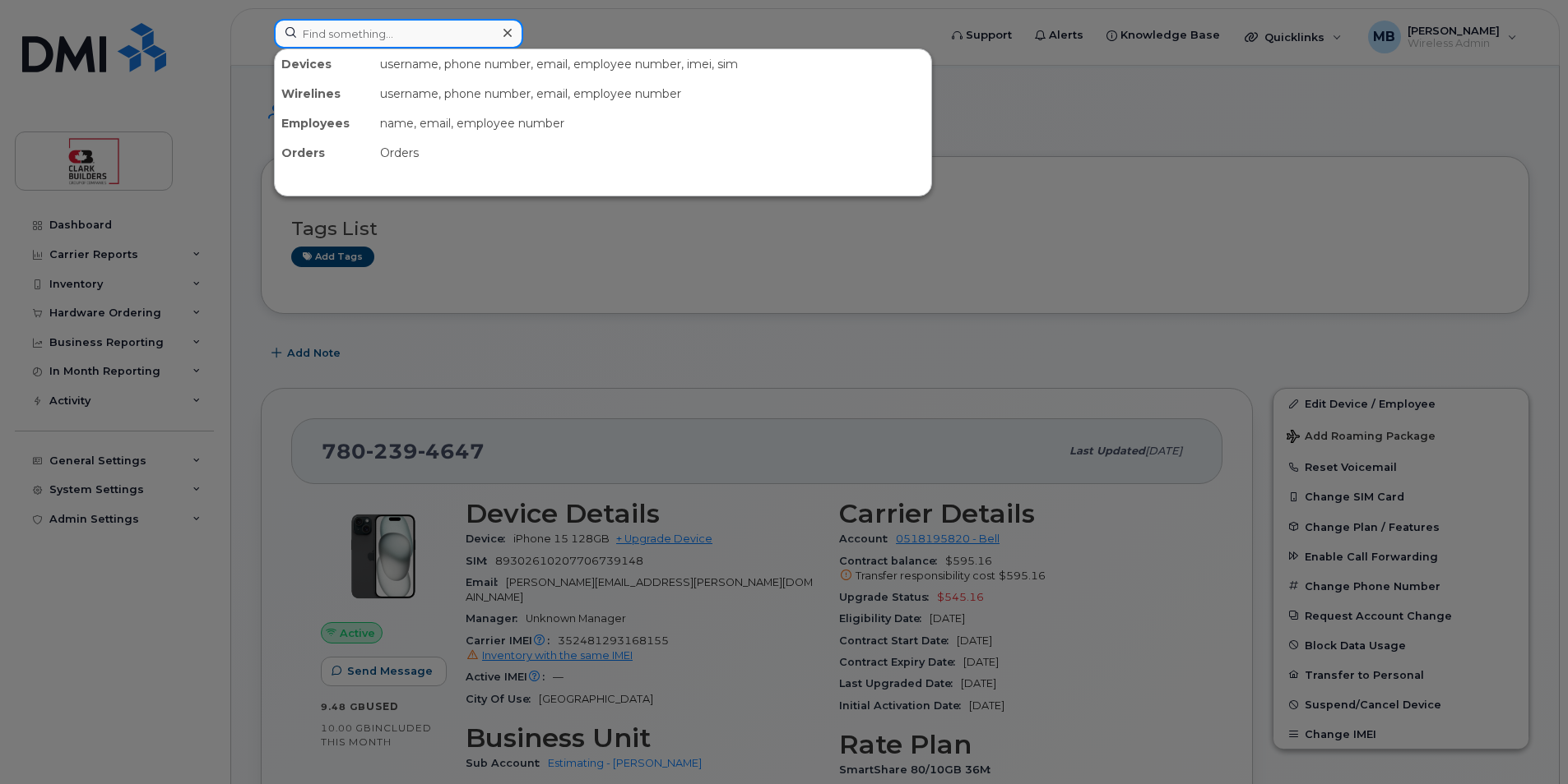
paste input "[PERSON_NAME][EMAIL_ADDRESS][DOMAIN_NAME]"
type input "[PERSON_NAME][EMAIL_ADDRESS][DOMAIN_NAME]"
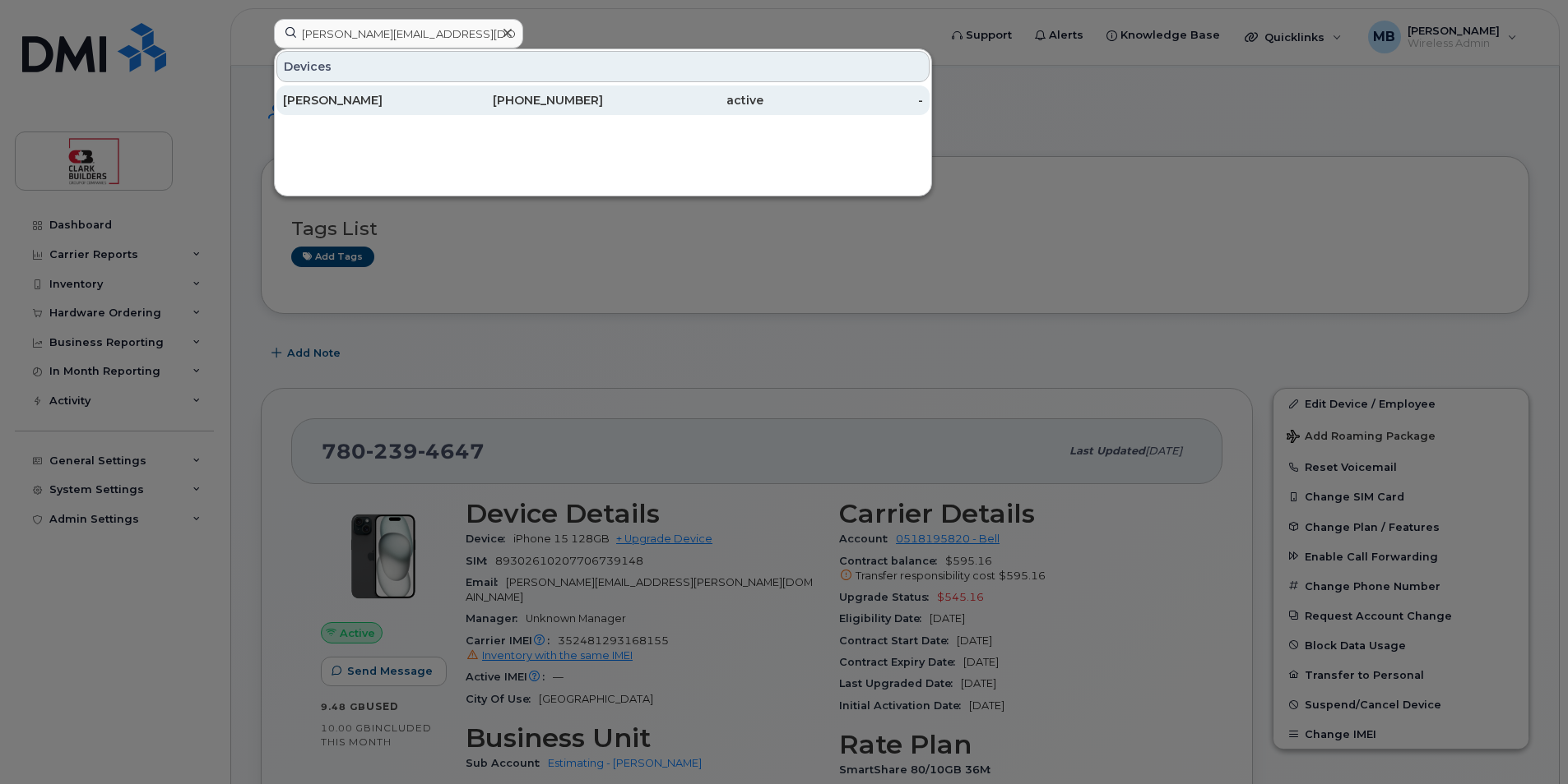
click at [385, 92] on div "[PERSON_NAME]" at bounding box center [363, 100] width 160 height 30
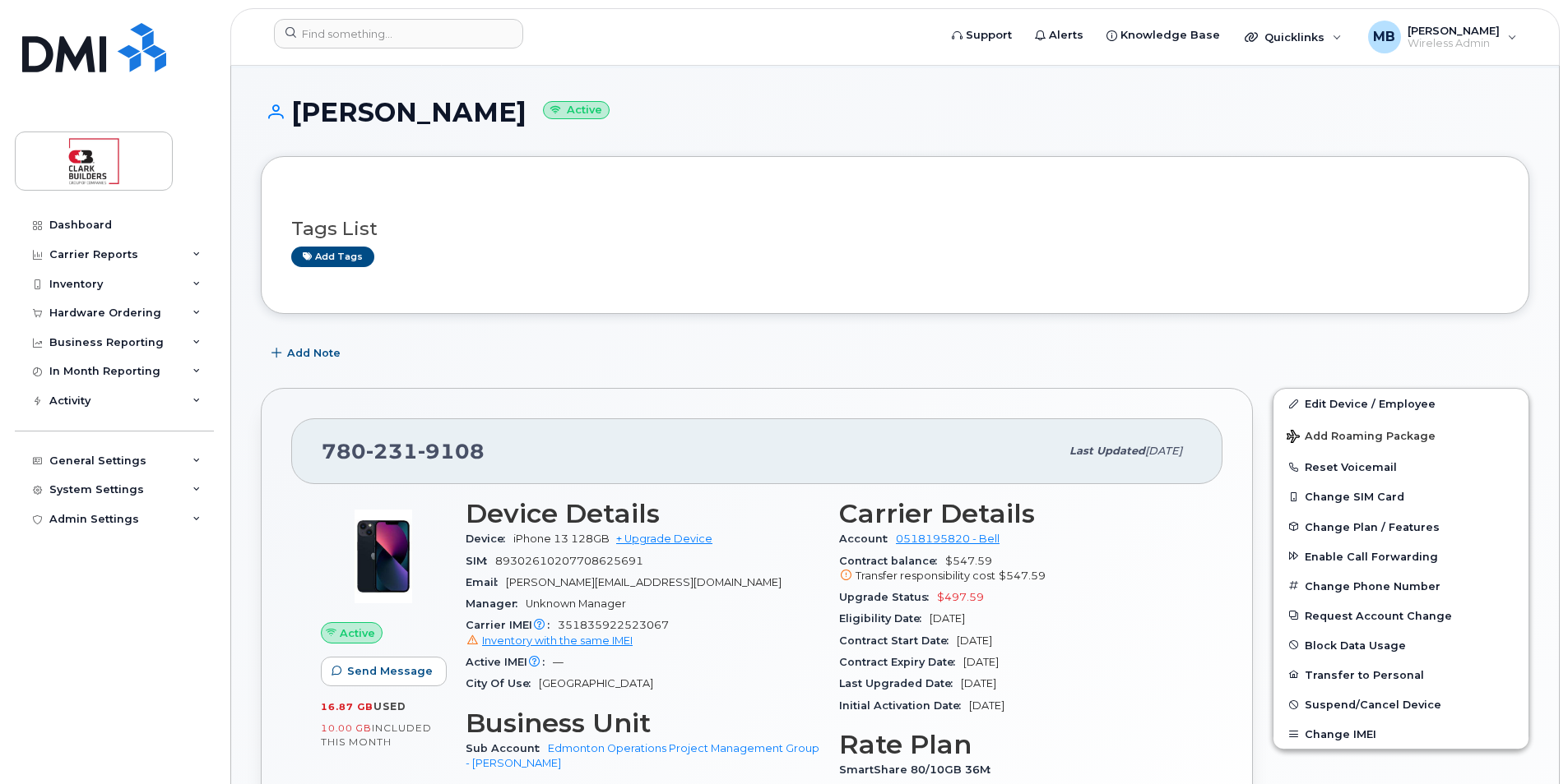
scroll to position [247, 0]
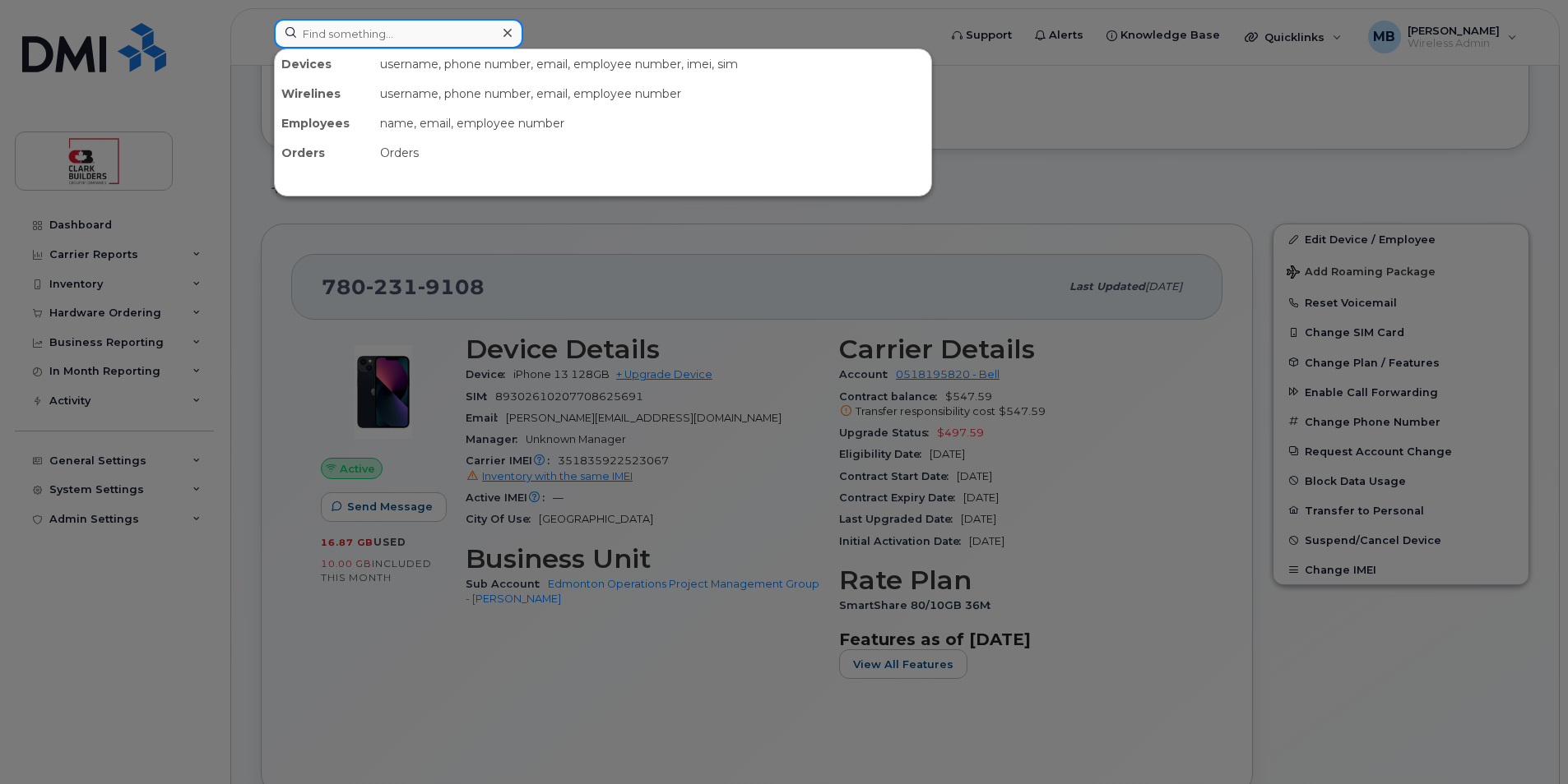
click at [440, 38] on input at bounding box center [398, 33] width 249 height 30
paste input "ted.inman@clarkbuilders.com"
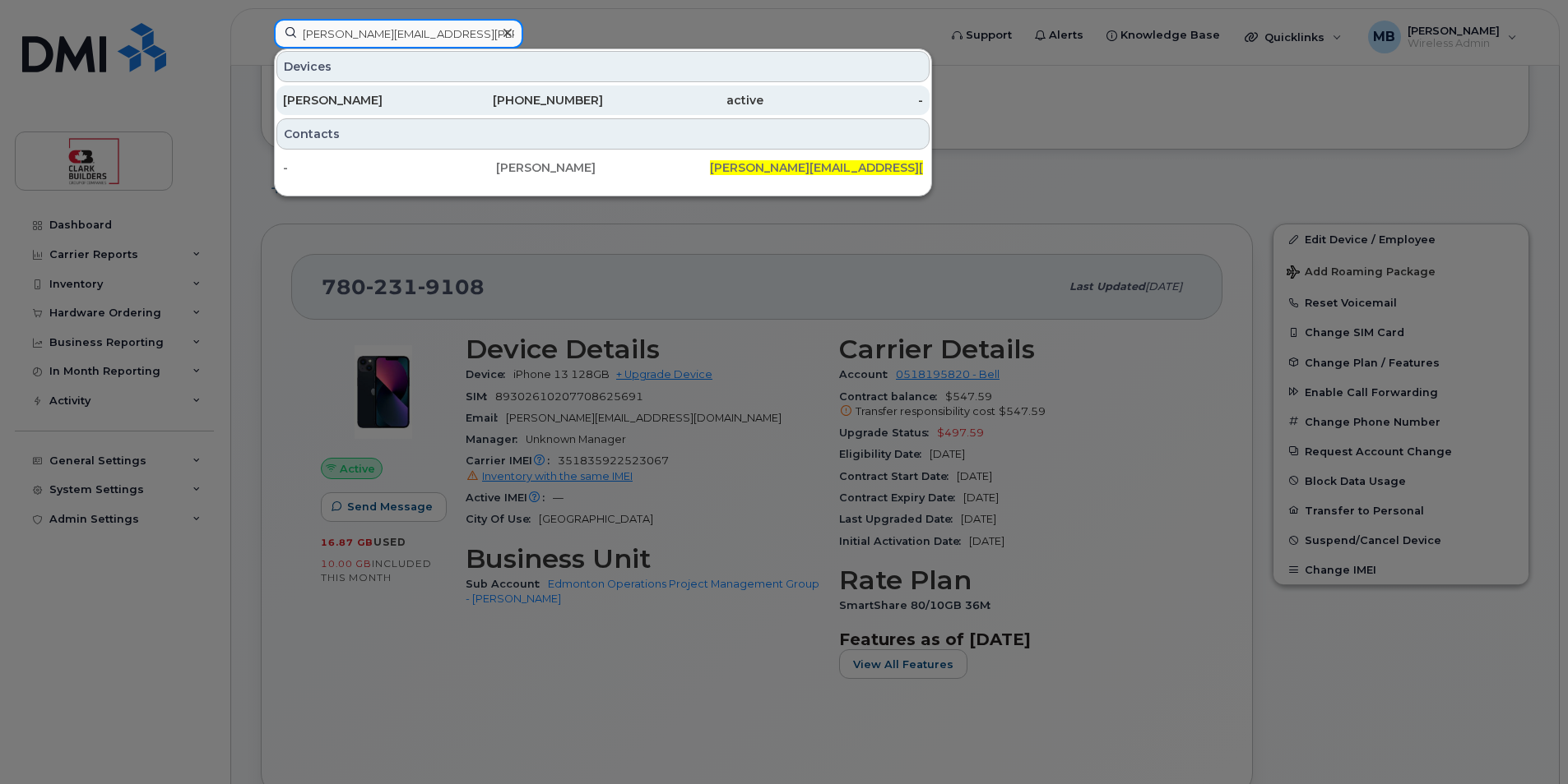
type input "ted.inman@clarkbuilders.com"
click at [425, 98] on div "Ted Inman" at bounding box center [363, 100] width 160 height 17
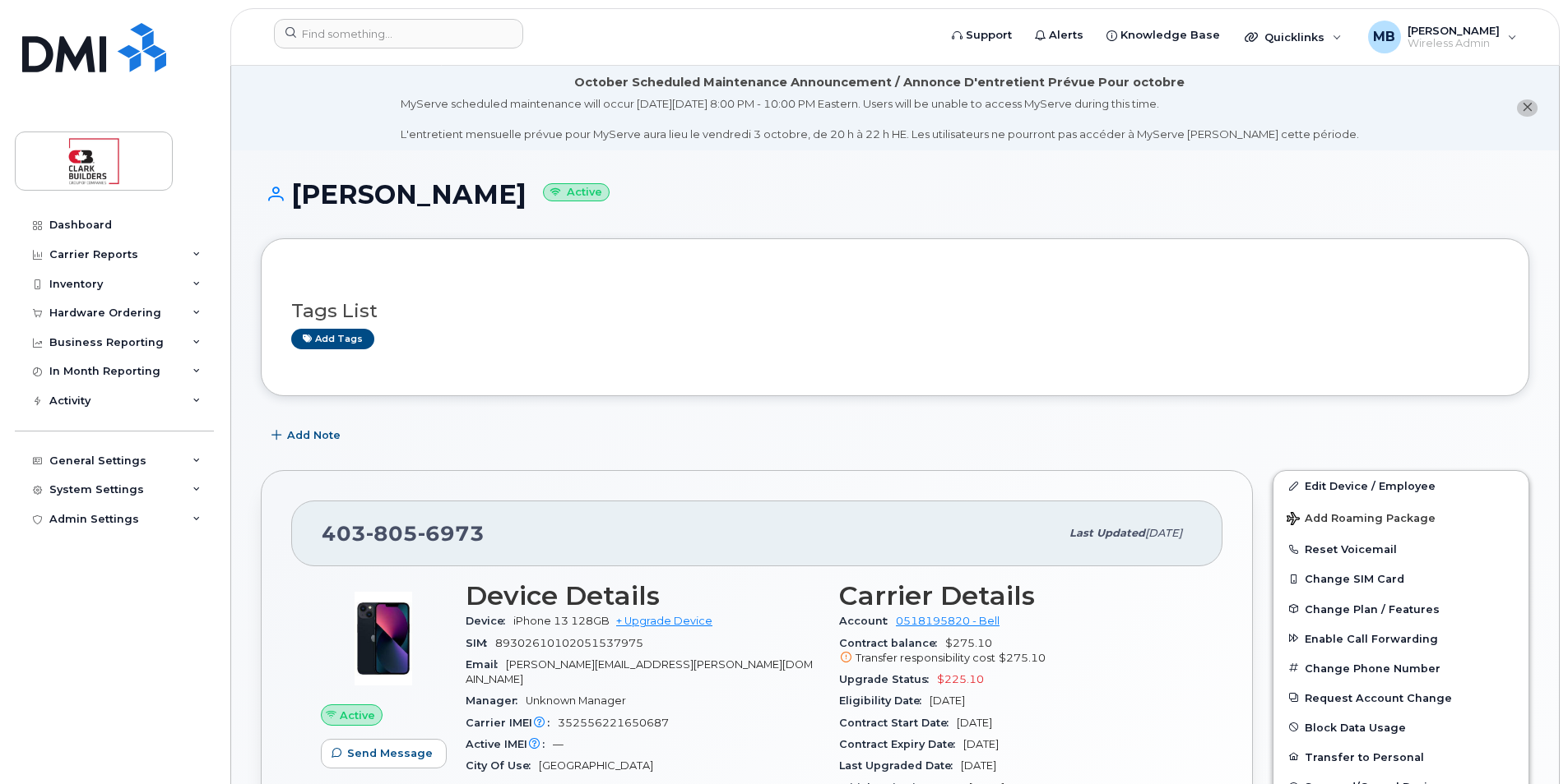
scroll to position [82, 0]
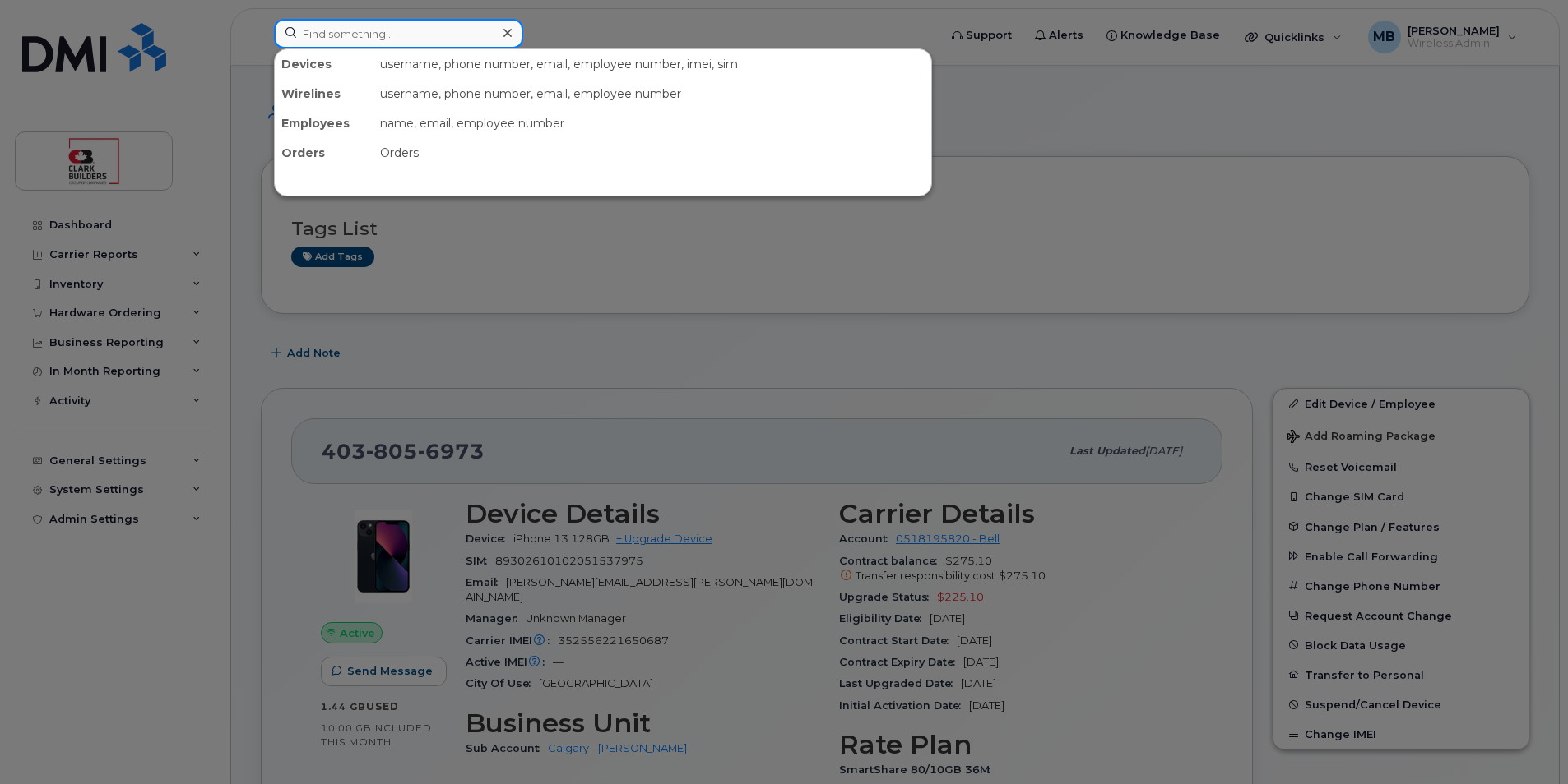
click at [409, 41] on input at bounding box center [398, 33] width 249 height 30
paste input "[PERSON_NAME][EMAIL_ADDRESS][DOMAIN_NAME]"
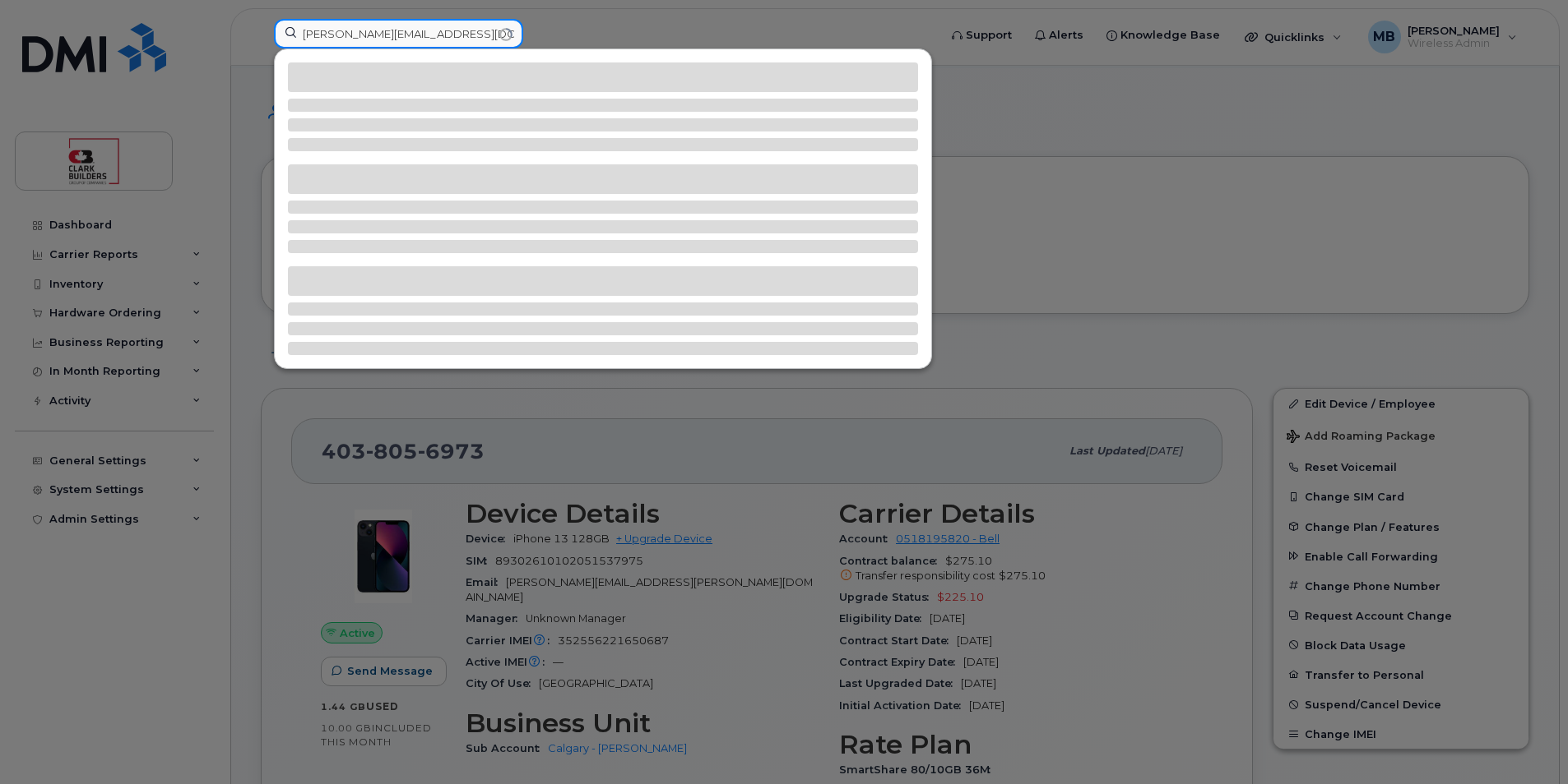
type input "[PERSON_NAME][EMAIL_ADDRESS][DOMAIN_NAME]"
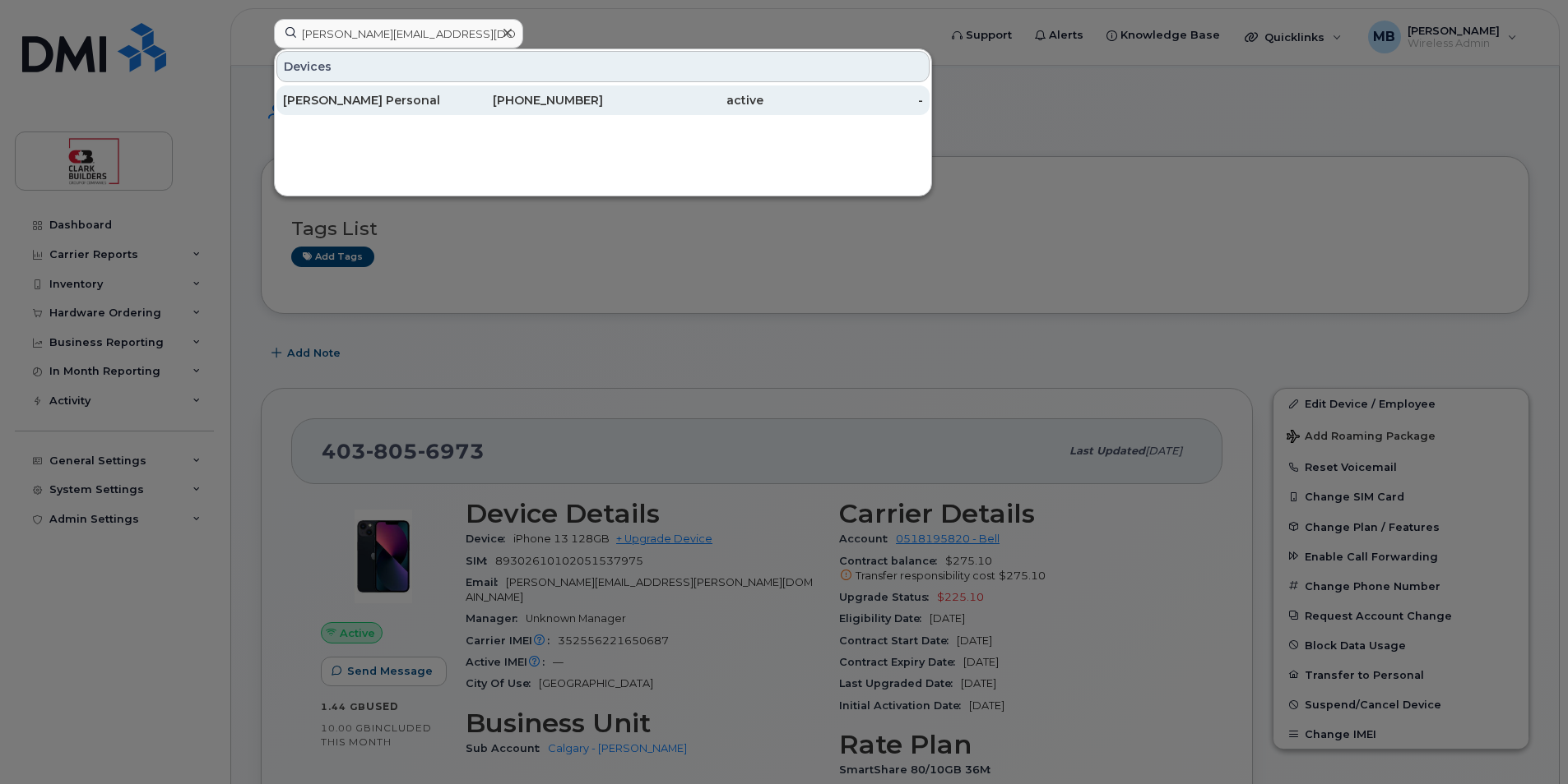
click at [477, 105] on div "[PHONE_NUMBER]" at bounding box center [523, 100] width 160 height 17
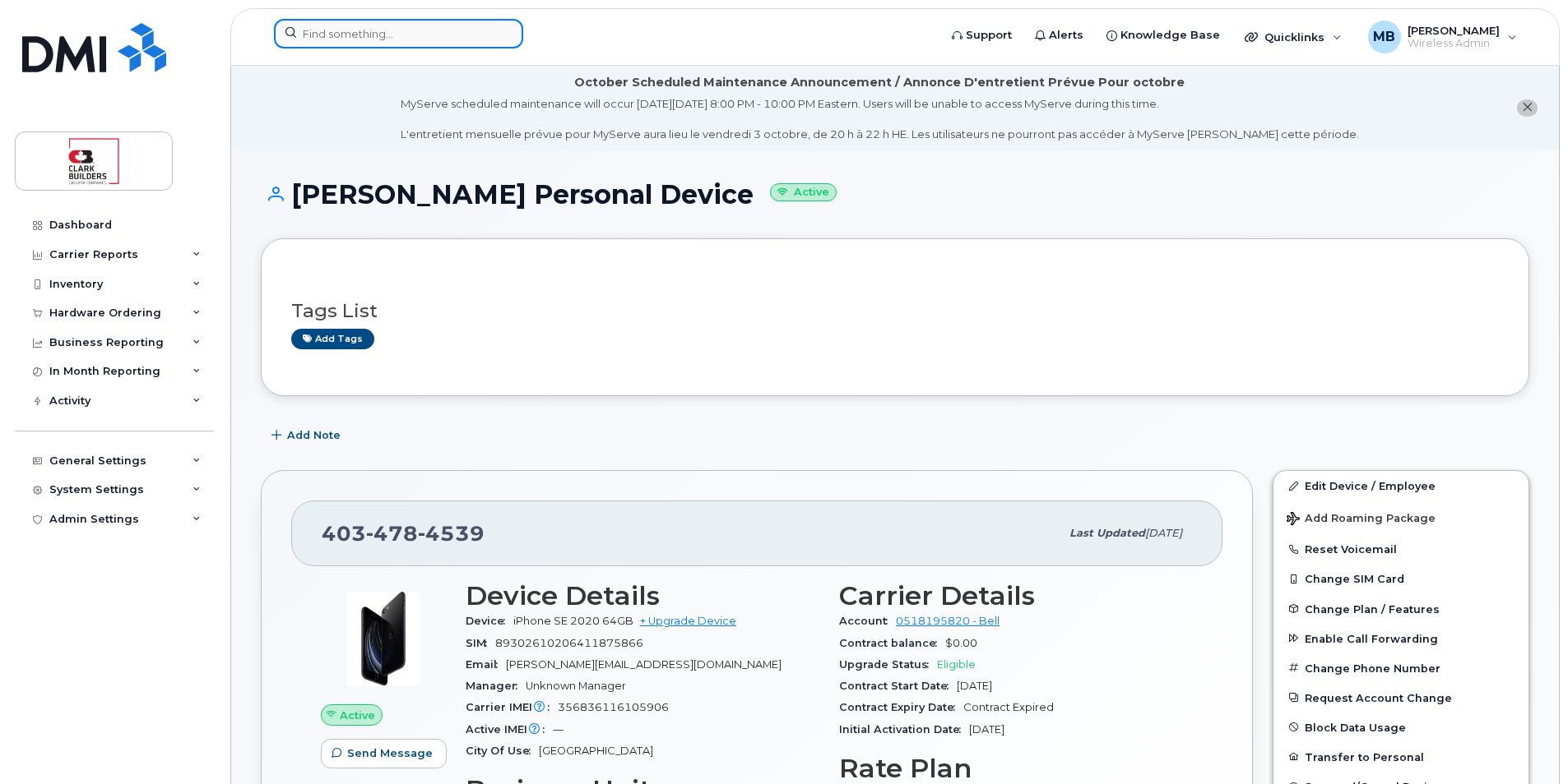
click at [395, 34] on input at bounding box center [398, 33] width 249 height 30
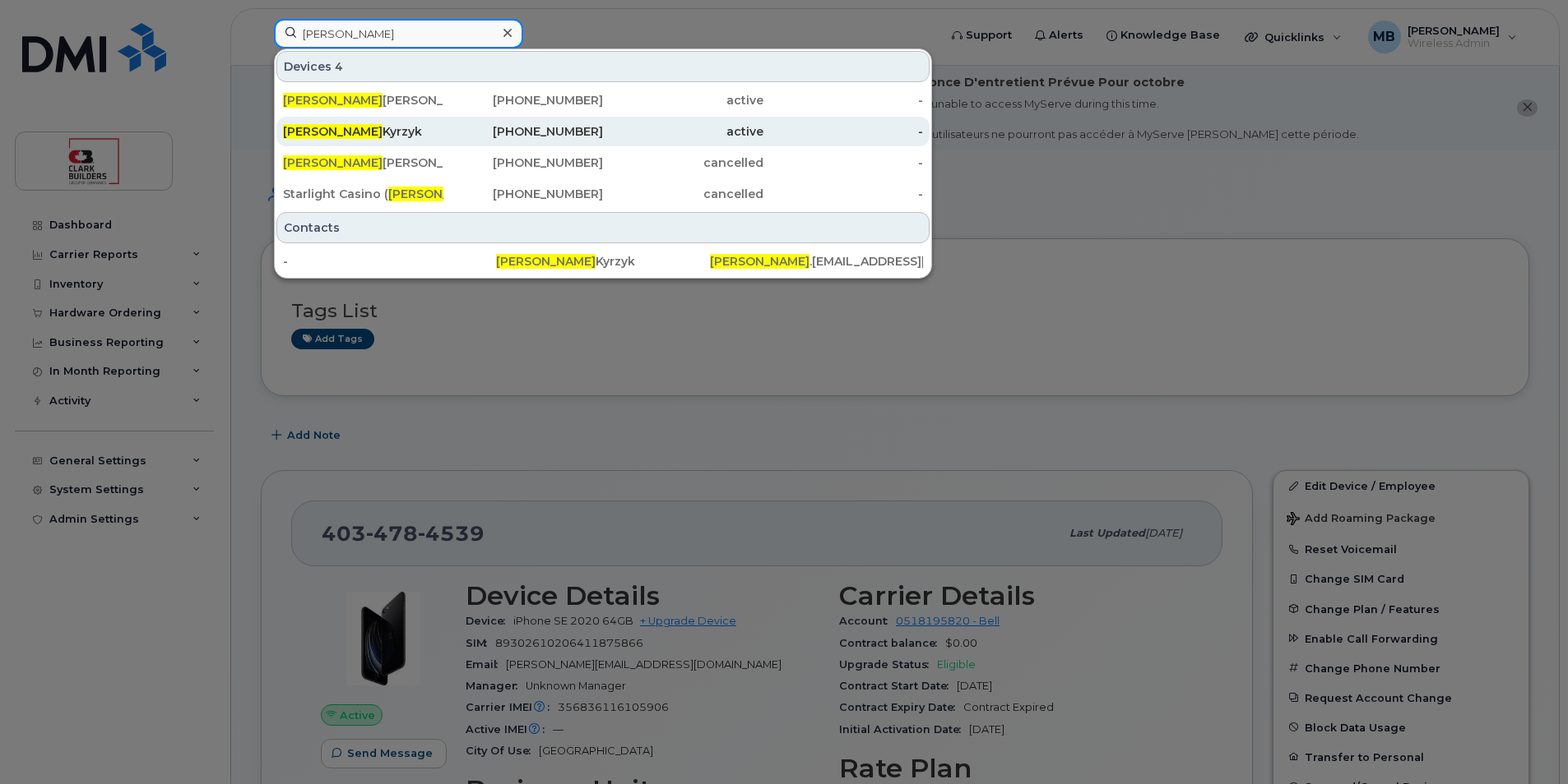
type input "randy"
click at [457, 131] on div "780-504-4744" at bounding box center [523, 132] width 160 height 17
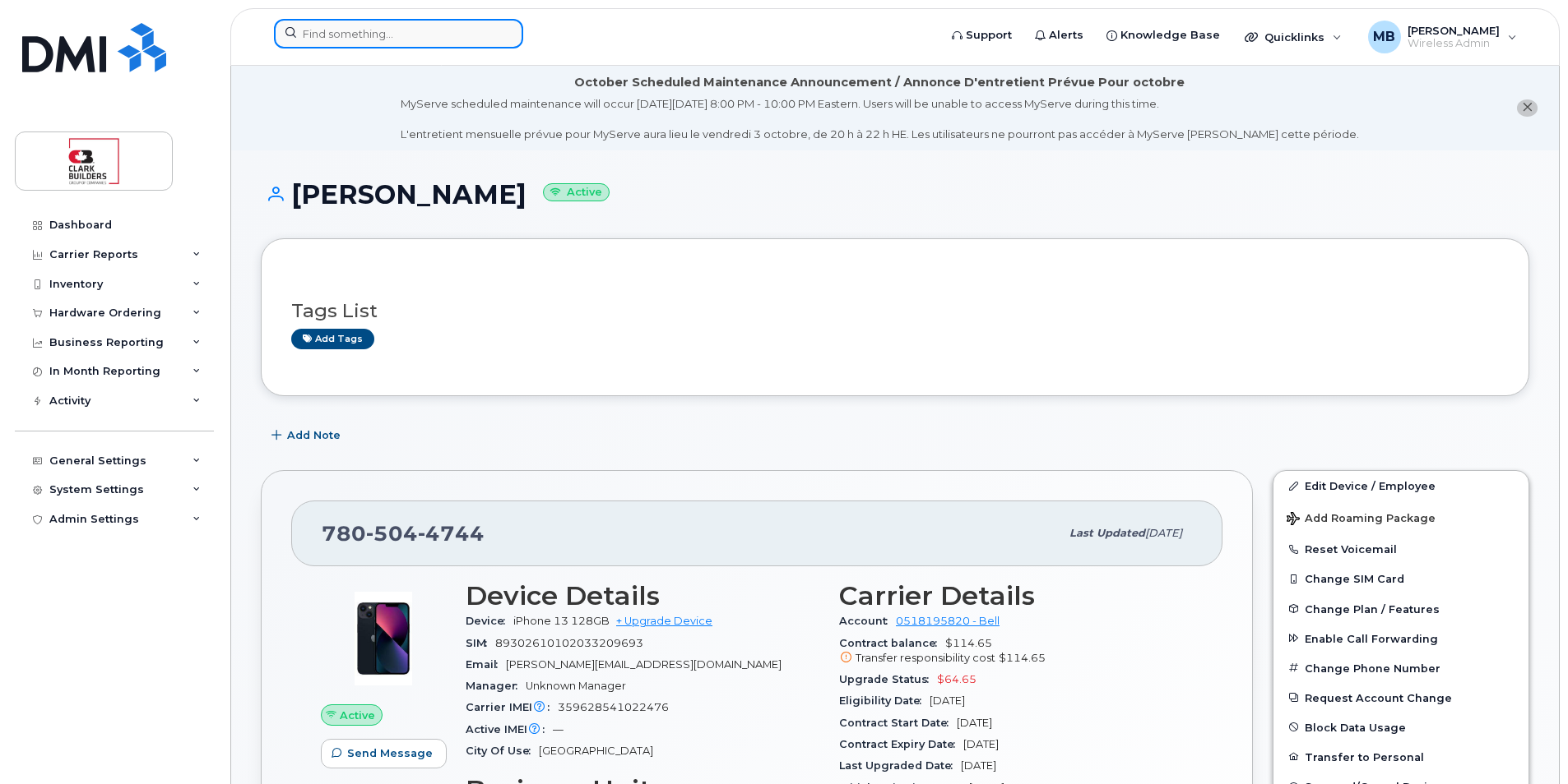
click at [344, 33] on input at bounding box center [398, 33] width 249 height 30
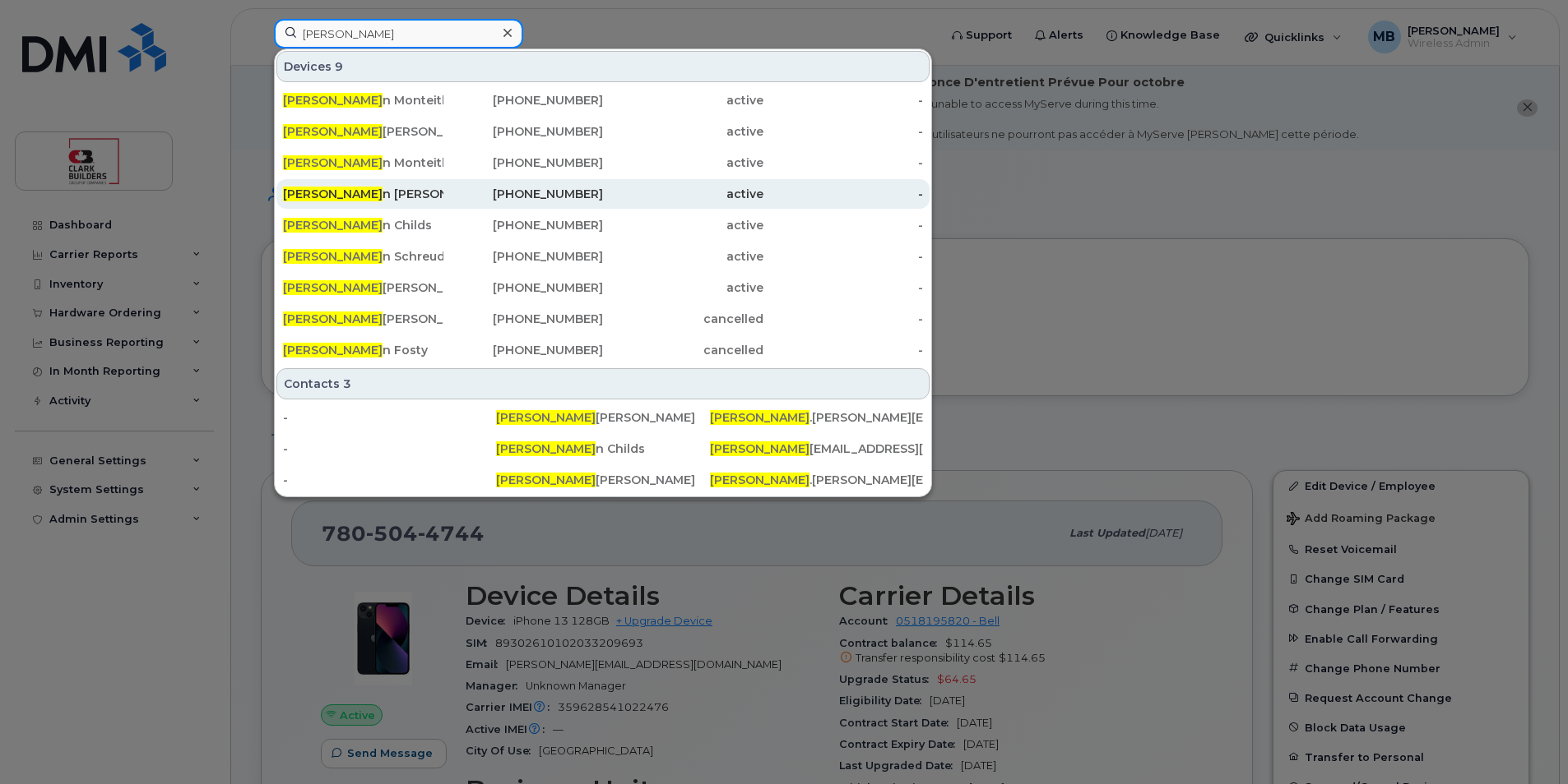
type input "Steve"
click at [384, 193] on div "Steve n Lenarduzzi" at bounding box center [363, 195] width 160 height 17
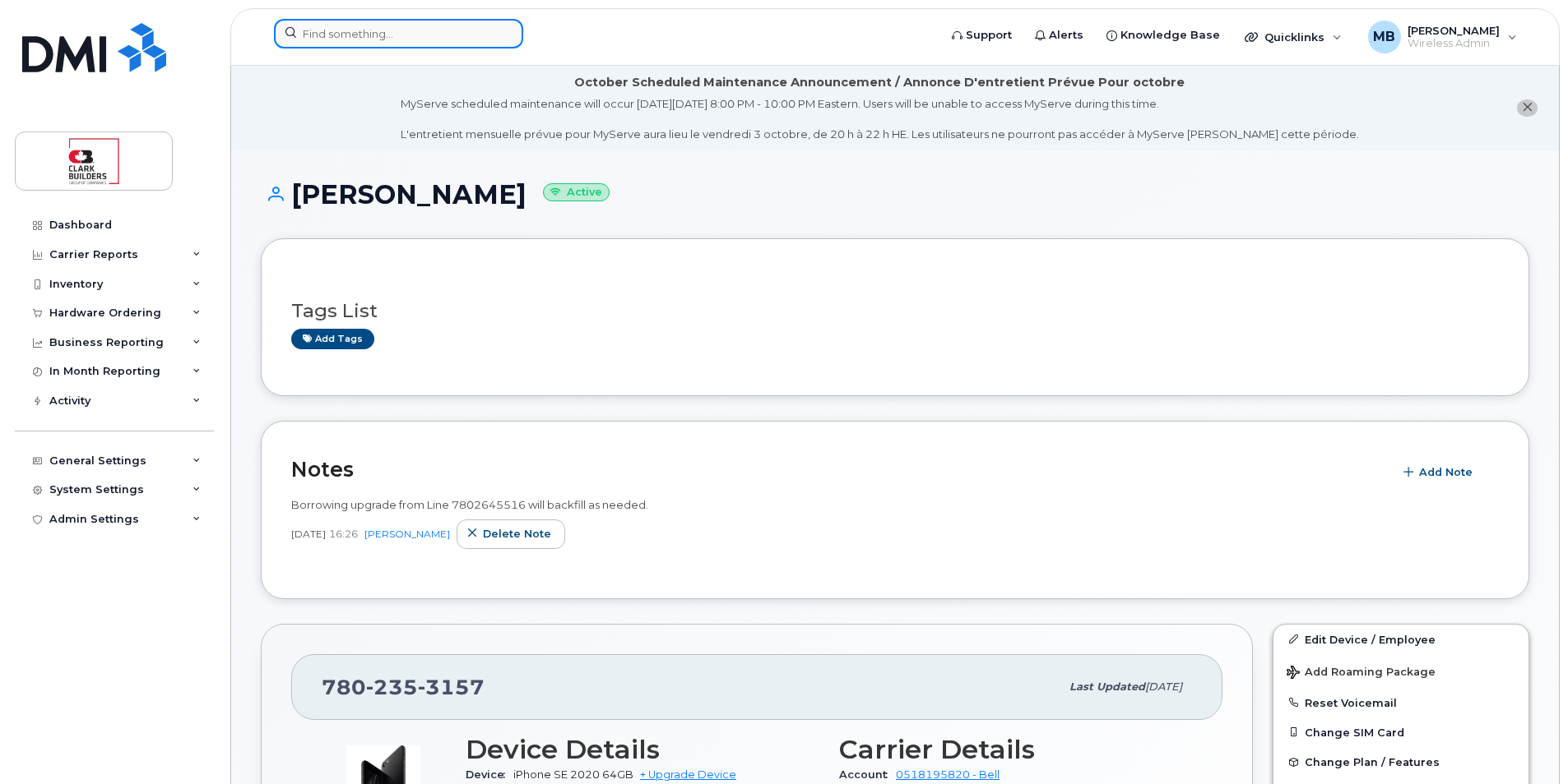
click at [393, 35] on input at bounding box center [398, 33] width 249 height 30
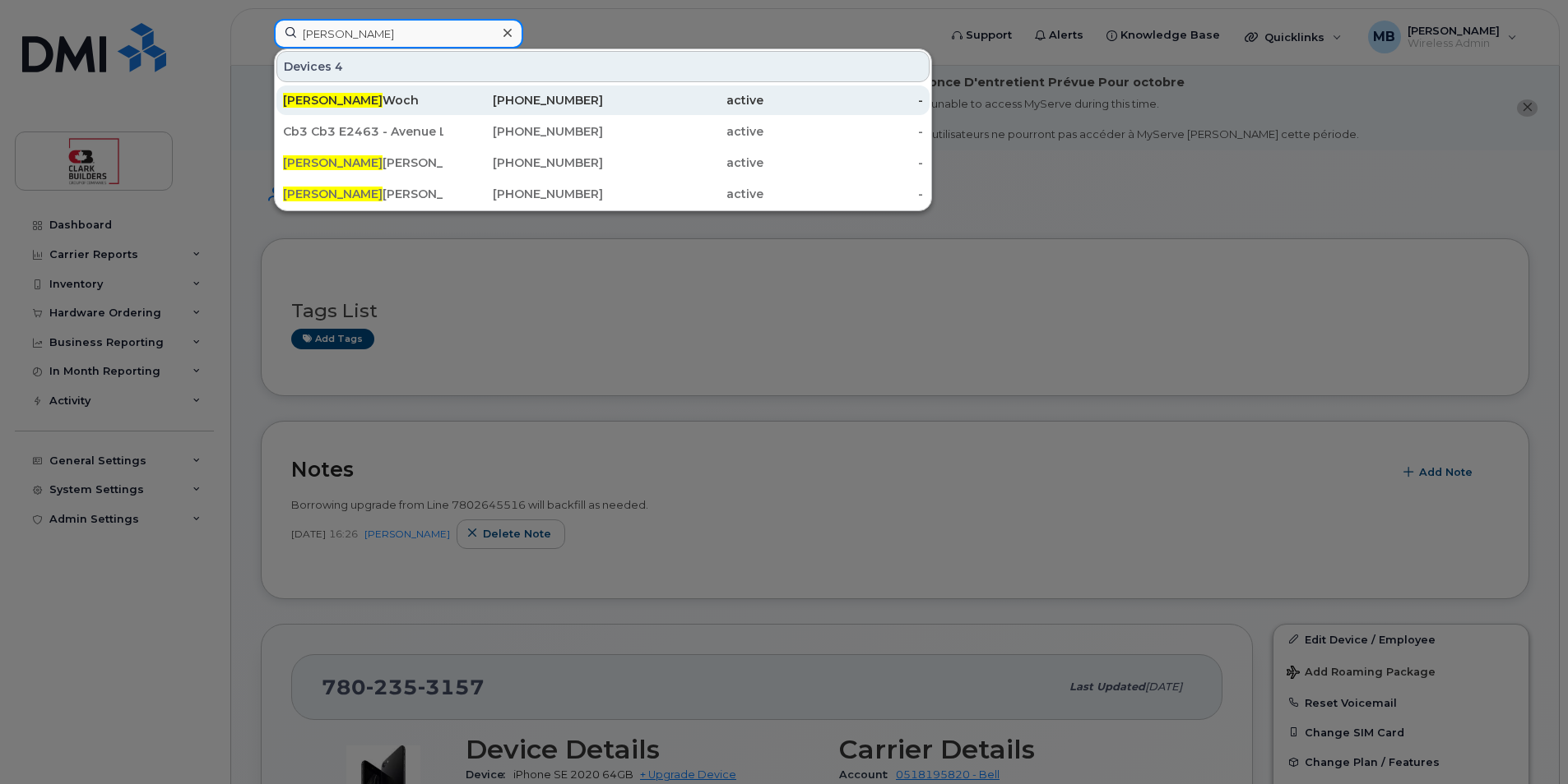
type input "lukas"
click at [474, 100] on div "780-818-8436" at bounding box center [523, 100] width 160 height 17
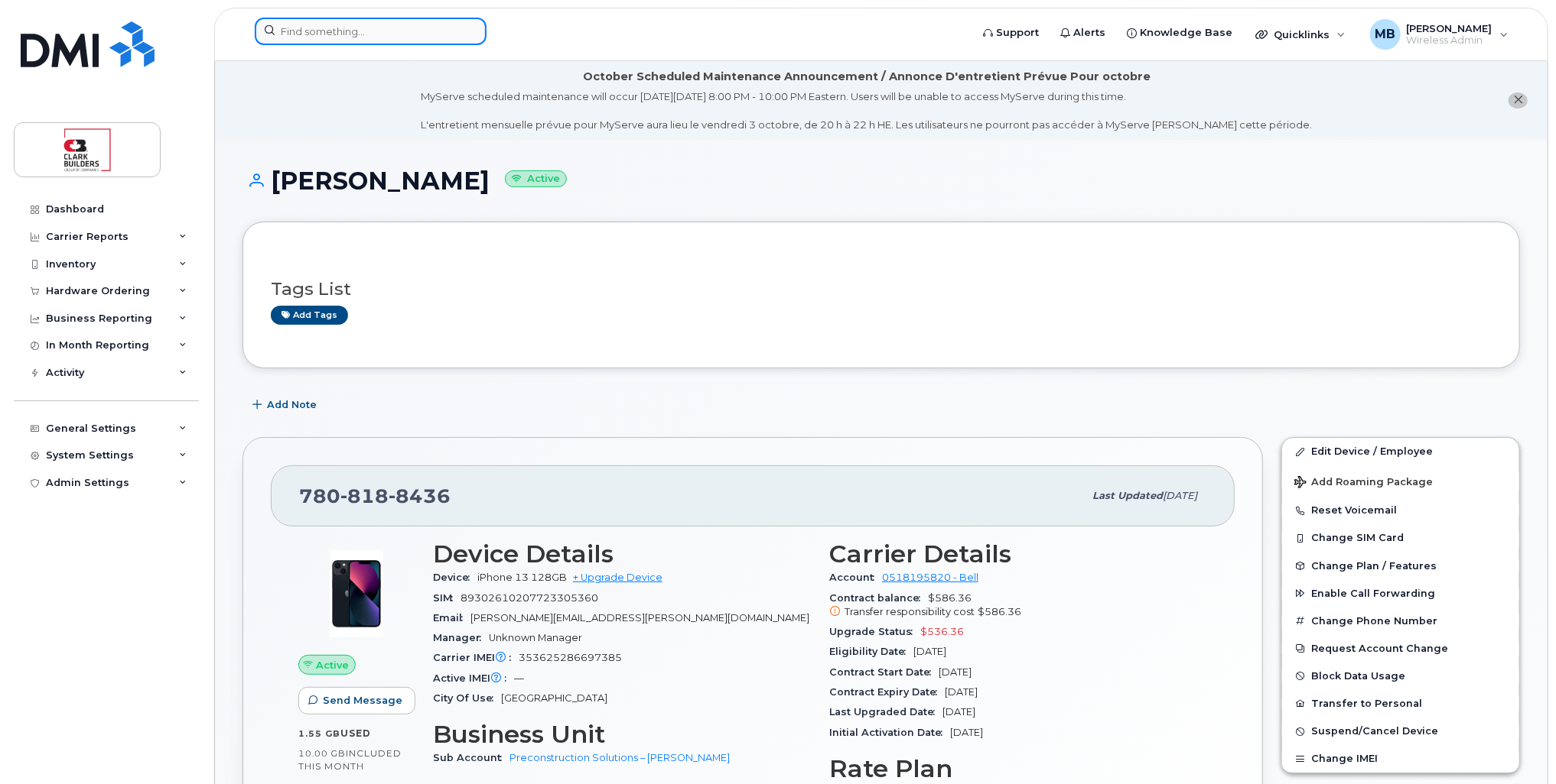
click at [397, 25] on input at bounding box center [370, 31] width 232 height 28
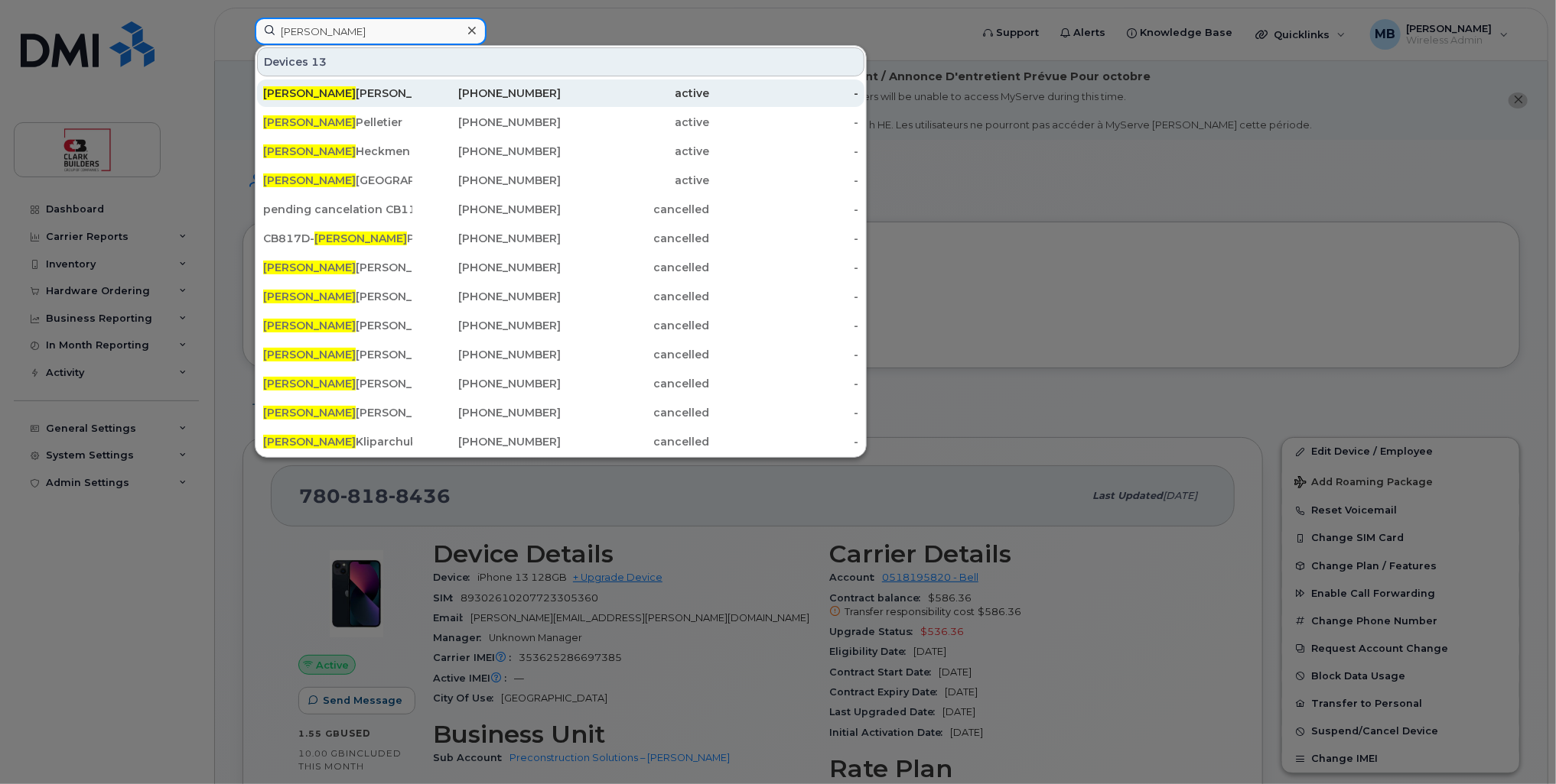
type input "Daniel"
click at [360, 86] on div "Daniel Echeverri" at bounding box center [337, 93] width 149 height 16
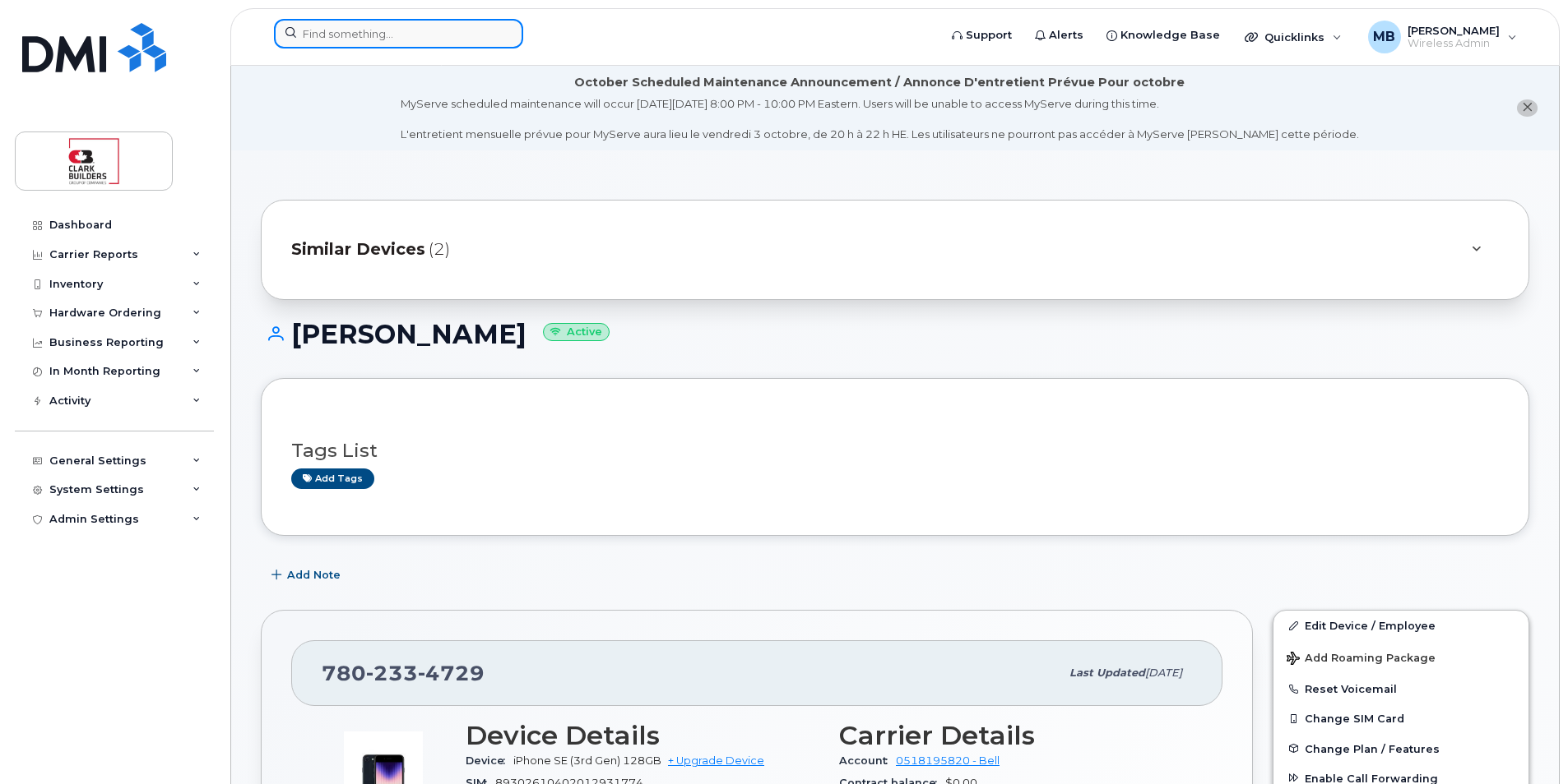
click at [469, 19] on input at bounding box center [398, 33] width 249 height 30
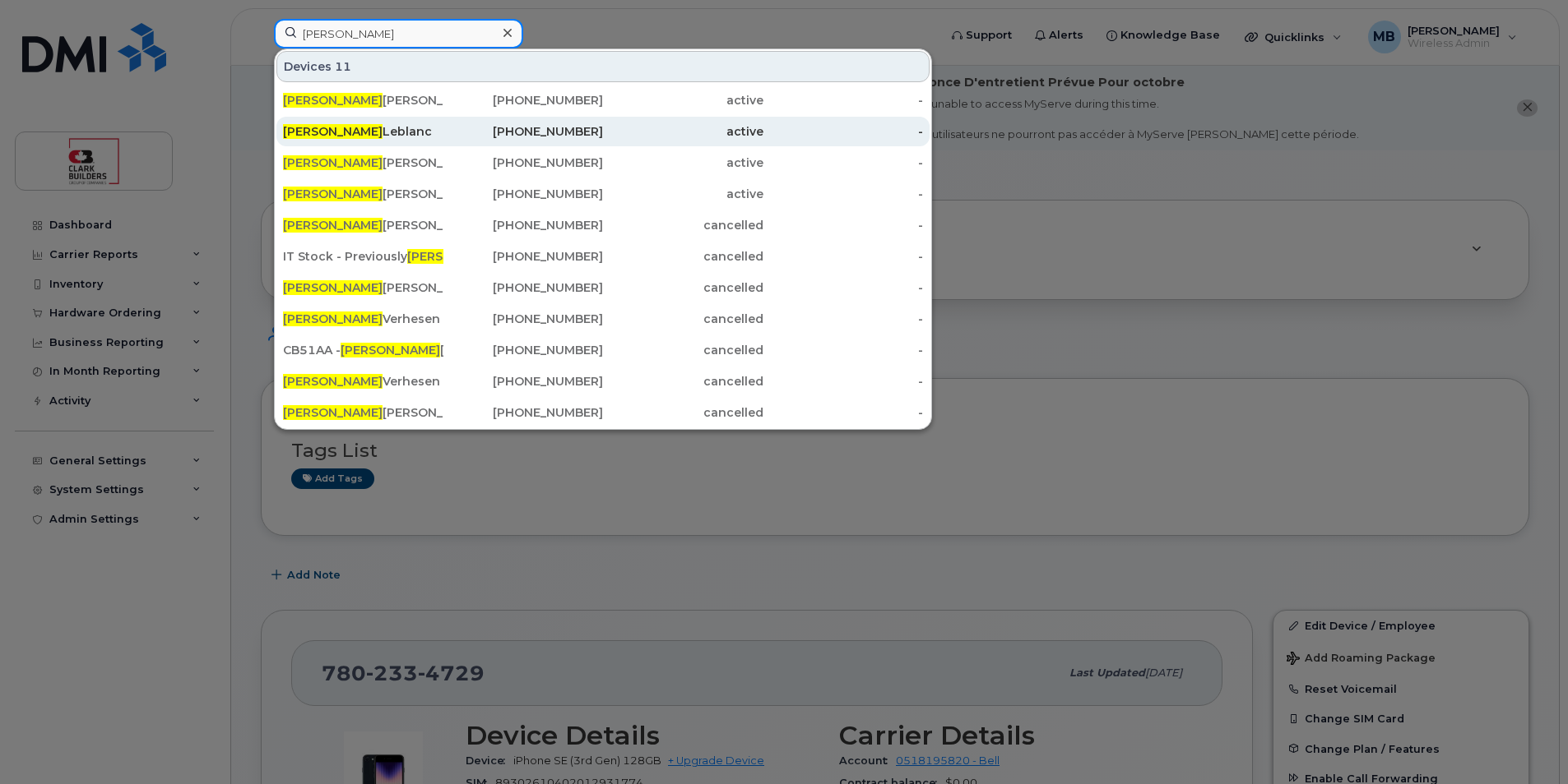
type input "paul"
click at [553, 135] on div "403-702-5105" at bounding box center [523, 132] width 160 height 17
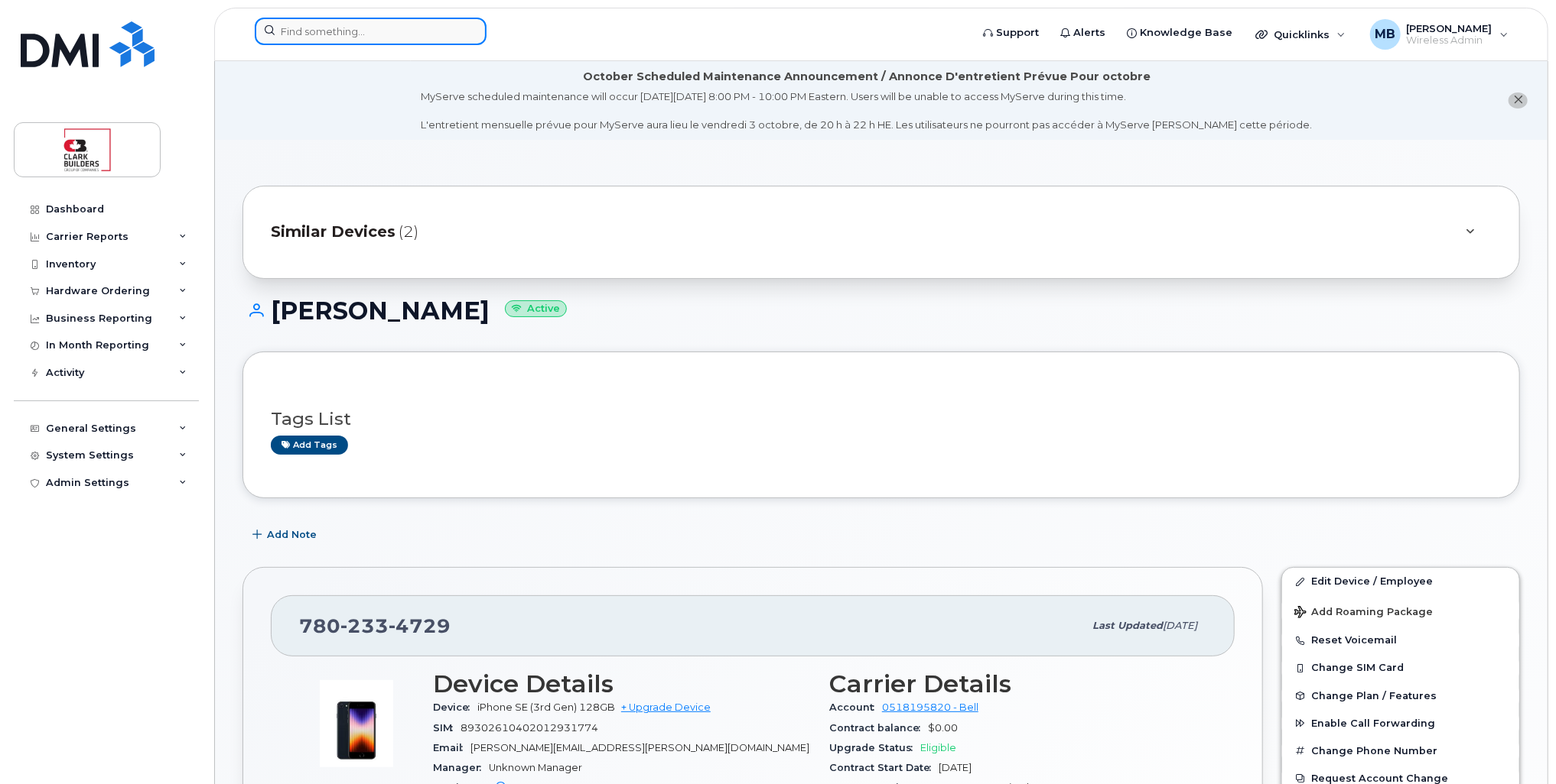
click at [364, 35] on input at bounding box center [370, 31] width 232 height 28
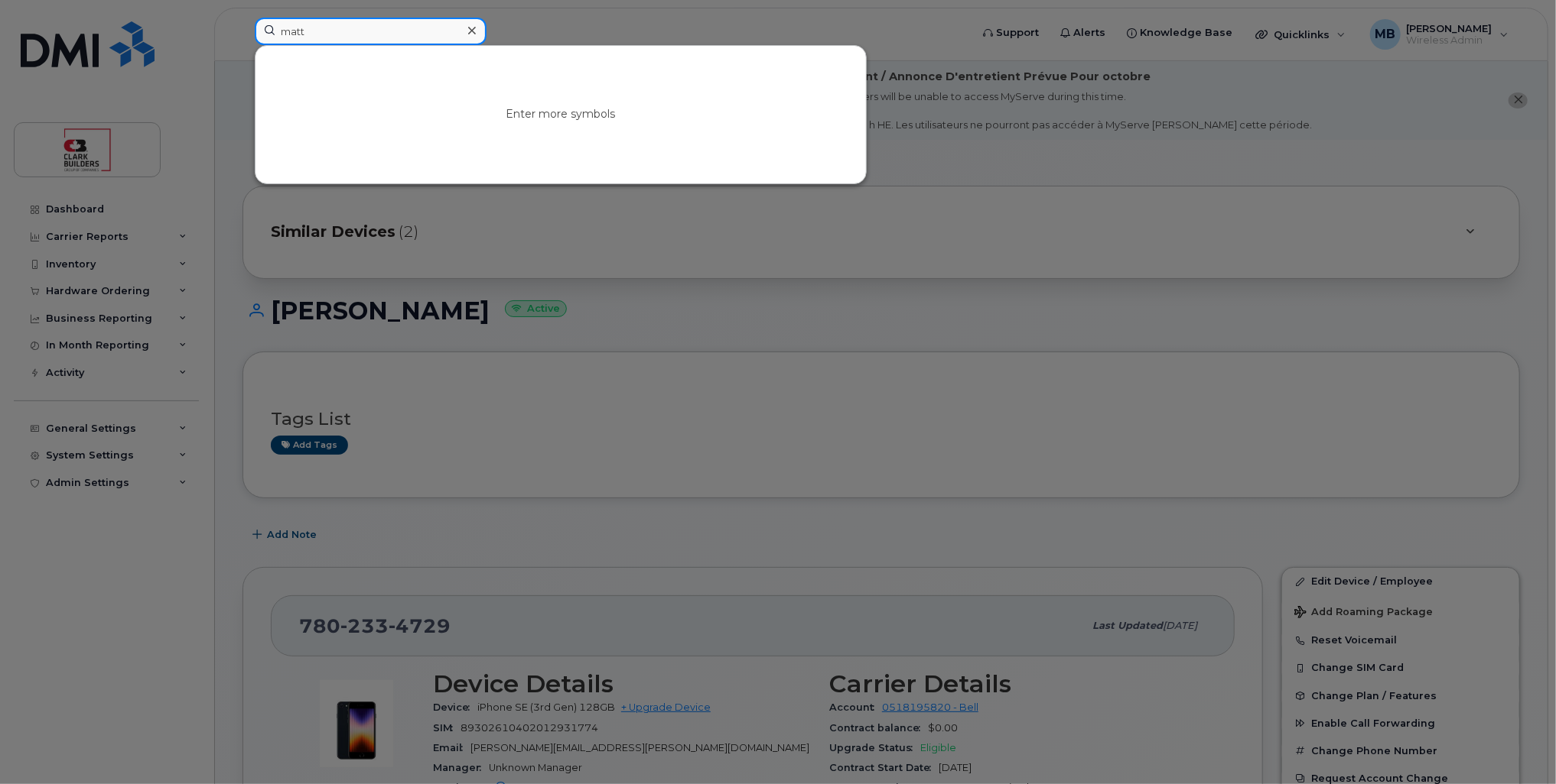
type input "matth"
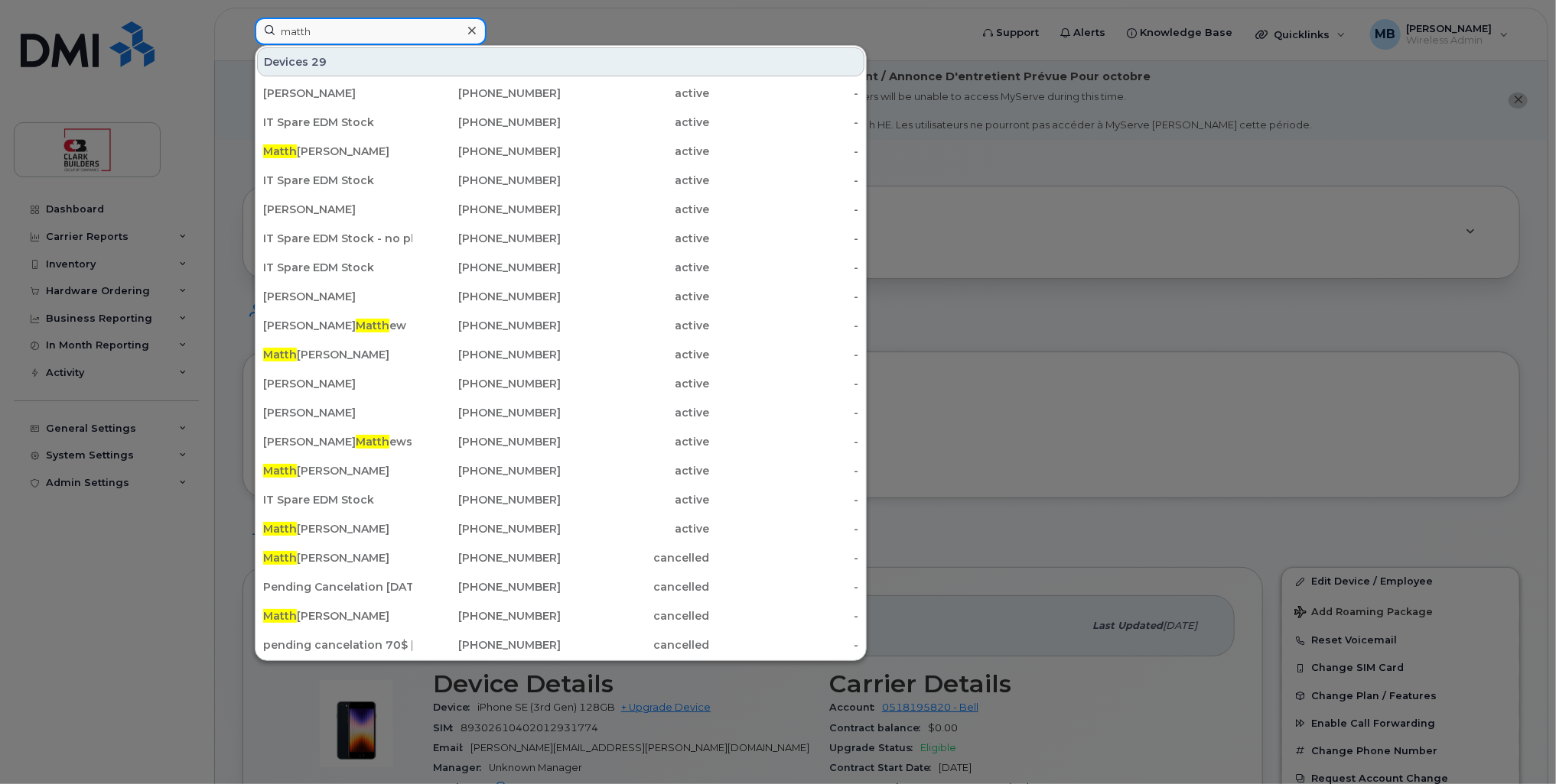
drag, startPoint x: 328, startPoint y: 32, endPoint x: 242, endPoint y: 19, distance: 87.0
click at [242, 19] on div "[PERSON_NAME] 29 Renaissa [PERSON_NAME] [PHONE_NUMBER] active - IT Spare EDM St…" at bounding box center [607, 34] width 729 height 34
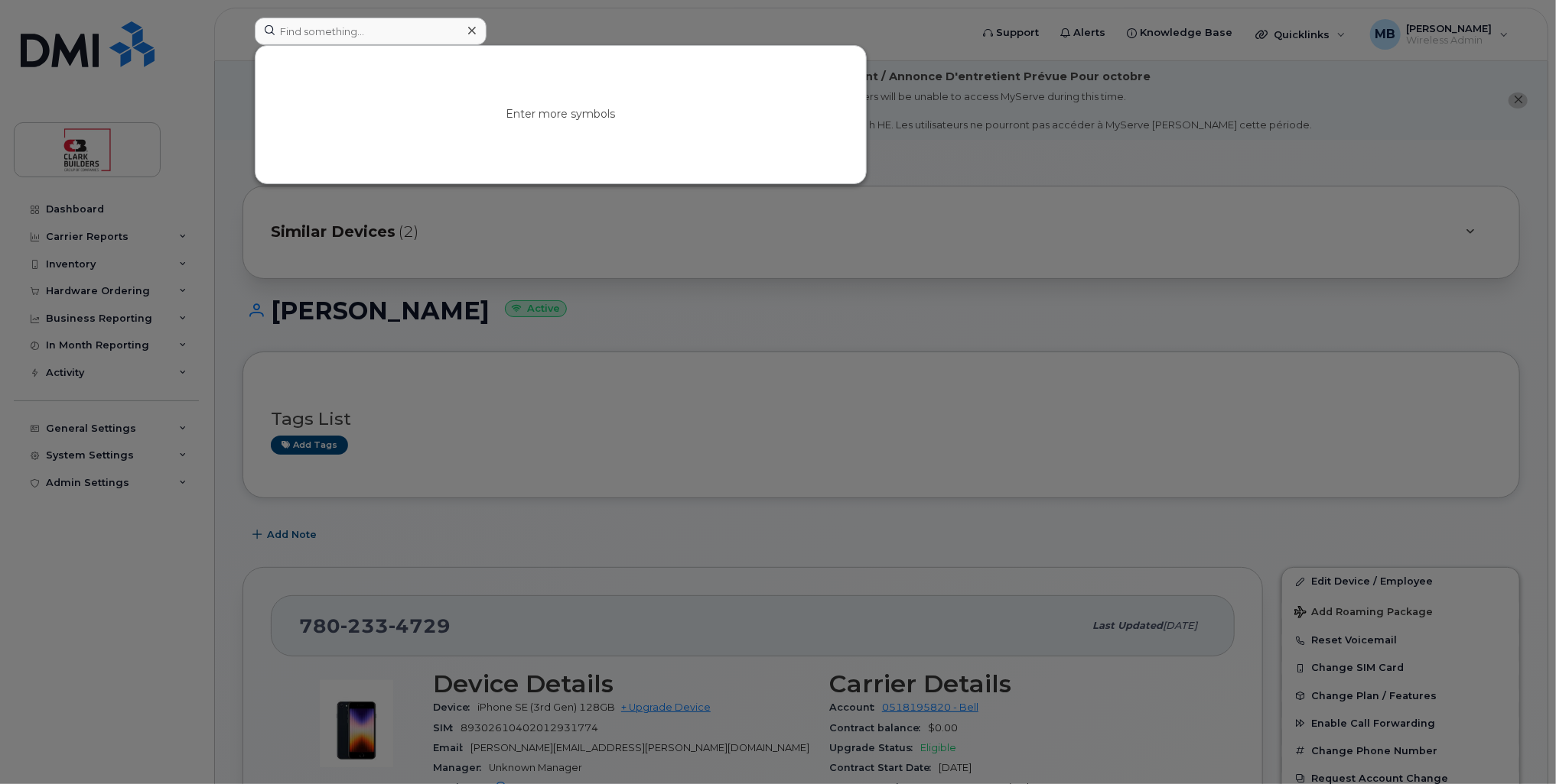
click at [988, 29] on div at bounding box center [778, 392] width 1556 height 784
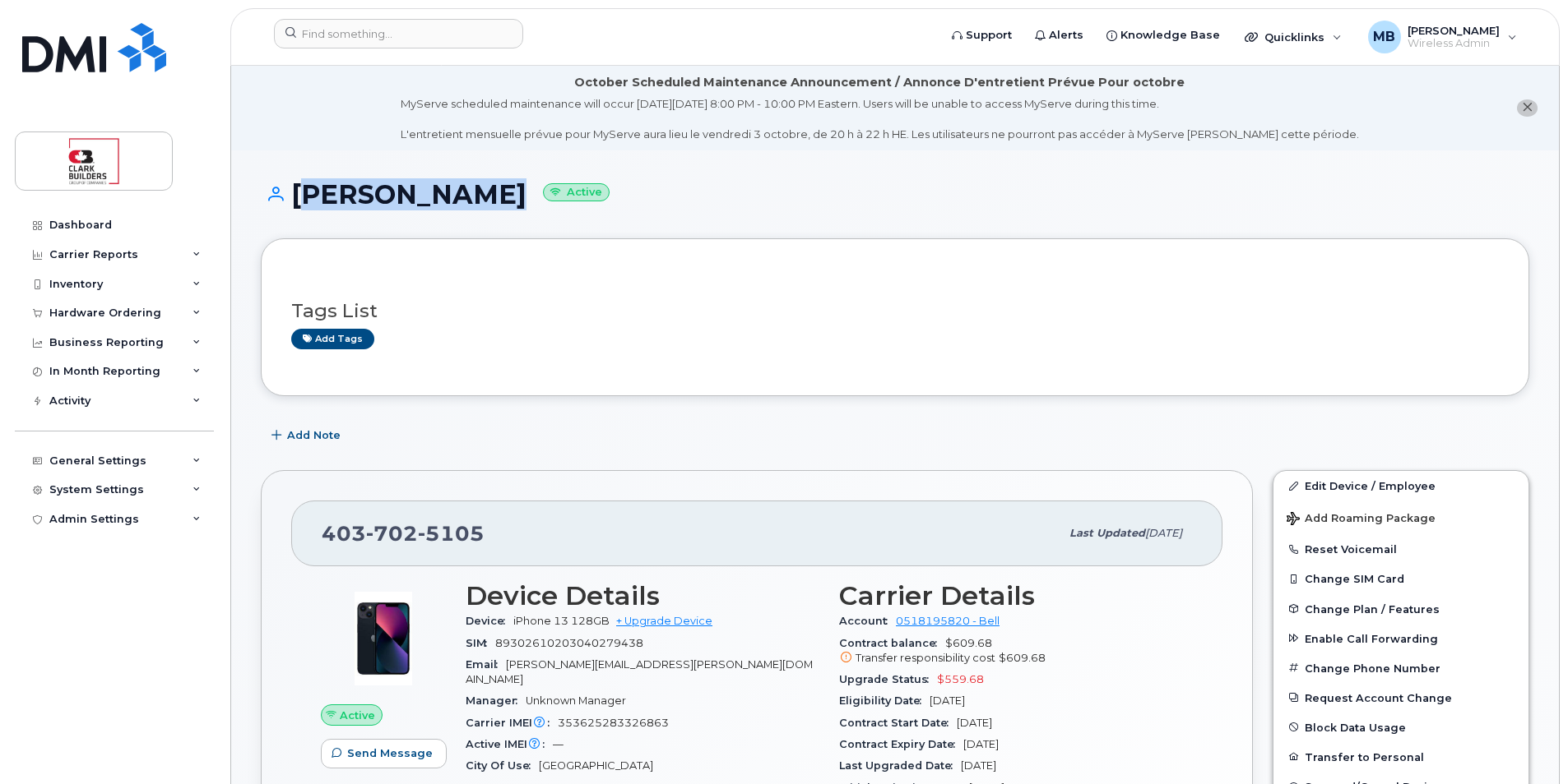
drag, startPoint x: 307, startPoint y: 192, endPoint x: 464, endPoint y: 204, distance: 157.5
click at [464, 204] on h1 "Paul Leblanc Active" at bounding box center [895, 194] width 1268 height 29
copy h1 "Paul Leblanc"
click at [748, 240] on div "Tags List Add tags" at bounding box center [895, 317] width 1268 height 158
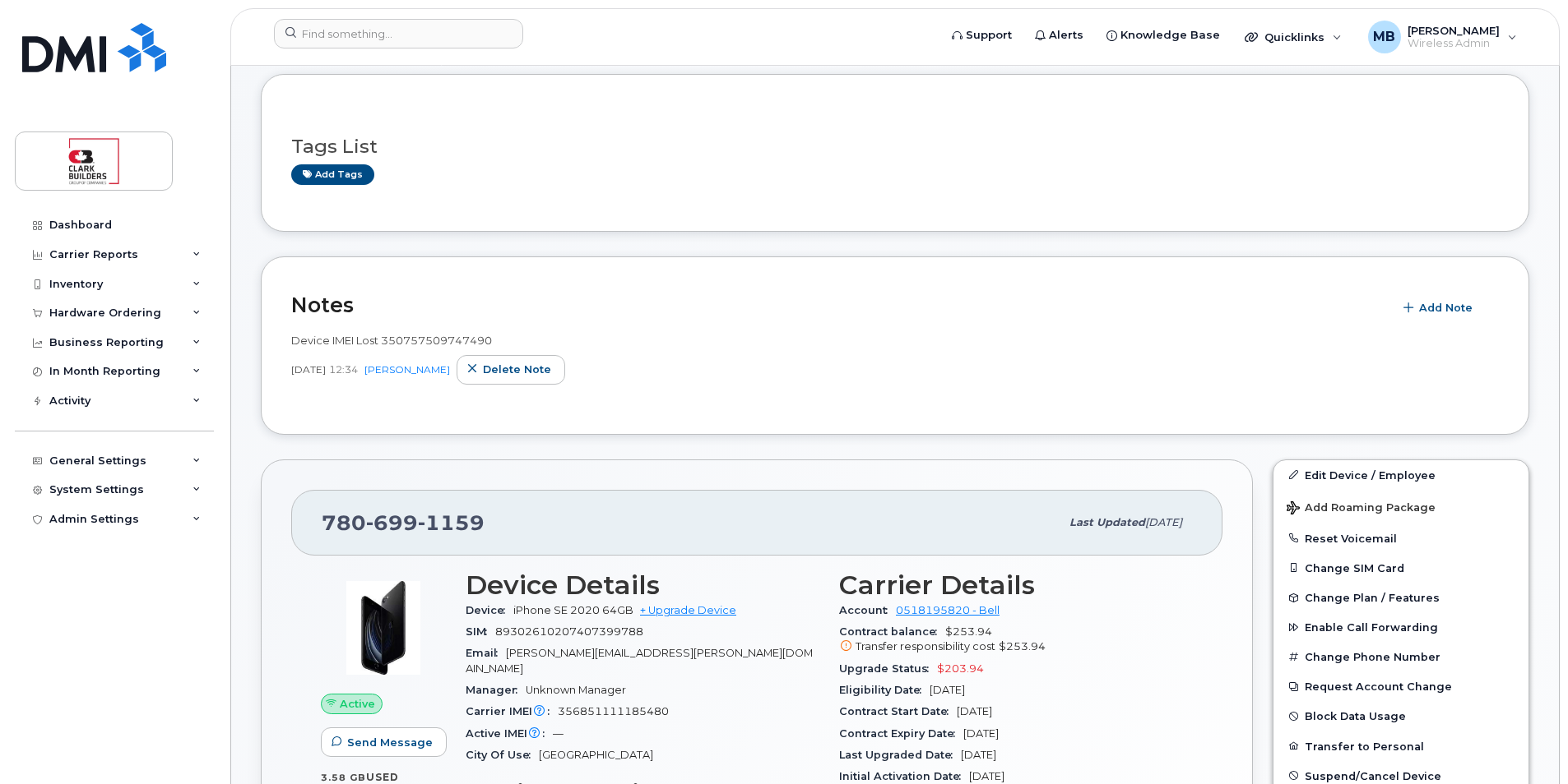
scroll to position [329, 0]
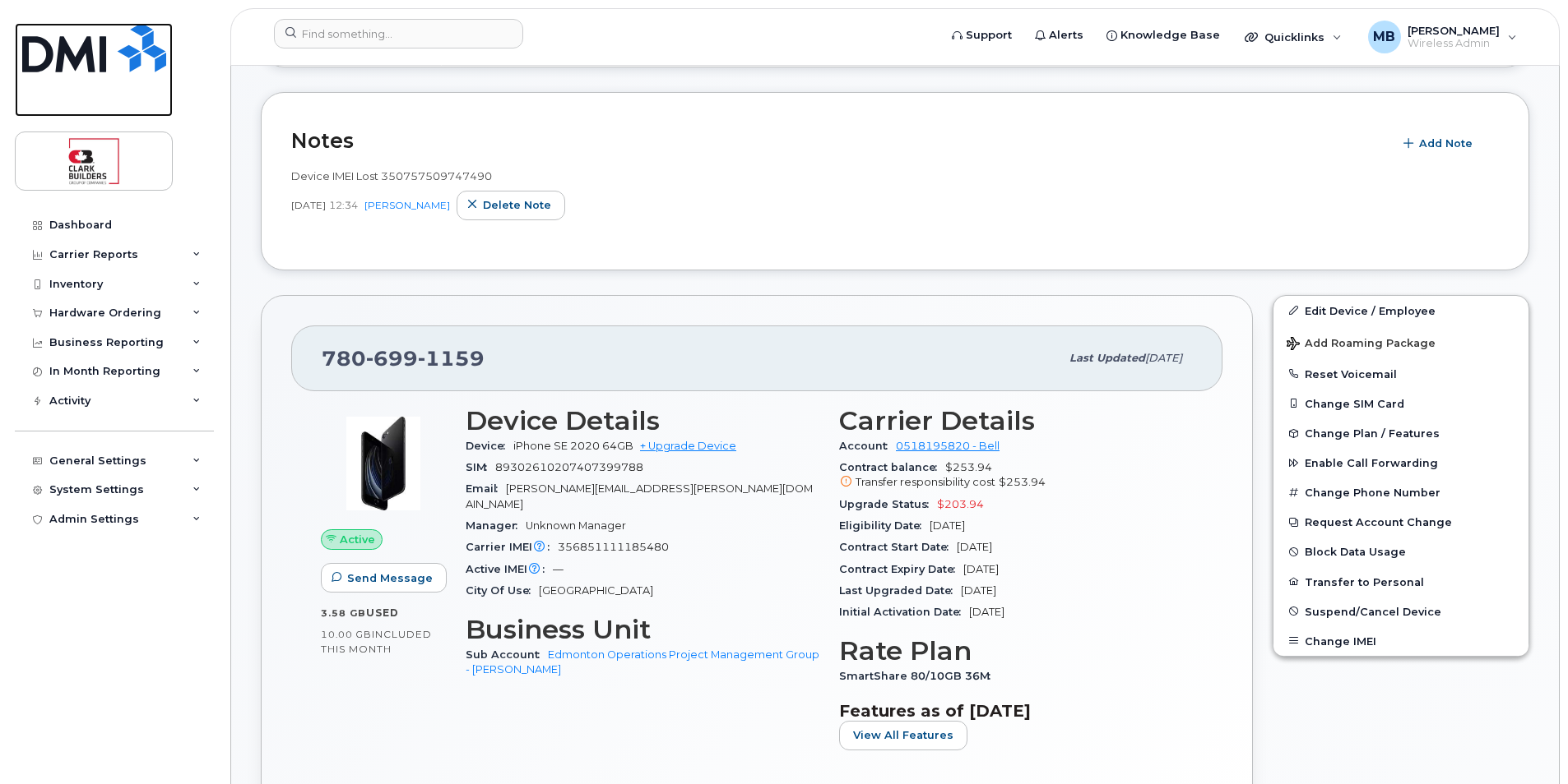
click at [116, 54] on img at bounding box center [94, 47] width 144 height 49
